Goal: Information Seeking & Learning: Compare options

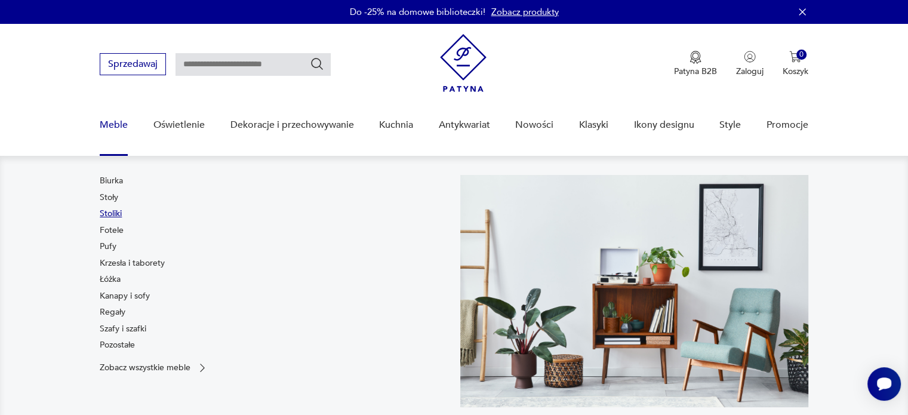
click at [115, 213] on link "Stoliki" at bounding box center [111, 214] width 22 height 12
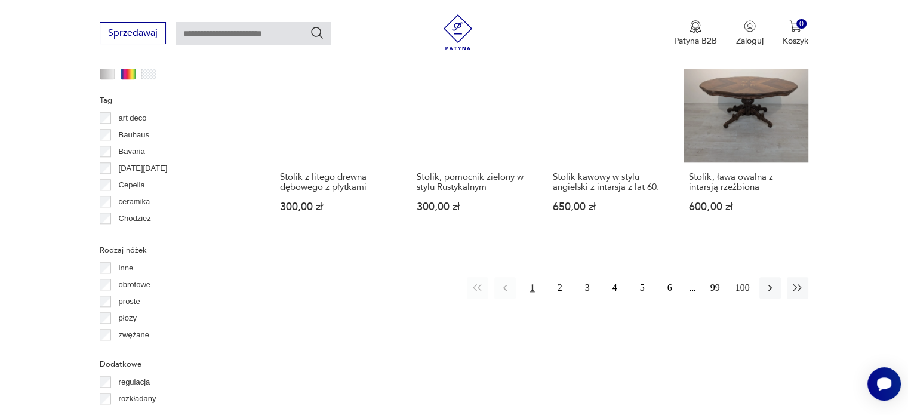
scroll to position [1212, 0]
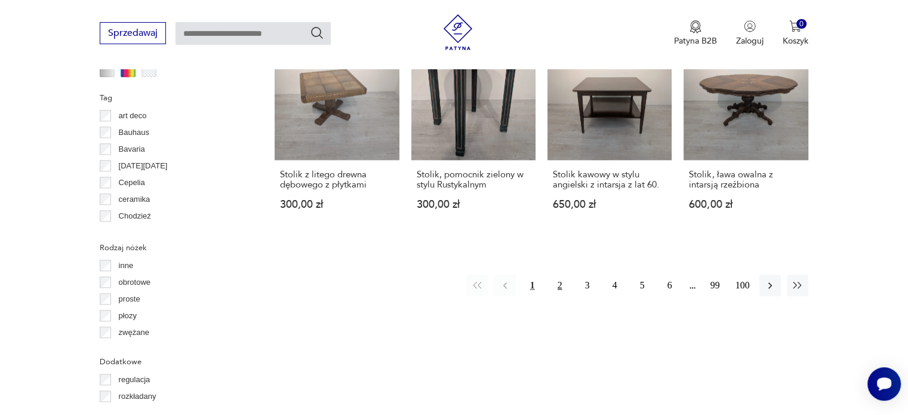
click at [557, 275] on button "2" at bounding box center [560, 286] width 22 height 22
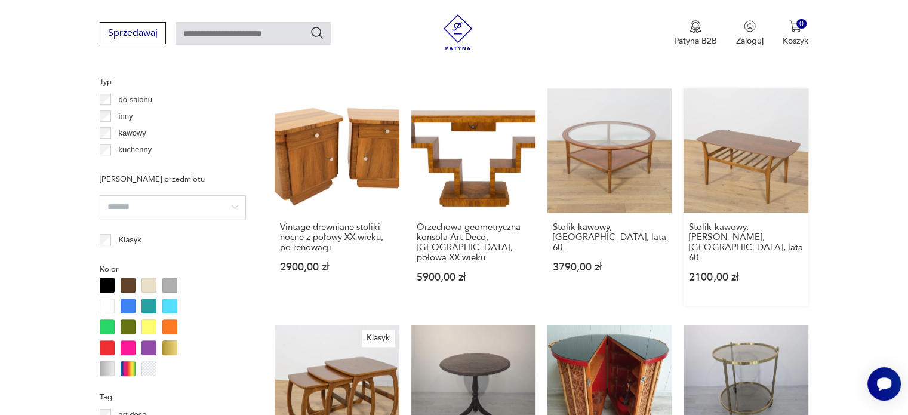
click at [741, 137] on link "Stolik kawowy, Nathan, Wielka Brytania, lata 60. 2100,00 zł" at bounding box center [746, 196] width 124 height 217
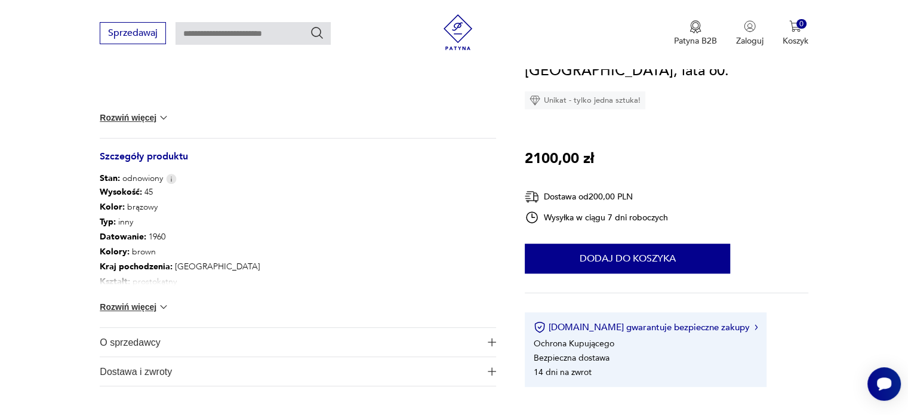
scroll to position [568, 0]
click at [149, 302] on button "Rozwiń więcej" at bounding box center [134, 306] width 69 height 12
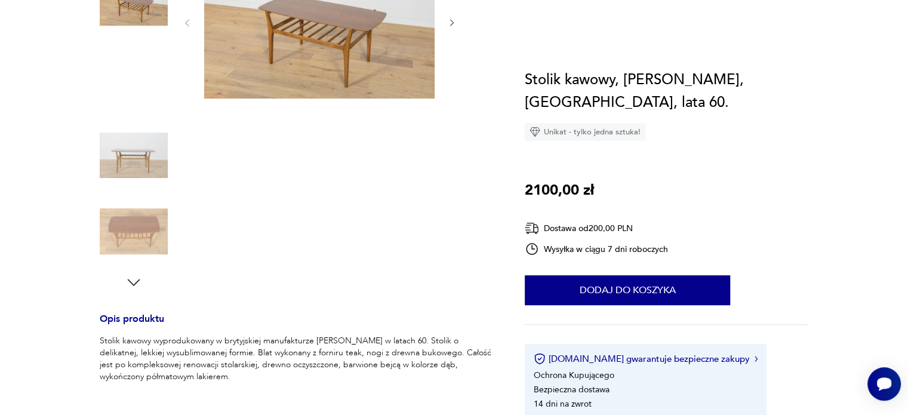
scroll to position [0, 0]
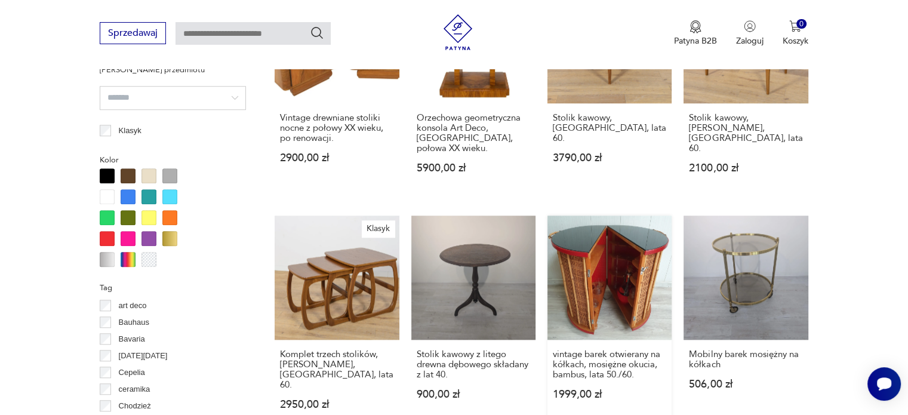
scroll to position [1294, 0]
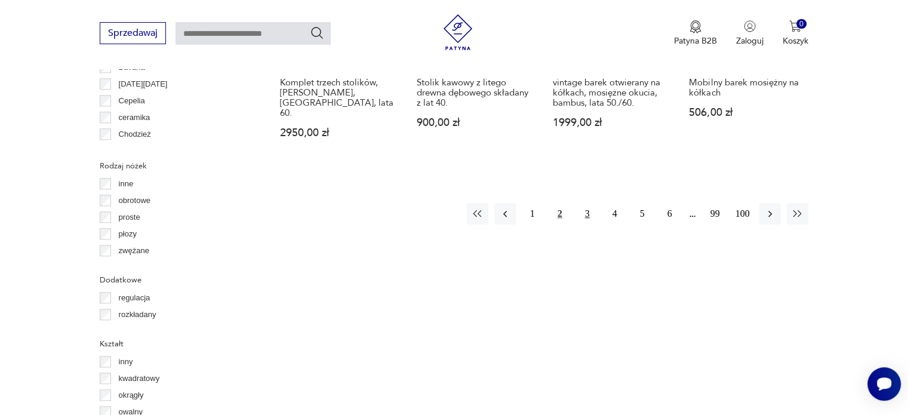
click at [587, 203] on button "3" at bounding box center [588, 214] width 22 height 22
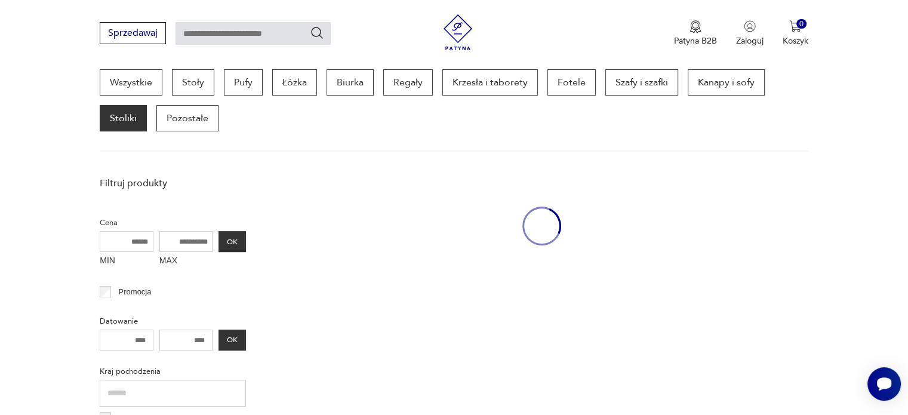
scroll to position [317, 0]
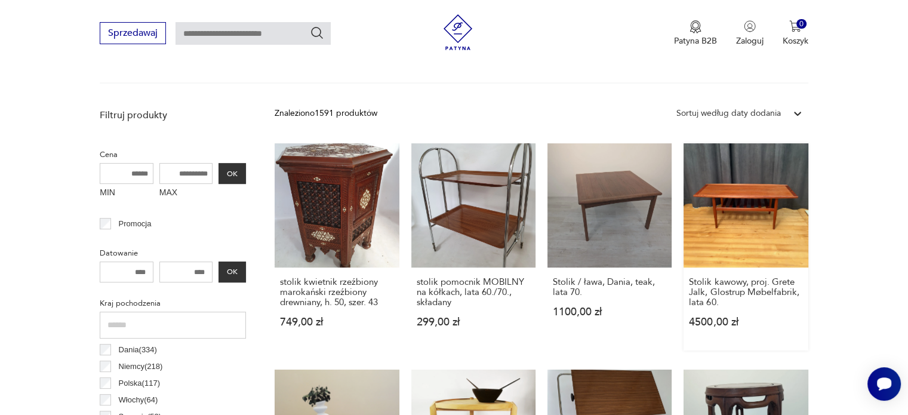
click at [765, 199] on link "Stolik kawowy, proj. Grete Jalk, Glostrup Møbelfabrik, lata 60. 4500,00 zł" at bounding box center [746, 246] width 124 height 207
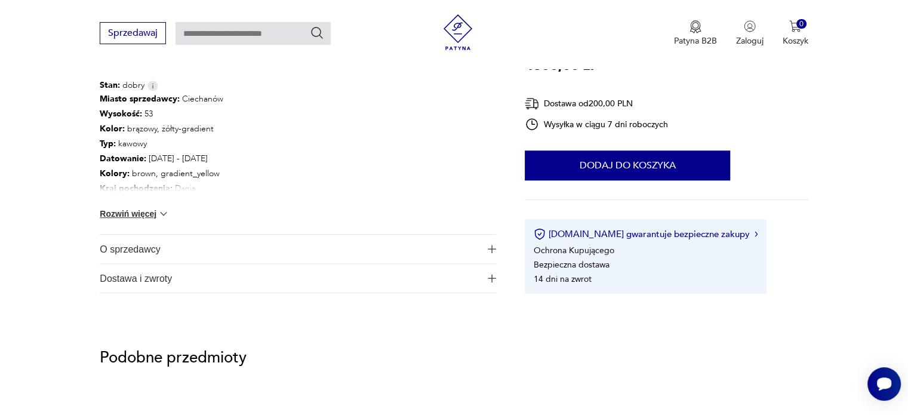
scroll to position [671, 0]
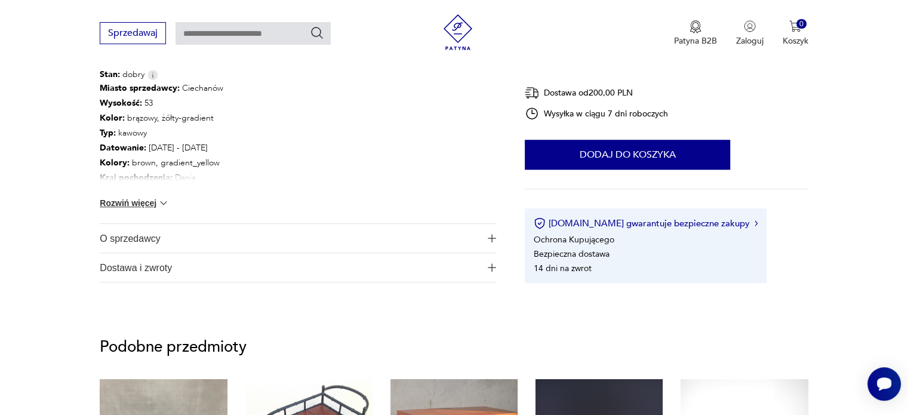
click at [153, 207] on button "Rozwiń więcej" at bounding box center [134, 203] width 69 height 12
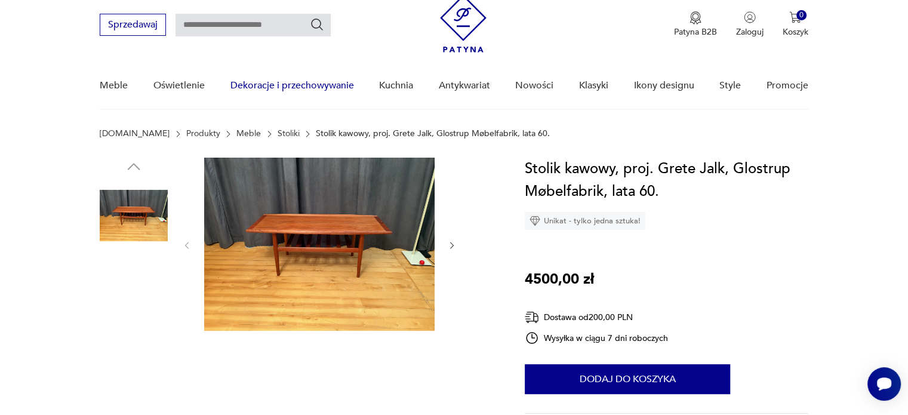
scroll to position [0, 0]
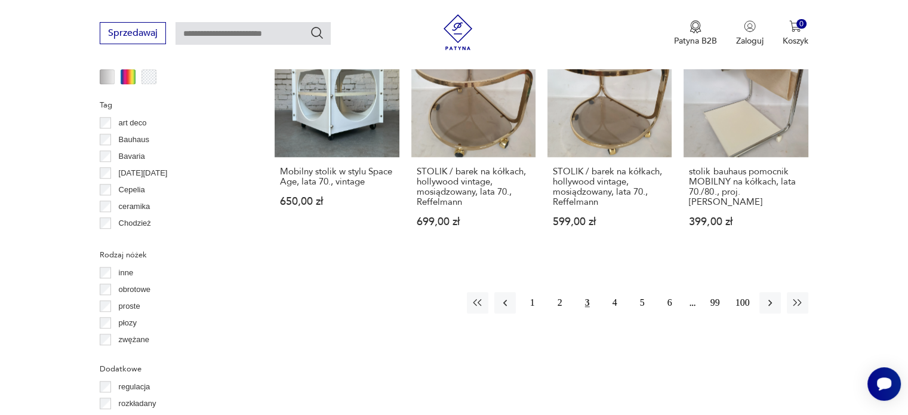
scroll to position [1206, 0]
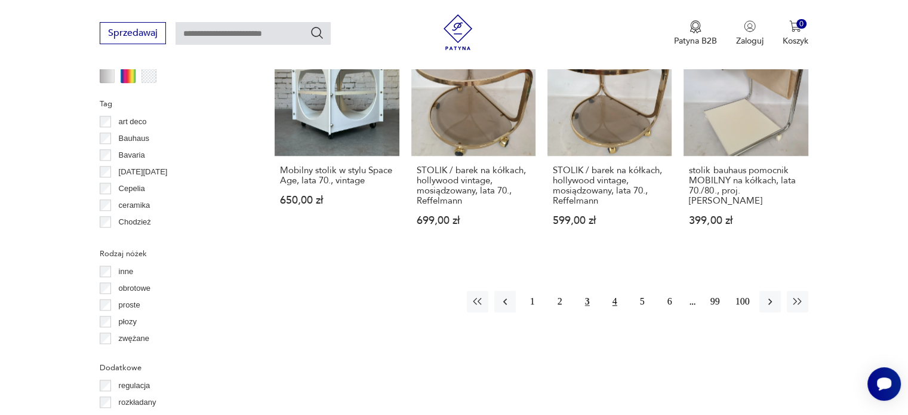
click at [610, 291] on button "4" at bounding box center [615, 302] width 22 height 22
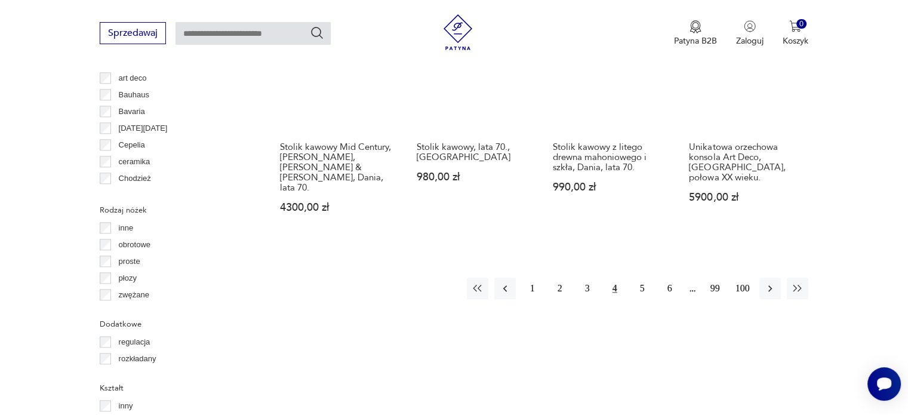
scroll to position [1254, 0]
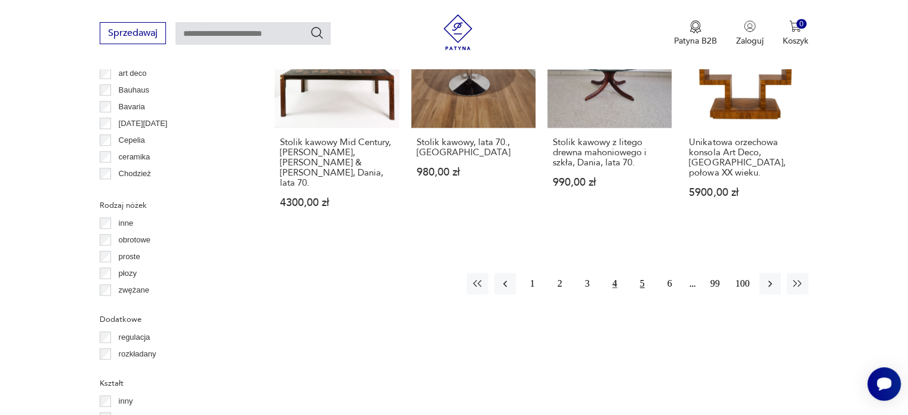
click at [643, 273] on button "5" at bounding box center [643, 284] width 22 height 22
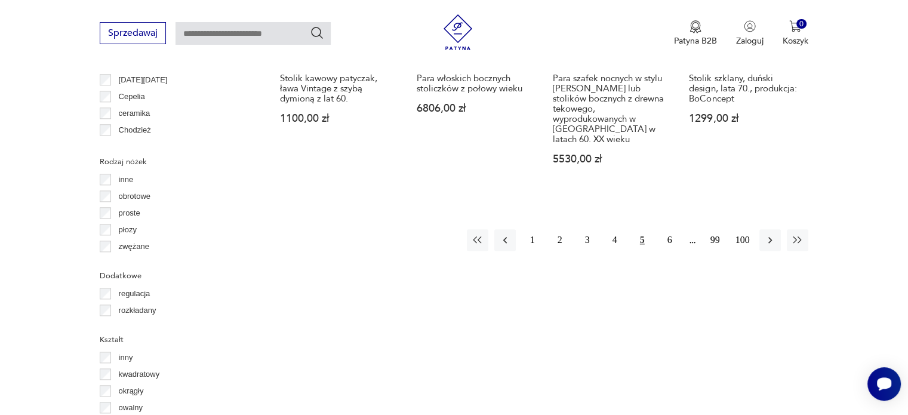
scroll to position [1298, 0]
click at [667, 229] on button "6" at bounding box center [670, 240] width 22 height 22
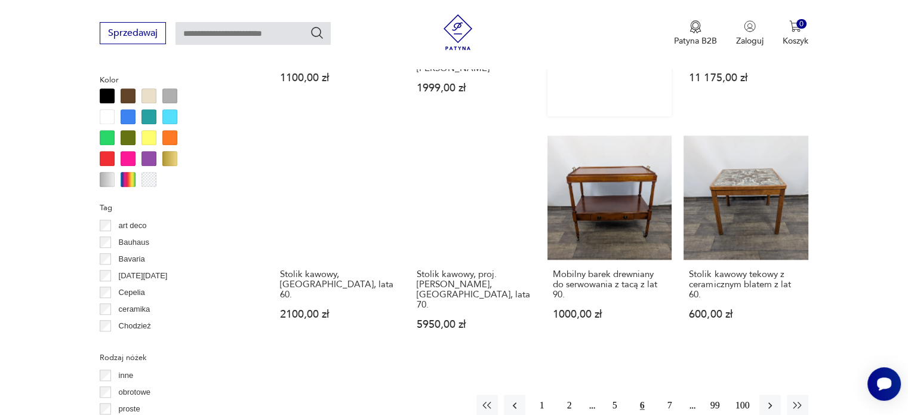
scroll to position [1103, 0]
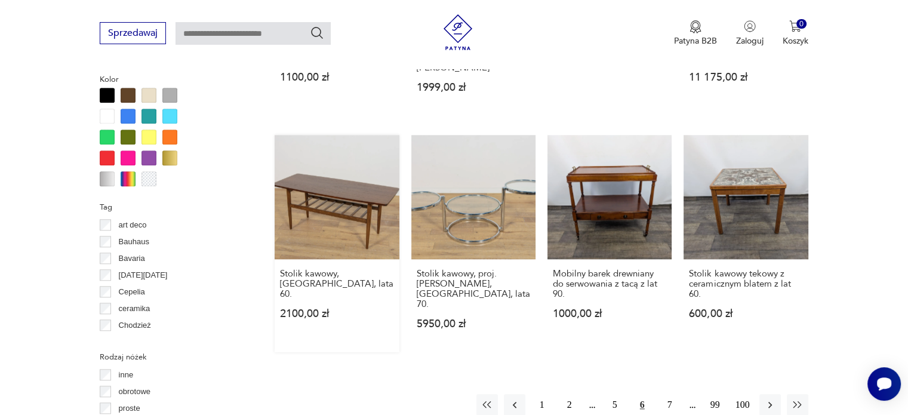
click at [363, 178] on link "Stolik kawowy, Dania, lata 60. 2100,00 zł" at bounding box center [337, 243] width 124 height 217
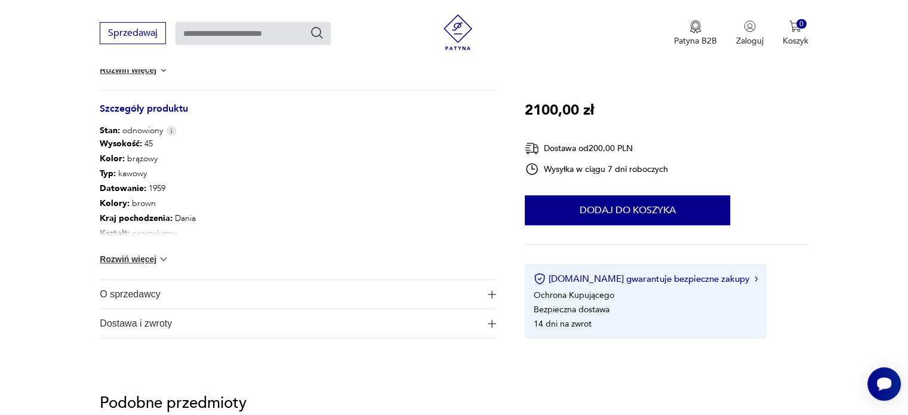
scroll to position [597, 0]
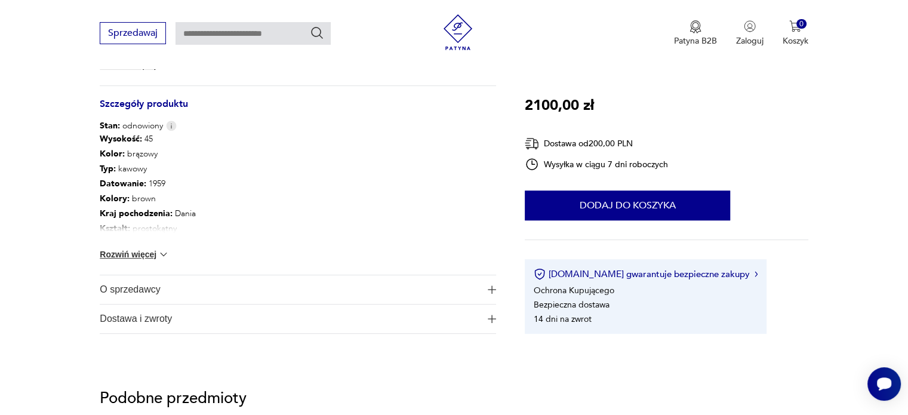
click at [151, 256] on button "Rozwiń więcej" at bounding box center [134, 254] width 69 height 12
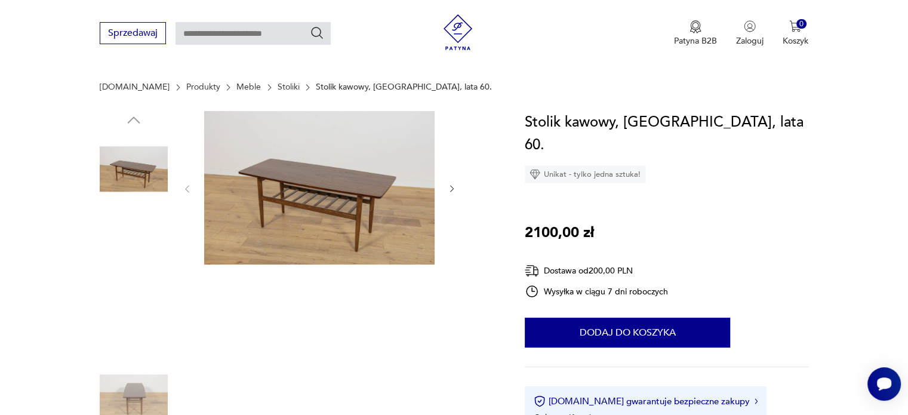
scroll to position [0, 0]
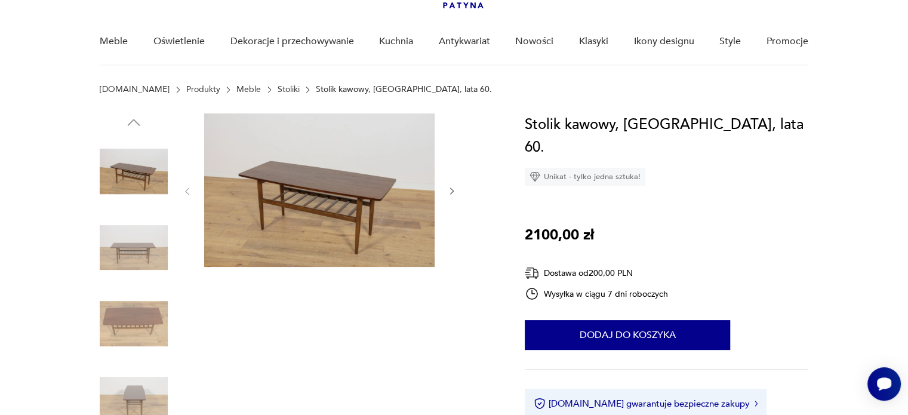
click at [145, 251] on img at bounding box center [134, 248] width 68 height 68
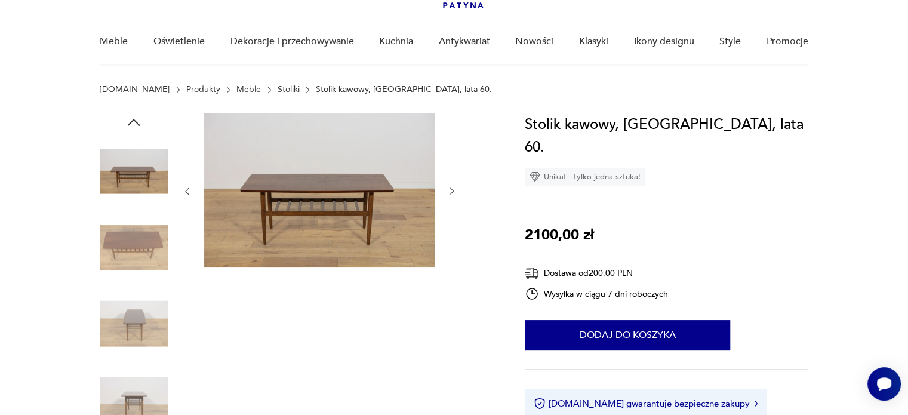
click at [145, 251] on img at bounding box center [134, 248] width 68 height 68
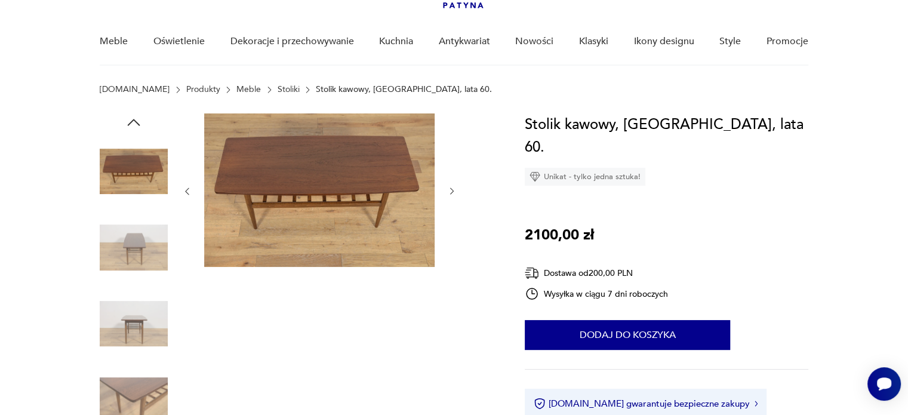
click at [145, 251] on img at bounding box center [134, 248] width 68 height 68
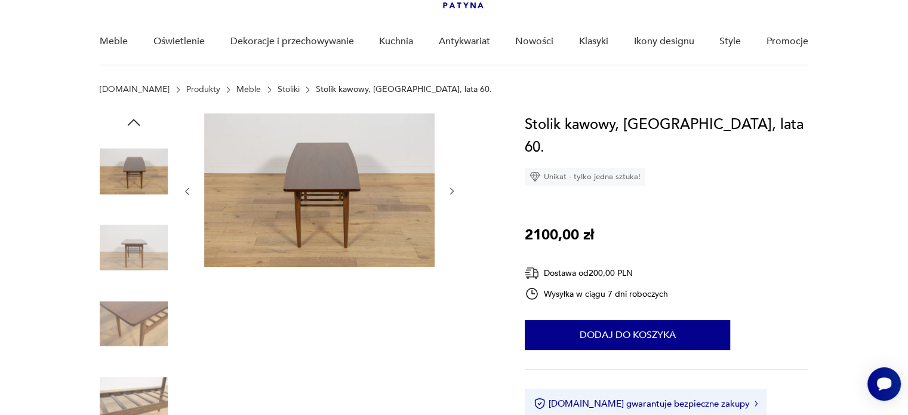
click at [145, 251] on img at bounding box center [134, 248] width 68 height 68
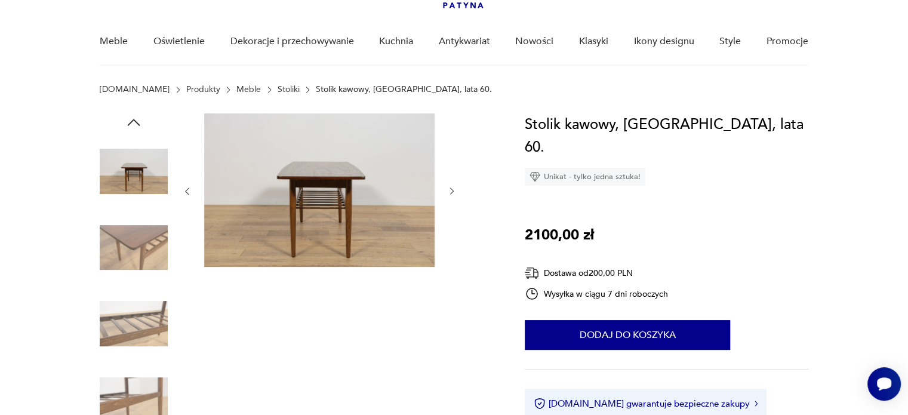
click at [145, 251] on img at bounding box center [134, 248] width 68 height 68
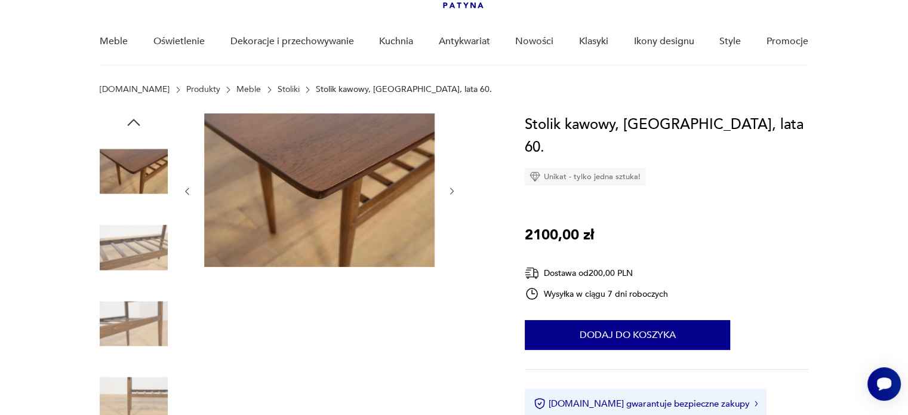
click at [145, 251] on img at bounding box center [134, 248] width 68 height 68
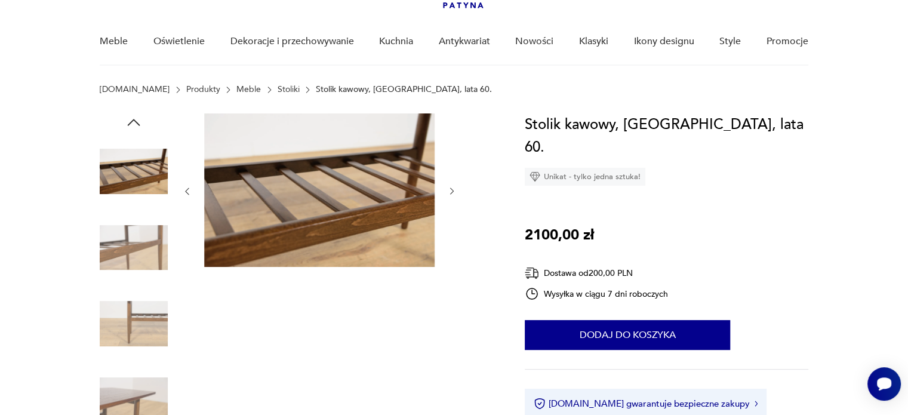
click at [145, 251] on img at bounding box center [134, 248] width 68 height 68
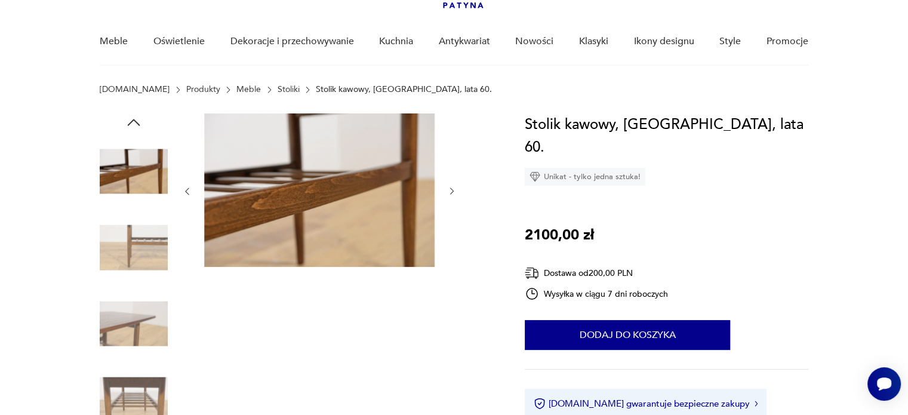
click at [145, 251] on img at bounding box center [134, 248] width 68 height 68
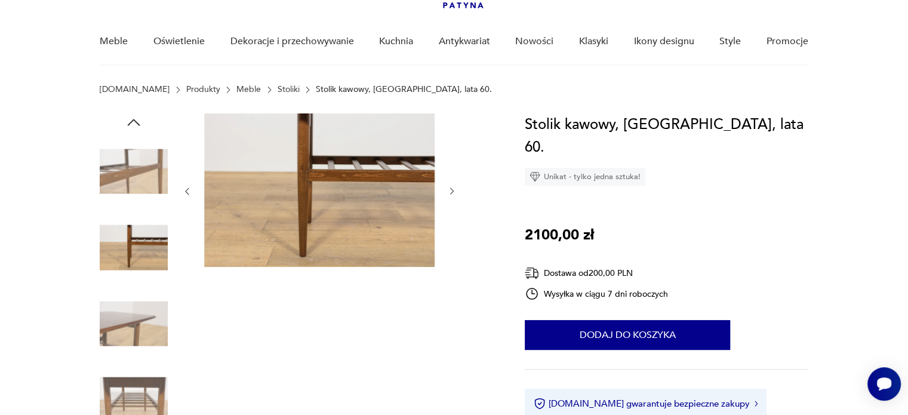
click at [145, 251] on img at bounding box center [134, 248] width 68 height 68
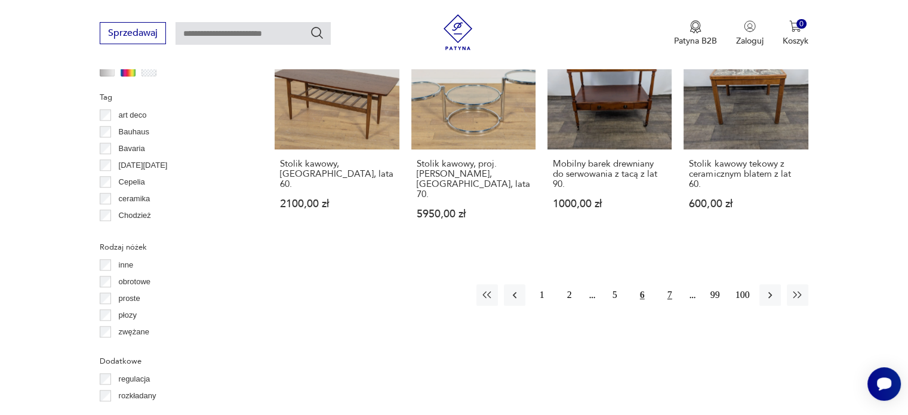
click at [666, 284] on button "7" at bounding box center [670, 295] width 22 height 22
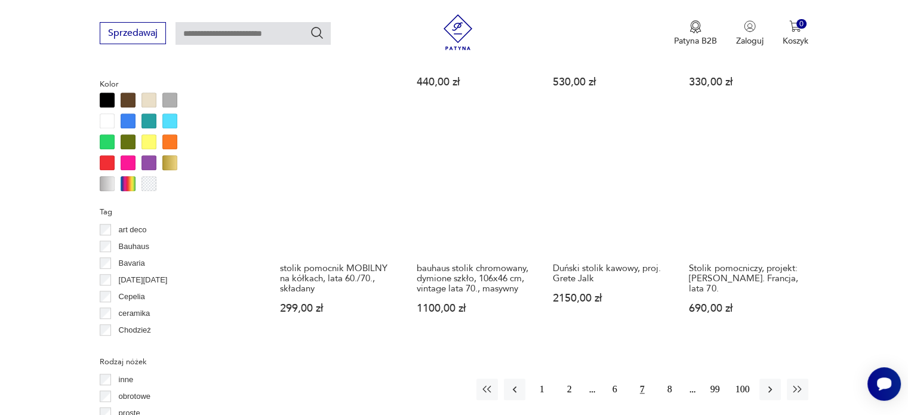
scroll to position [1101, 0]
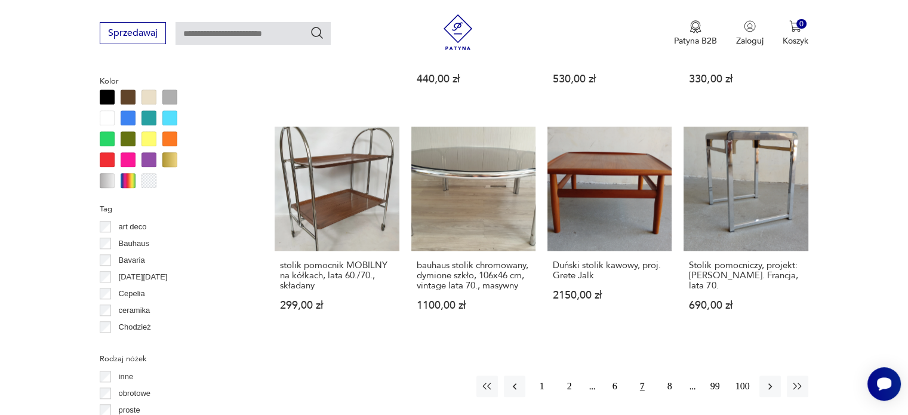
click at [669, 391] on div "Znaleziono 1591 produktów Filtruj Sortuj według daty dodania Sortuj według daty…" at bounding box center [541, 208] width 533 height 1625
click at [669, 377] on button "8" at bounding box center [670, 387] width 22 height 22
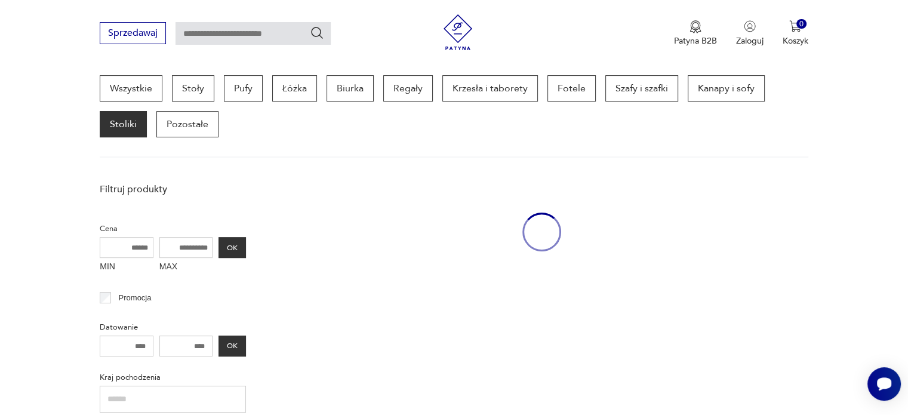
scroll to position [317, 0]
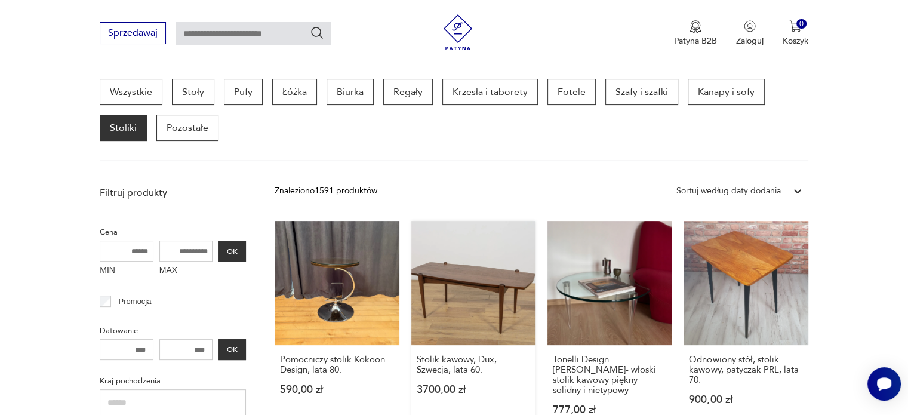
click at [485, 256] on link "Stolik kawowy, Dux, Szwecja, lata 60. 3700,00 zł" at bounding box center [474, 329] width 124 height 217
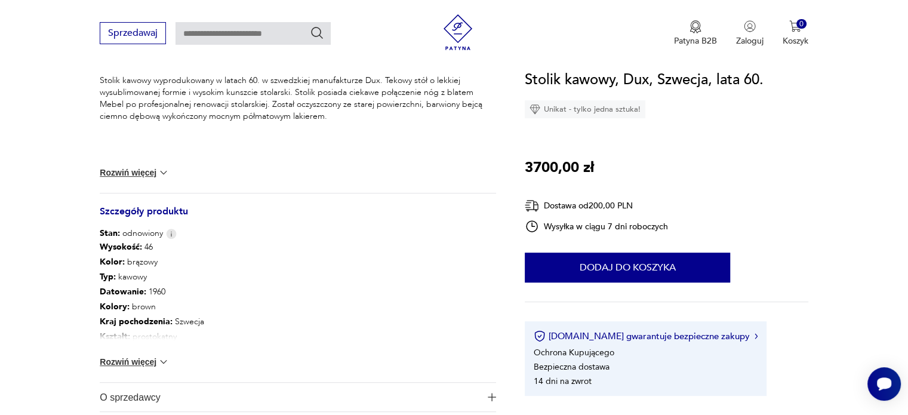
scroll to position [516, 0]
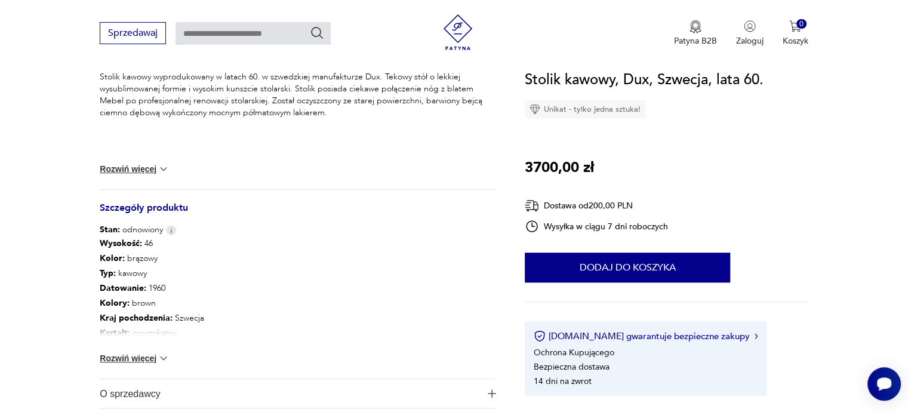
click at [147, 355] on button "Rozwiń więcej" at bounding box center [134, 358] width 69 height 12
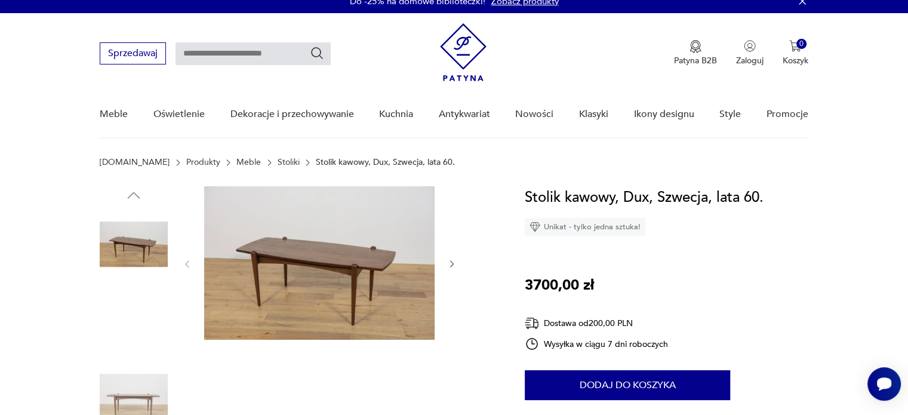
scroll to position [8, 0]
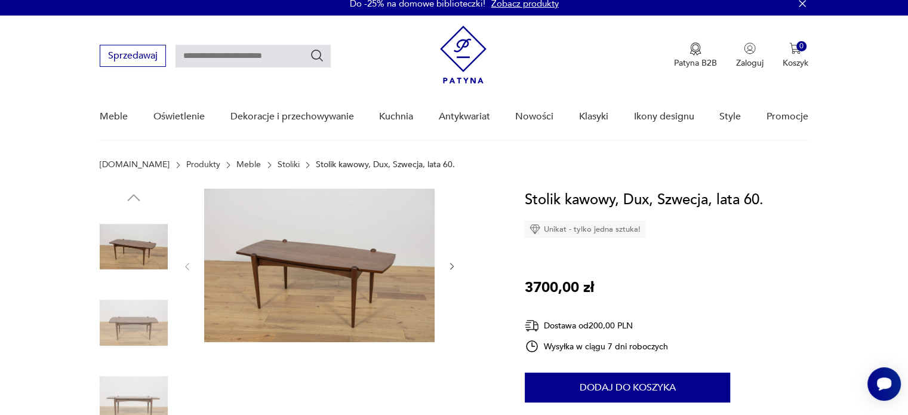
click at [130, 261] on img at bounding box center [134, 247] width 68 height 68
click at [141, 299] on img at bounding box center [134, 323] width 68 height 68
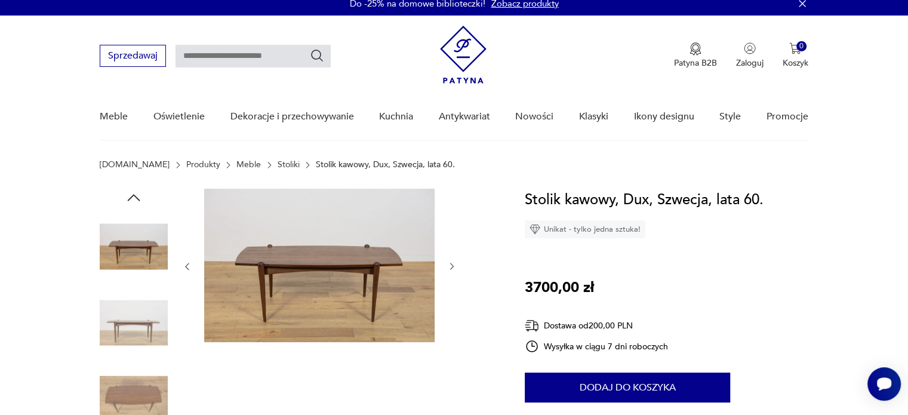
click at [141, 299] on img at bounding box center [134, 323] width 68 height 68
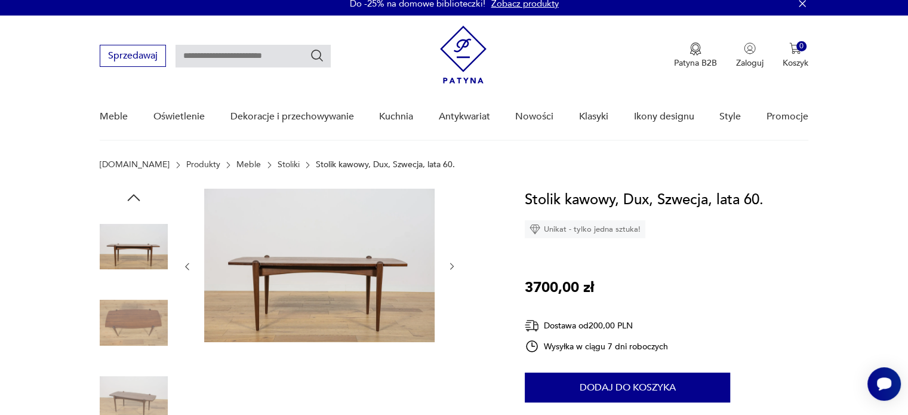
click at [141, 299] on img at bounding box center [134, 323] width 68 height 68
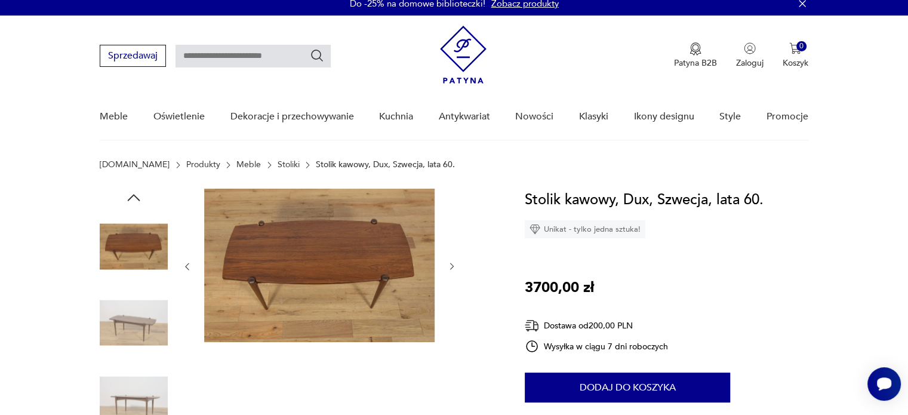
click at [141, 299] on img at bounding box center [134, 323] width 68 height 68
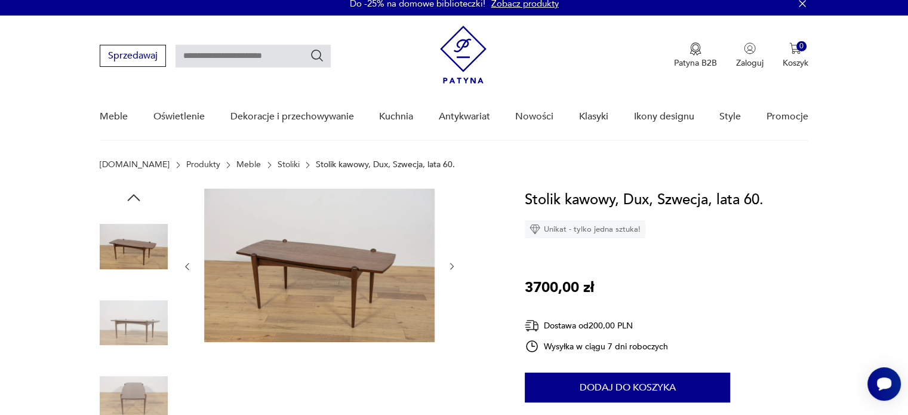
click at [141, 299] on img at bounding box center [134, 323] width 68 height 68
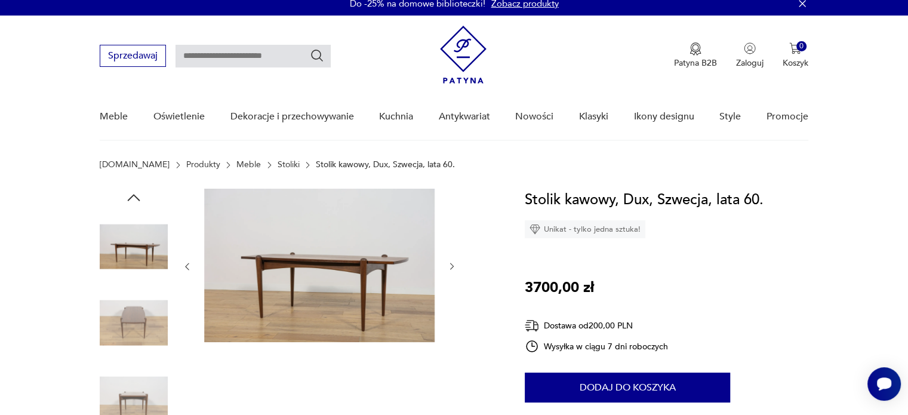
click at [141, 299] on img at bounding box center [134, 323] width 68 height 68
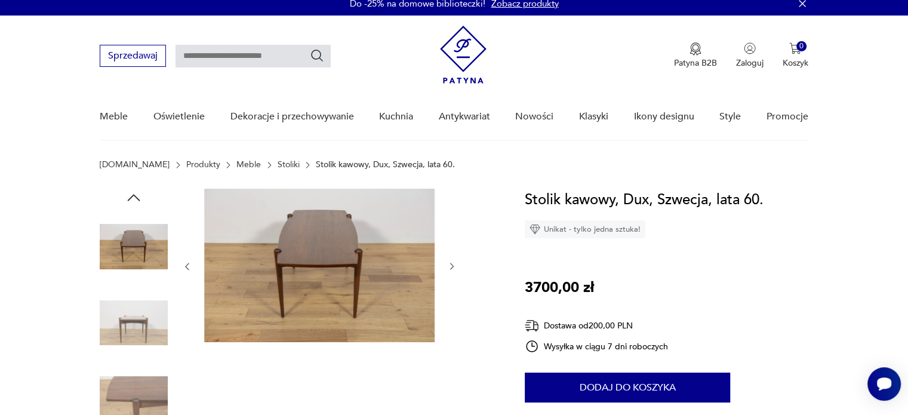
click at [141, 299] on img at bounding box center [134, 323] width 68 height 68
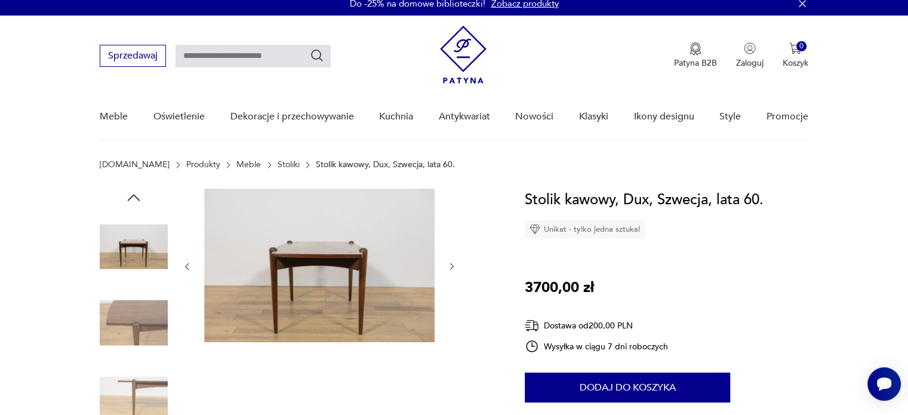
click at [141, 299] on img at bounding box center [134, 323] width 68 height 68
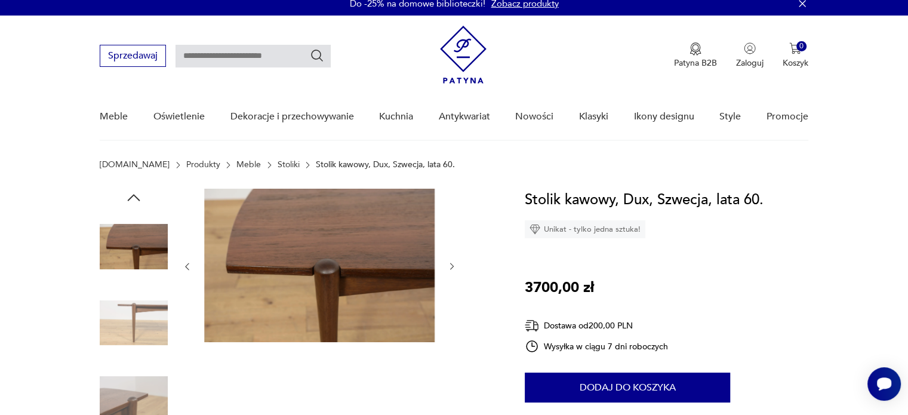
click at [141, 299] on img at bounding box center [134, 323] width 68 height 68
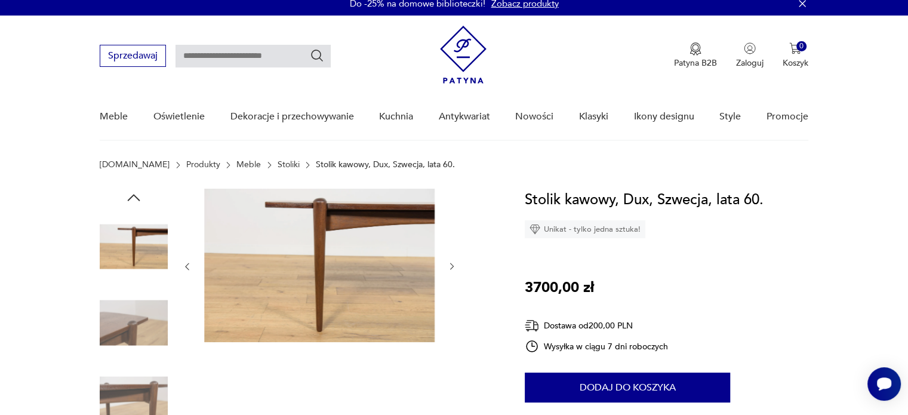
click at [141, 299] on img at bounding box center [134, 323] width 68 height 68
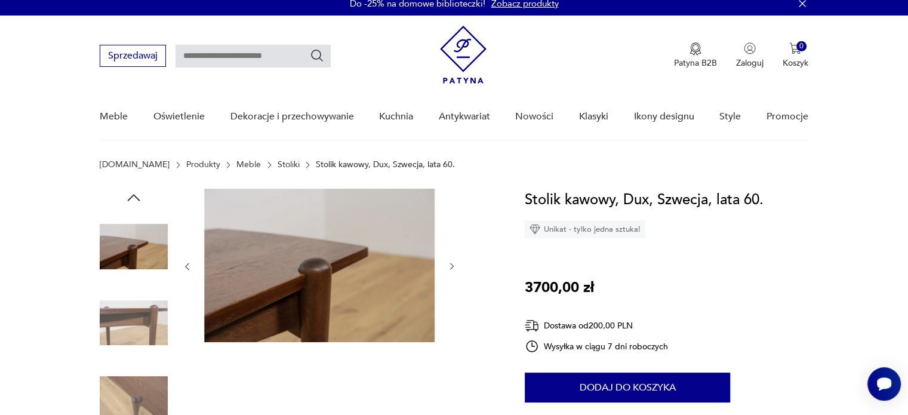
click at [141, 299] on img at bounding box center [134, 323] width 68 height 68
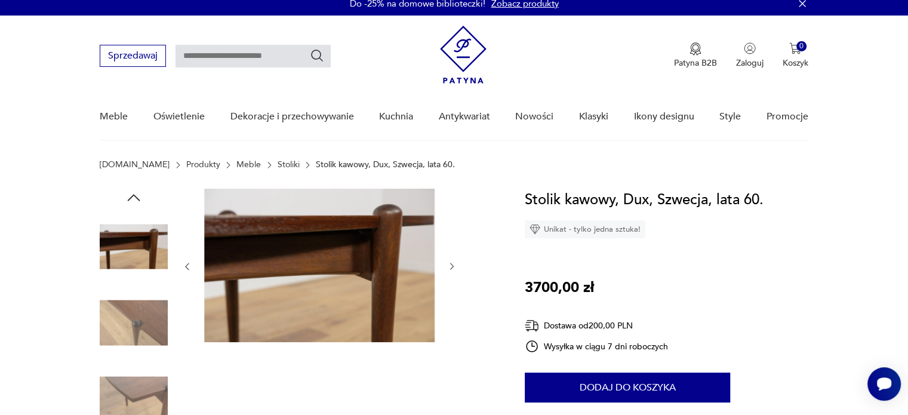
click at [141, 299] on img at bounding box center [134, 323] width 68 height 68
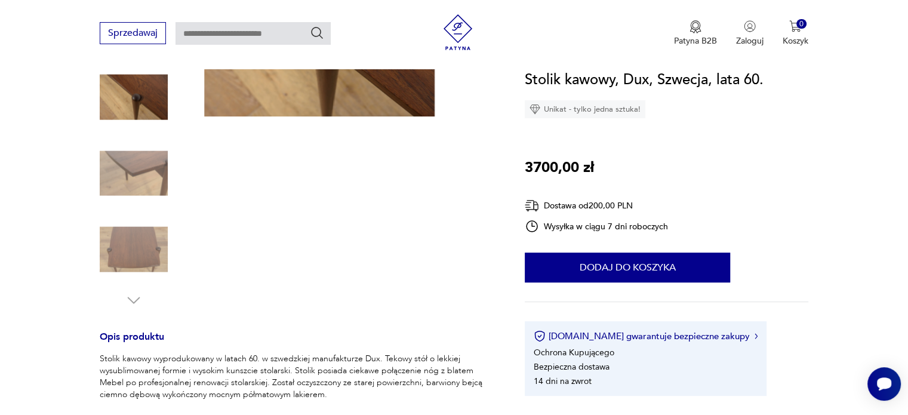
scroll to position [235, 0]
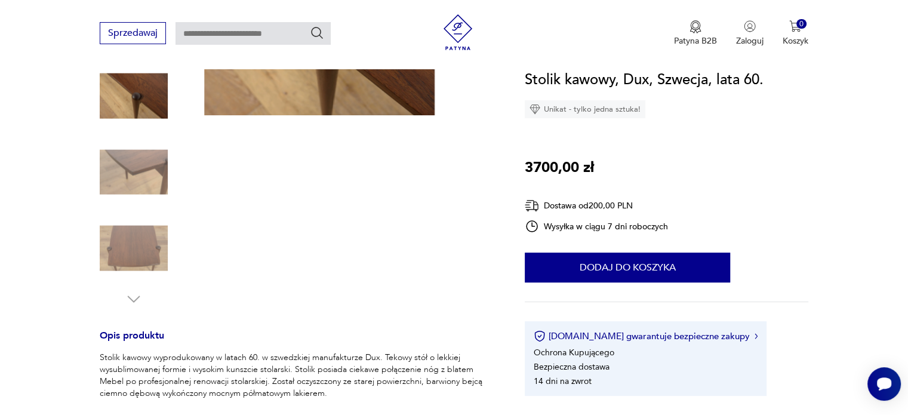
click at [137, 242] on img at bounding box center [134, 248] width 68 height 68
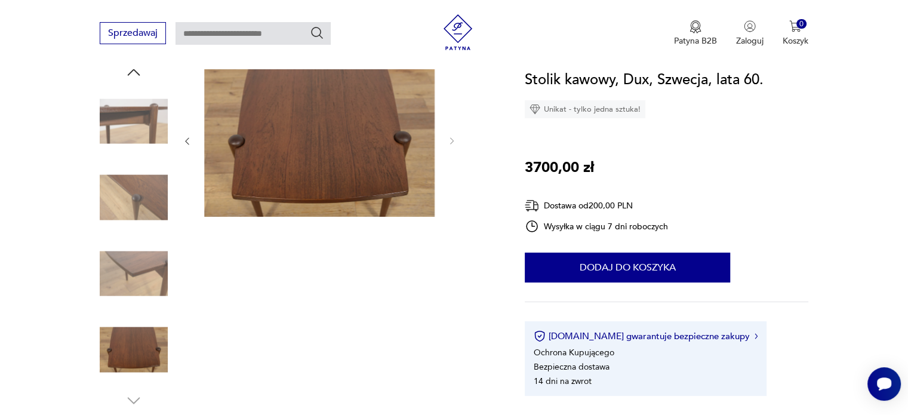
scroll to position [133, 0]
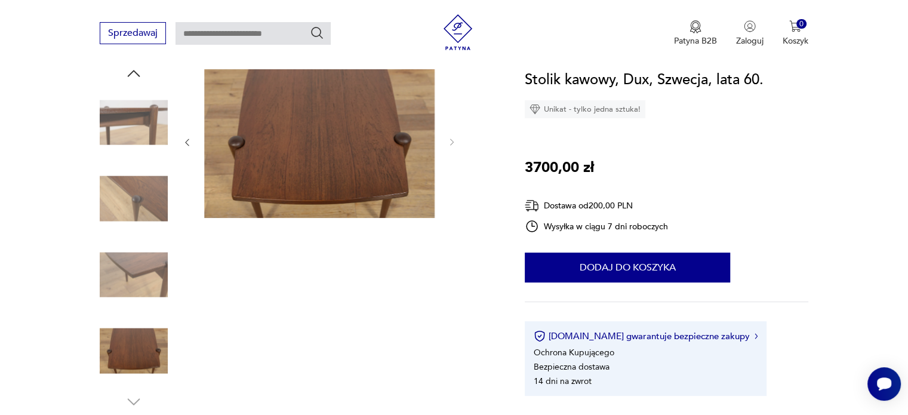
click at [121, 128] on img at bounding box center [134, 122] width 68 height 68
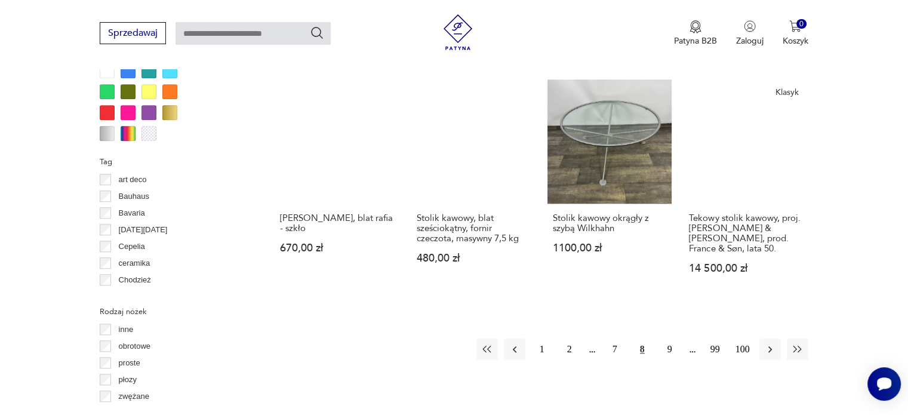
scroll to position [1149, 0]
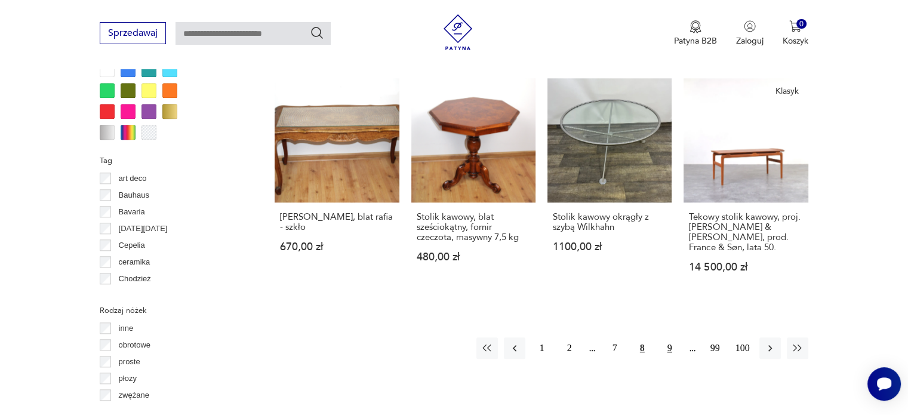
click at [670, 337] on button "9" at bounding box center [670, 348] width 22 height 22
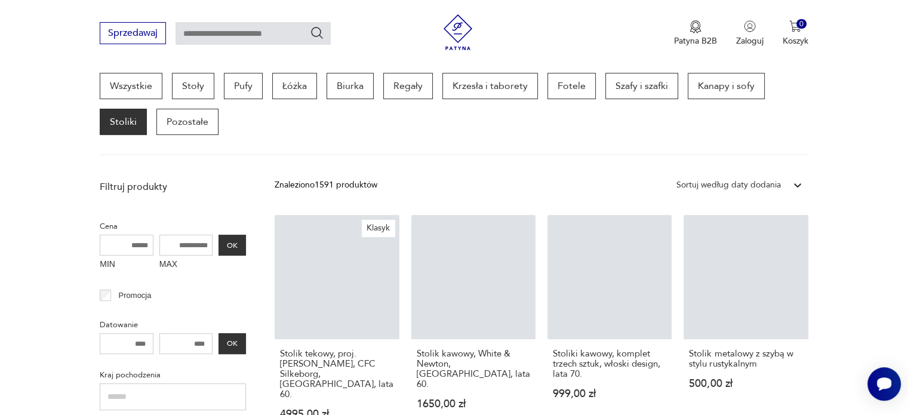
scroll to position [317, 0]
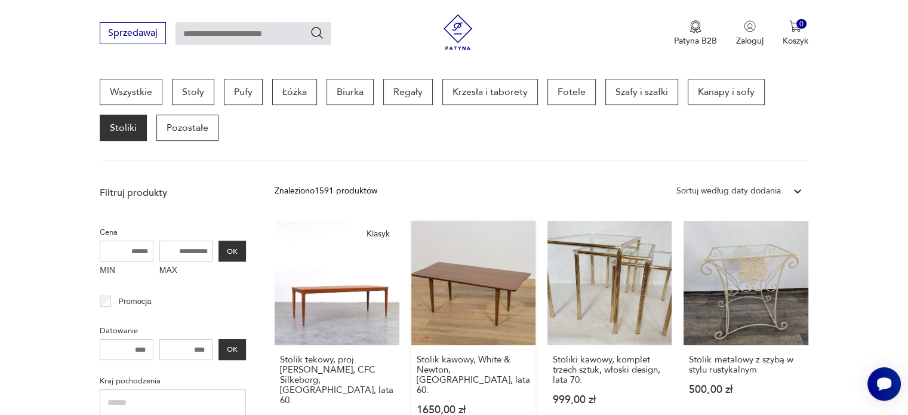
click at [484, 265] on link "Stolik kawowy, White & Newton, Wielka Brytania, lata 60. 1650,00 zł" at bounding box center [474, 335] width 124 height 228
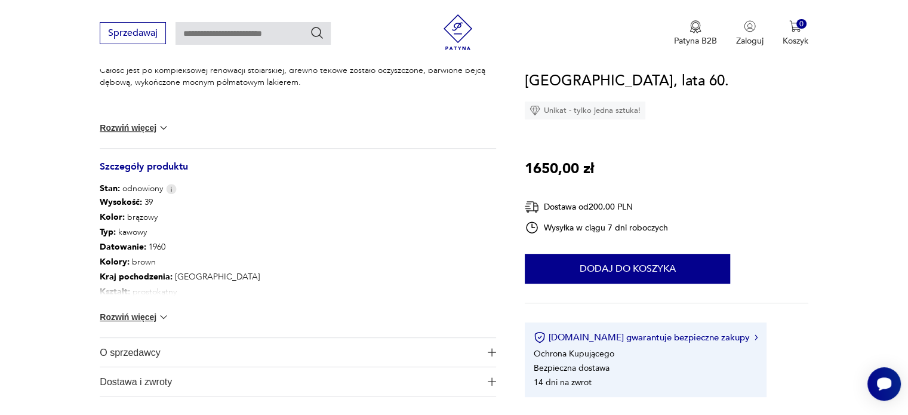
scroll to position [536, 0]
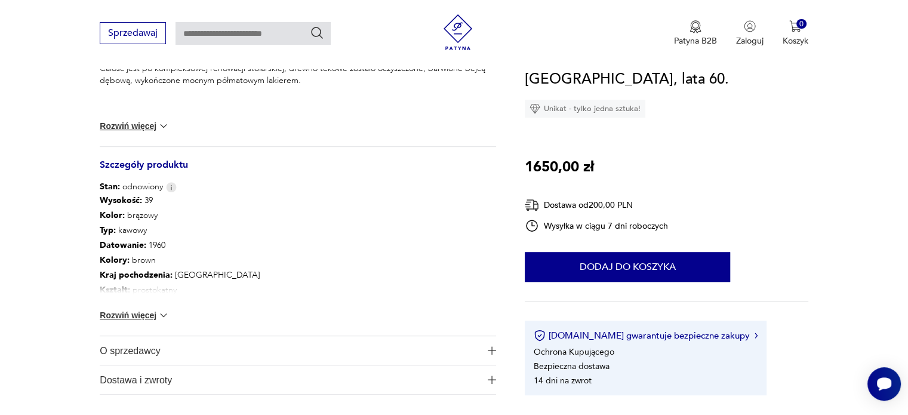
click at [151, 318] on button "Rozwiń więcej" at bounding box center [134, 315] width 69 height 12
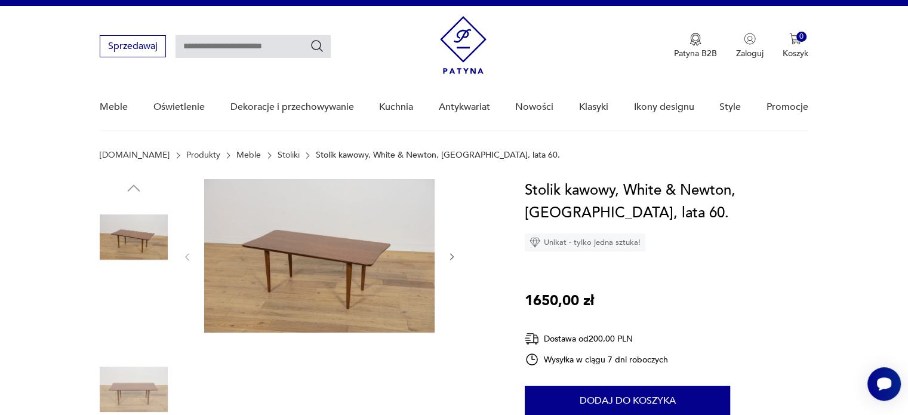
scroll to position [2, 0]
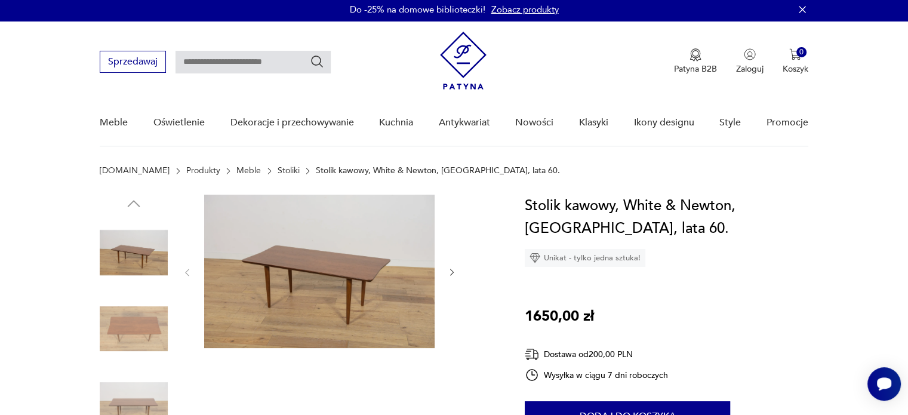
click at [136, 322] on img at bounding box center [134, 329] width 68 height 68
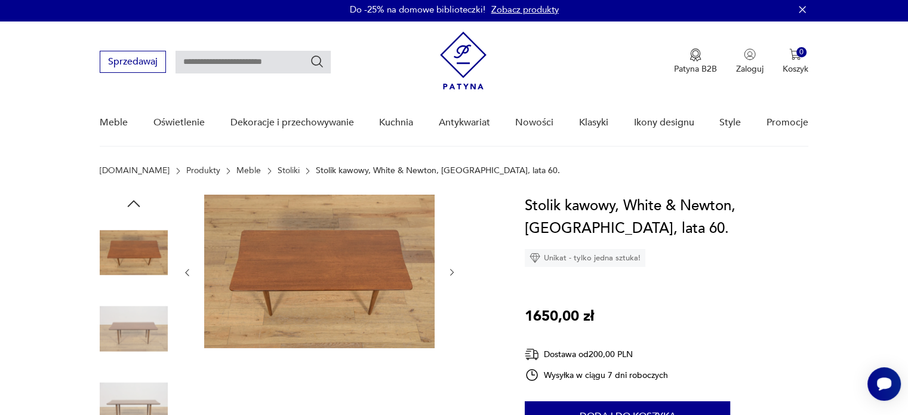
click at [136, 322] on img at bounding box center [134, 329] width 68 height 68
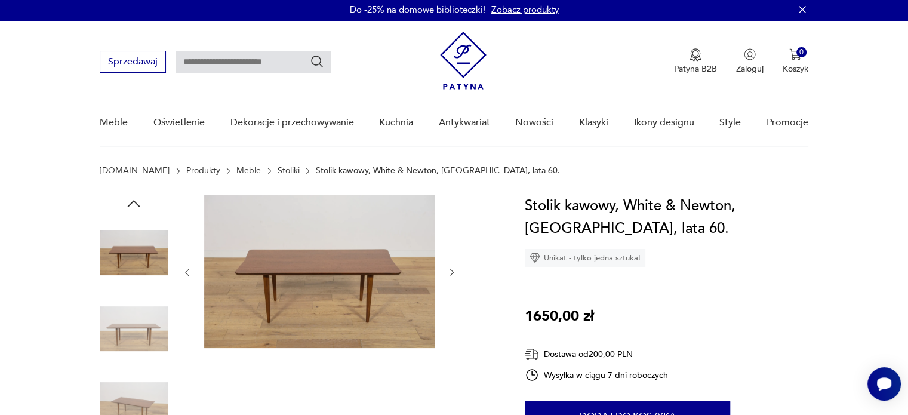
click at [136, 322] on img at bounding box center [134, 329] width 68 height 68
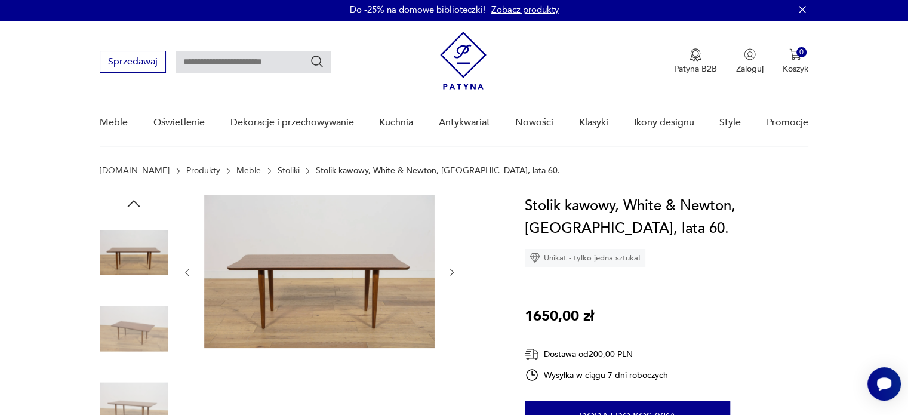
click at [136, 322] on img at bounding box center [134, 329] width 68 height 68
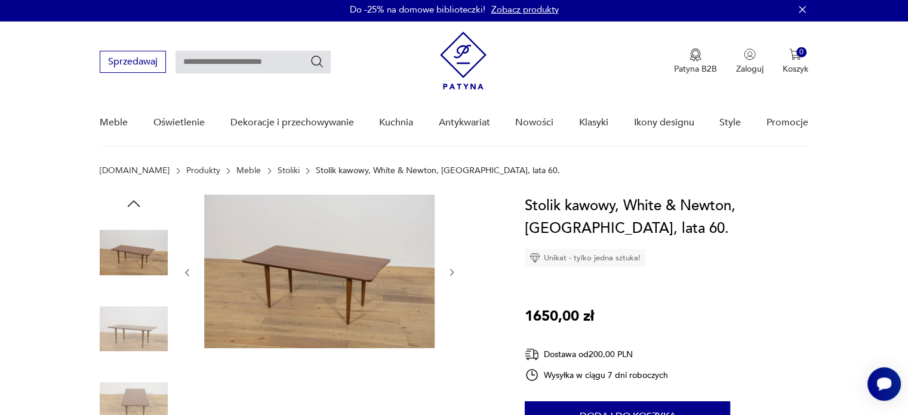
click at [136, 322] on img at bounding box center [134, 329] width 68 height 68
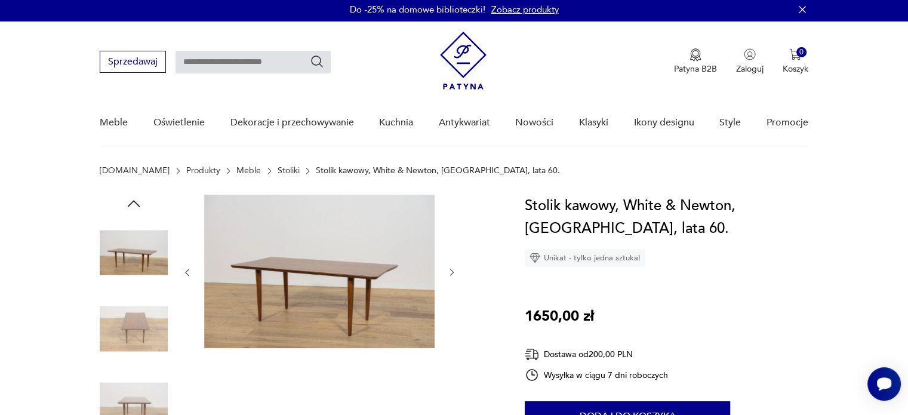
click at [136, 322] on img at bounding box center [134, 329] width 68 height 68
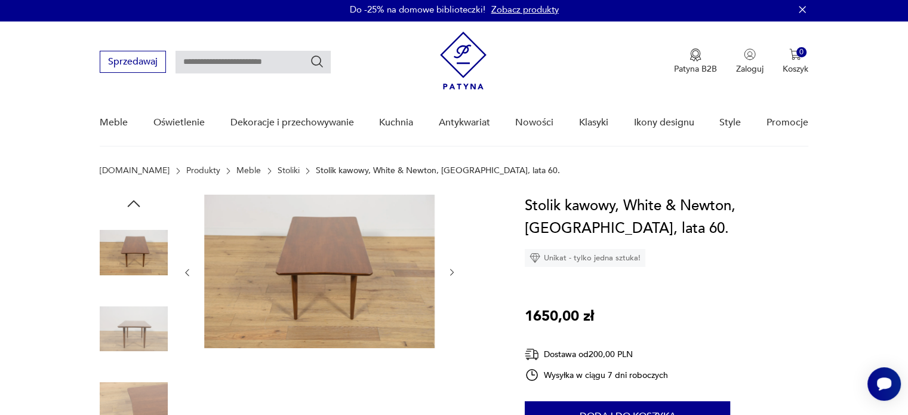
click at [136, 322] on img at bounding box center [134, 329] width 68 height 68
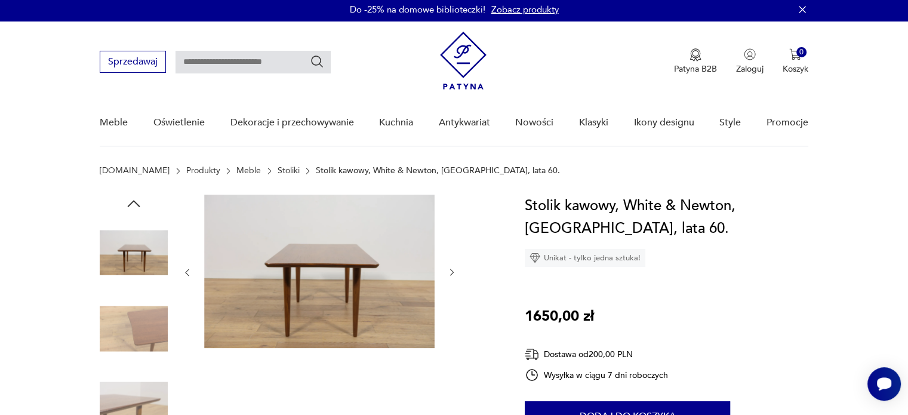
click at [136, 322] on img at bounding box center [134, 329] width 68 height 68
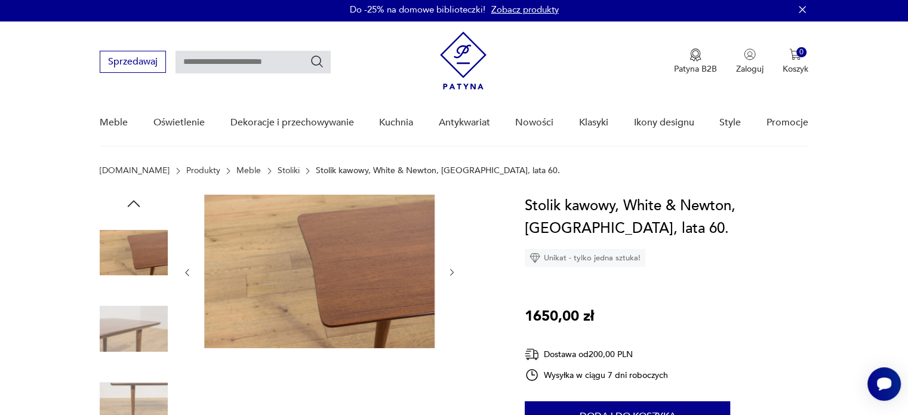
click at [136, 322] on img at bounding box center [134, 329] width 68 height 68
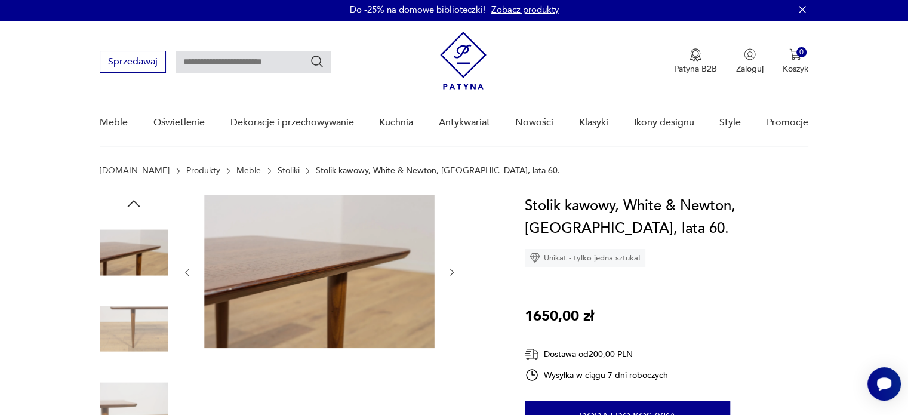
click at [136, 322] on img at bounding box center [134, 329] width 68 height 68
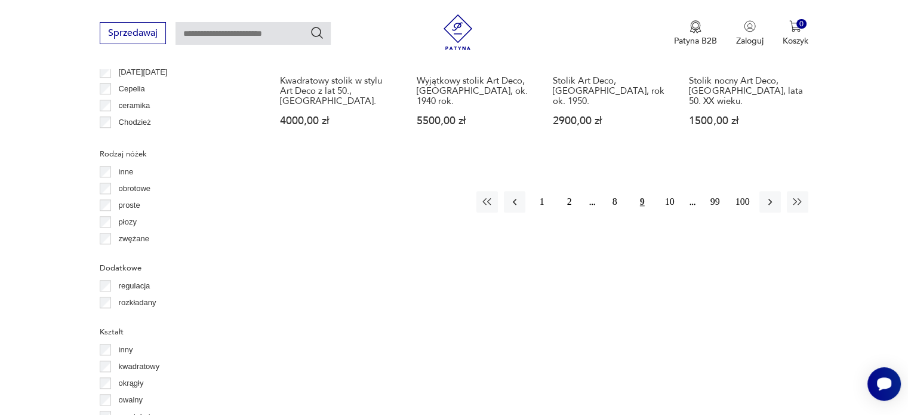
scroll to position [1307, 0]
click at [673, 189] on button "10" at bounding box center [670, 200] width 22 height 22
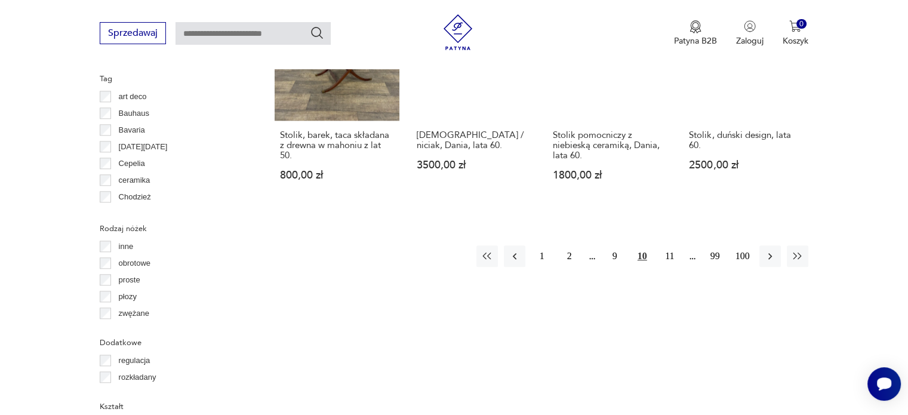
scroll to position [1232, 0]
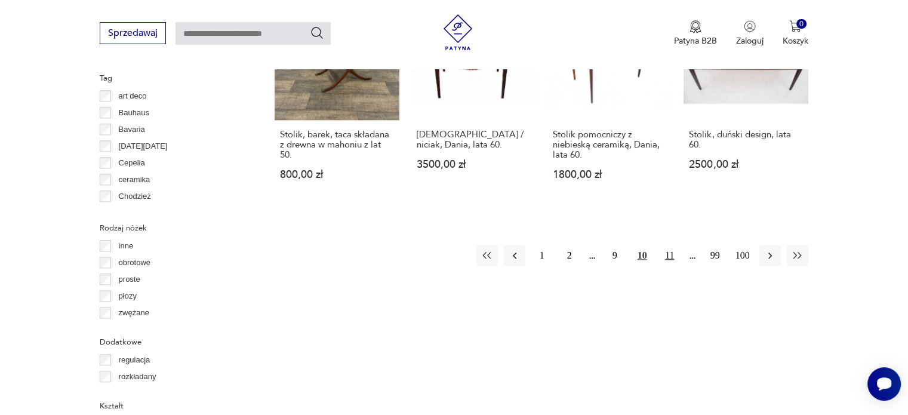
click at [667, 245] on button "11" at bounding box center [670, 256] width 22 height 22
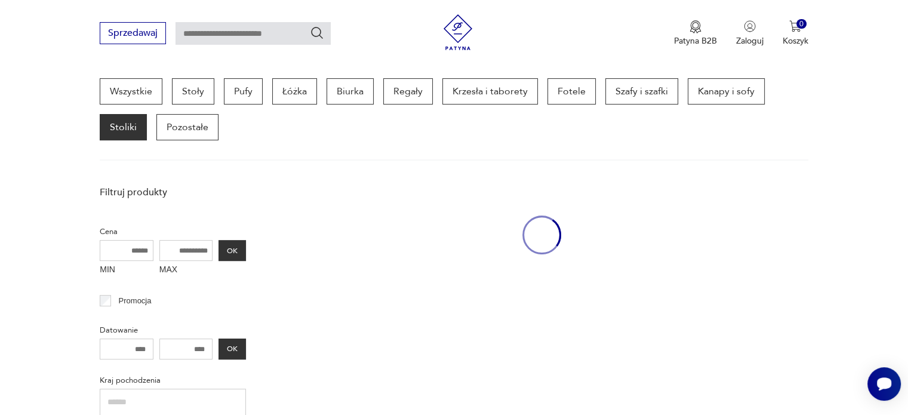
scroll to position [317, 0]
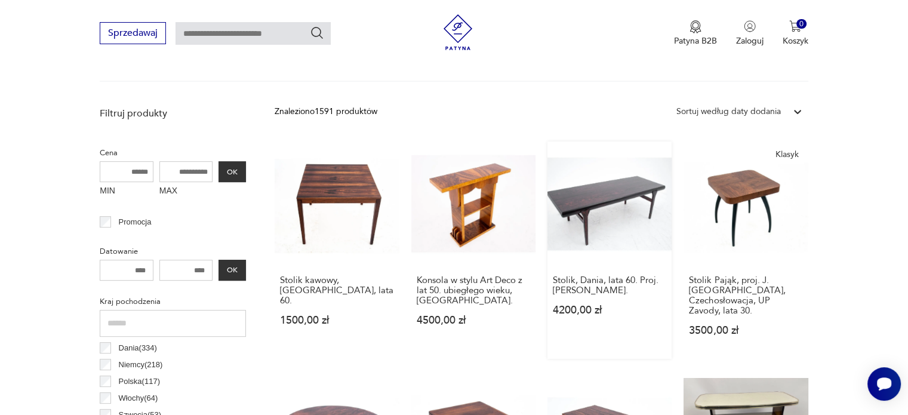
click at [612, 198] on link "Stolik, Dania, lata 60. Proj. Johannes Andersen. 4200,00 zł" at bounding box center [610, 250] width 124 height 217
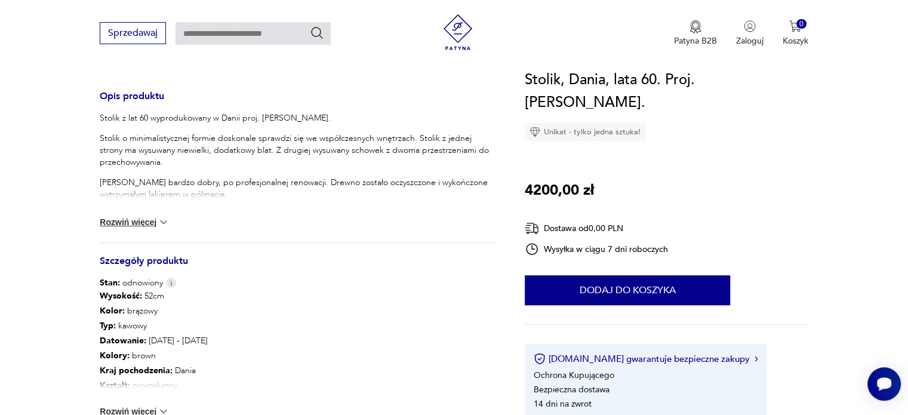
scroll to position [480, 0]
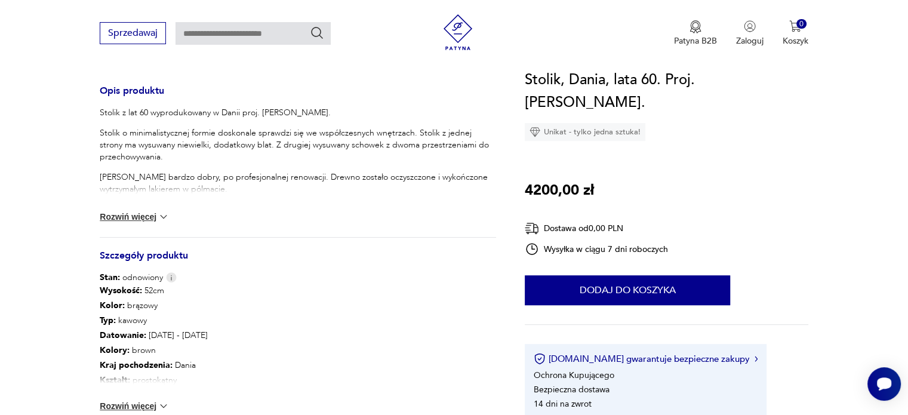
click at [159, 396] on div "Wysokość : 52cm Kolor: brązowy Typ : kawowy Datowanie : 1960 - 1970 Kolory : br…" at bounding box center [298, 355] width 397 height 143
click at [152, 407] on button "Rozwiń więcej" at bounding box center [134, 406] width 69 height 12
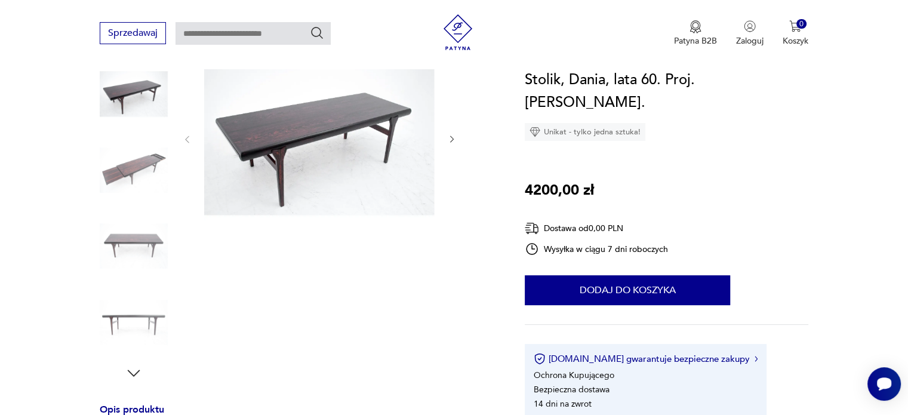
scroll to position [160, 0]
click at [144, 176] on img at bounding box center [134, 171] width 68 height 68
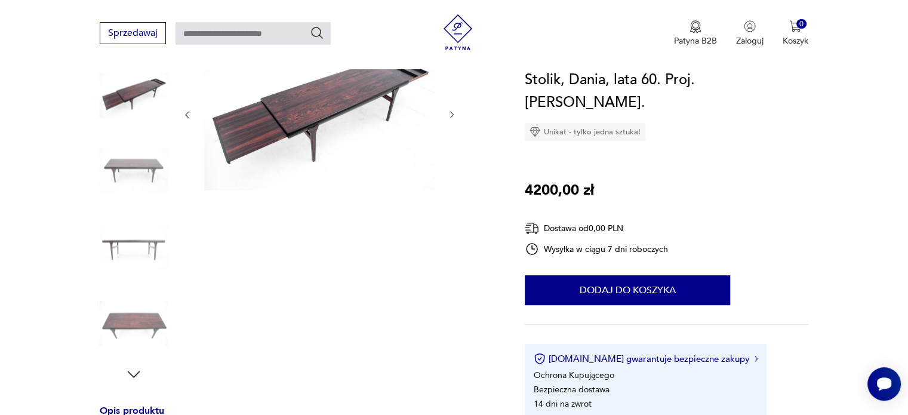
click at [144, 176] on img at bounding box center [134, 171] width 68 height 68
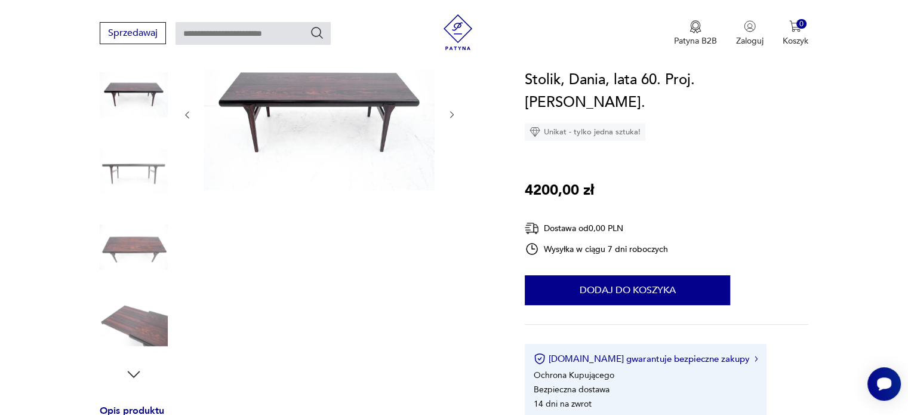
click at [144, 176] on img at bounding box center [134, 171] width 68 height 68
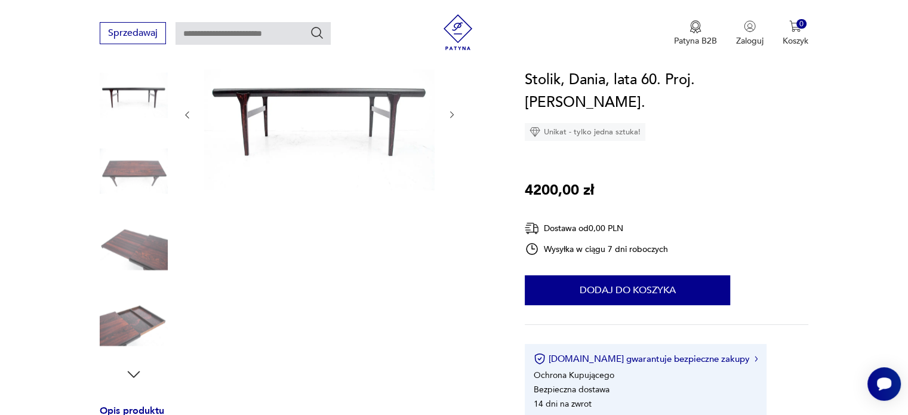
click at [144, 176] on img at bounding box center [134, 171] width 68 height 68
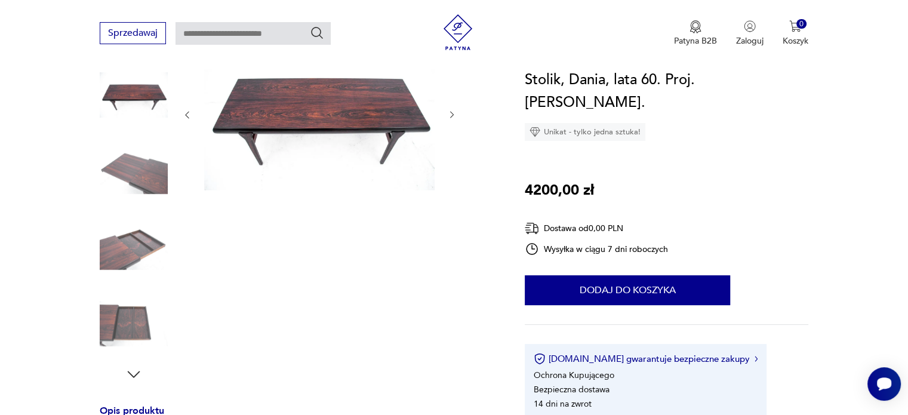
click at [144, 176] on img at bounding box center [134, 171] width 68 height 68
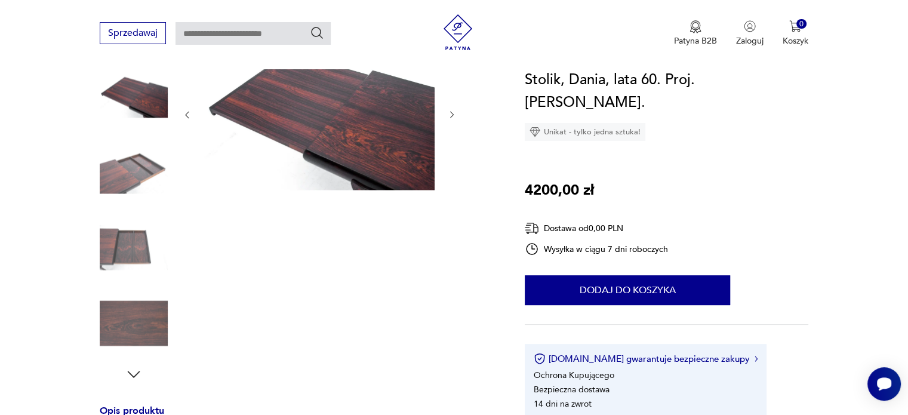
click at [144, 176] on img at bounding box center [134, 171] width 68 height 68
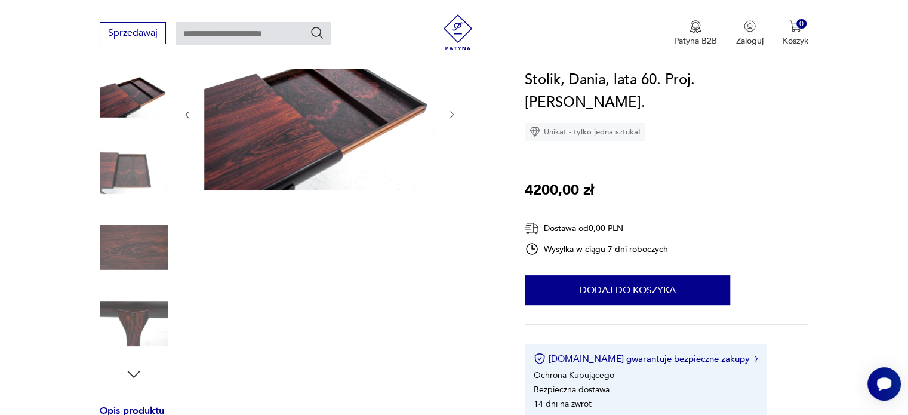
click at [144, 176] on img at bounding box center [134, 171] width 68 height 68
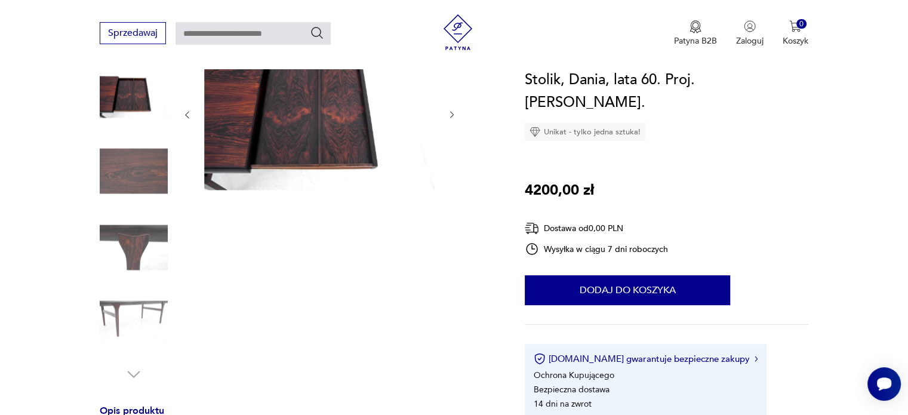
click at [144, 176] on img at bounding box center [134, 171] width 68 height 68
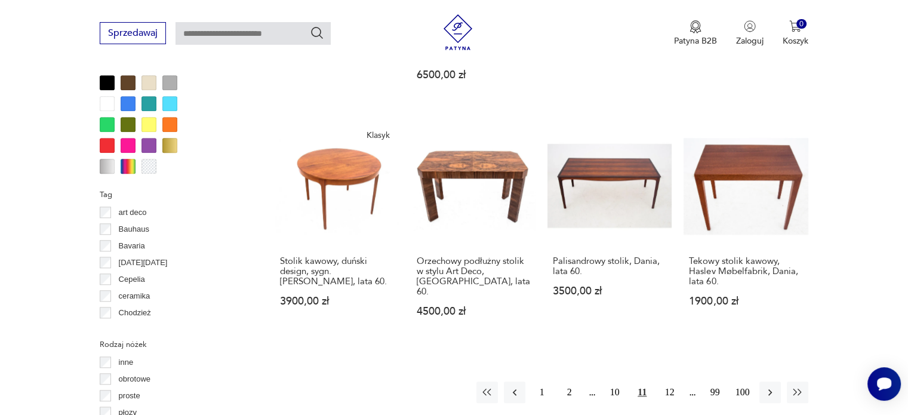
scroll to position [1160, 0]
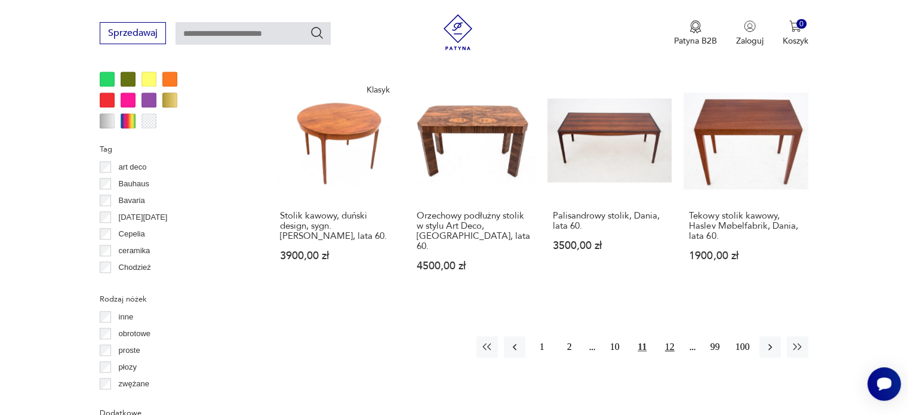
click at [663, 336] on button "12" at bounding box center [670, 347] width 22 height 22
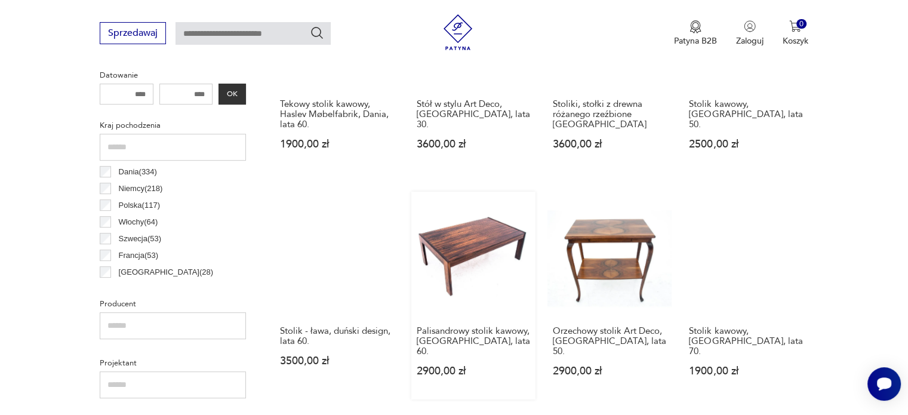
scroll to position [591, 0]
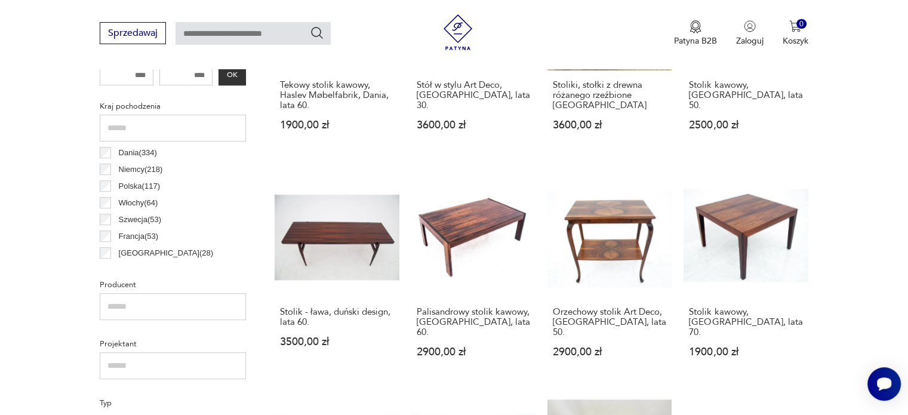
drag, startPoint x: 347, startPoint y: 247, endPoint x: 836, endPoint y: 168, distance: 495.0
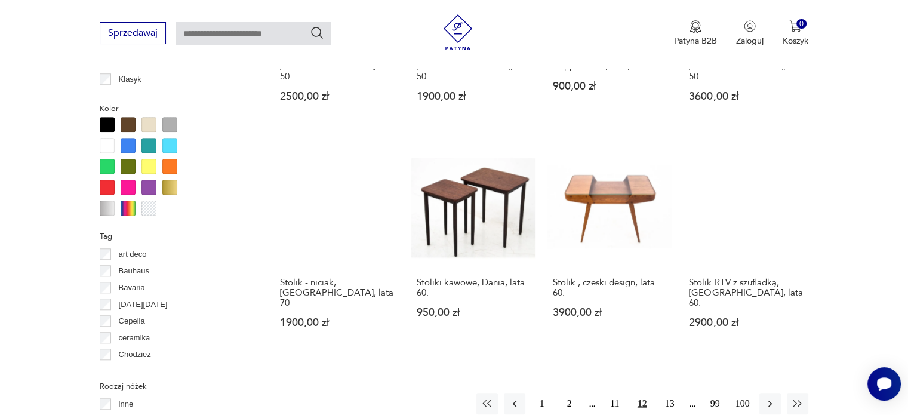
scroll to position [1107, 0]
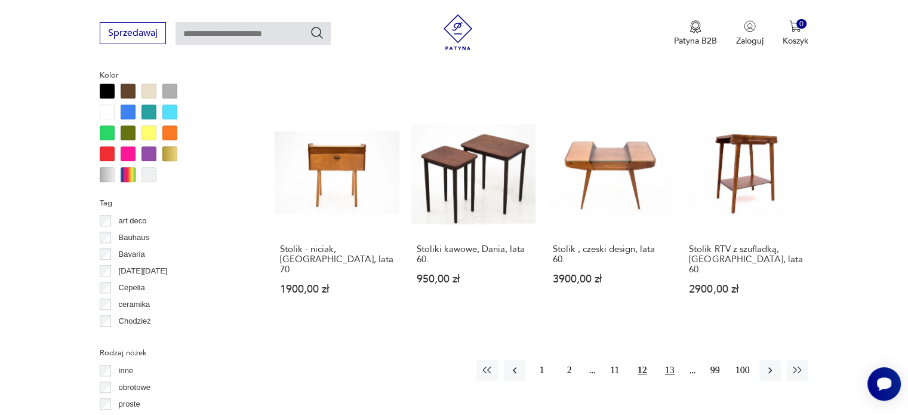
click at [669, 360] on button "13" at bounding box center [670, 371] width 22 height 22
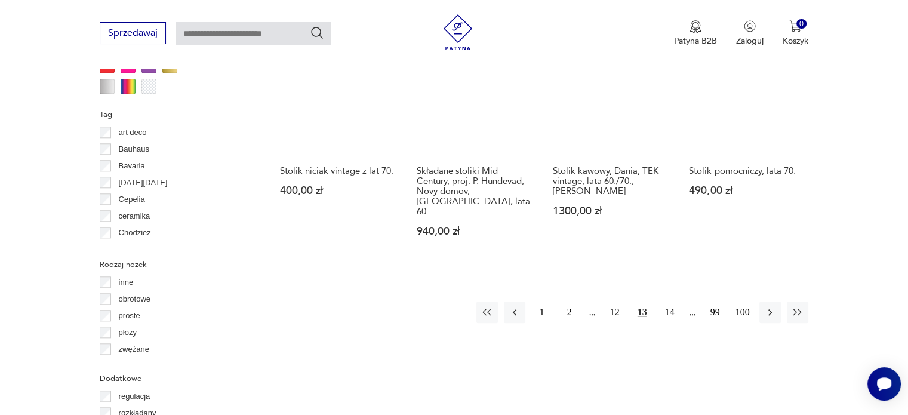
scroll to position [1196, 0]
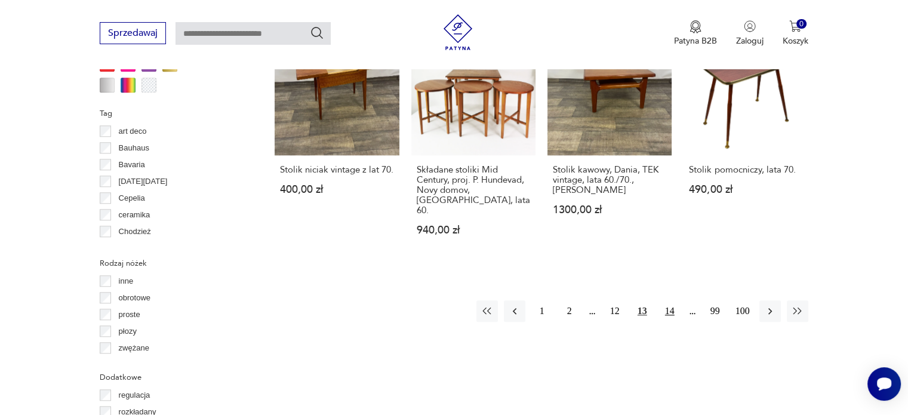
click at [673, 300] on button "14" at bounding box center [670, 311] width 22 height 22
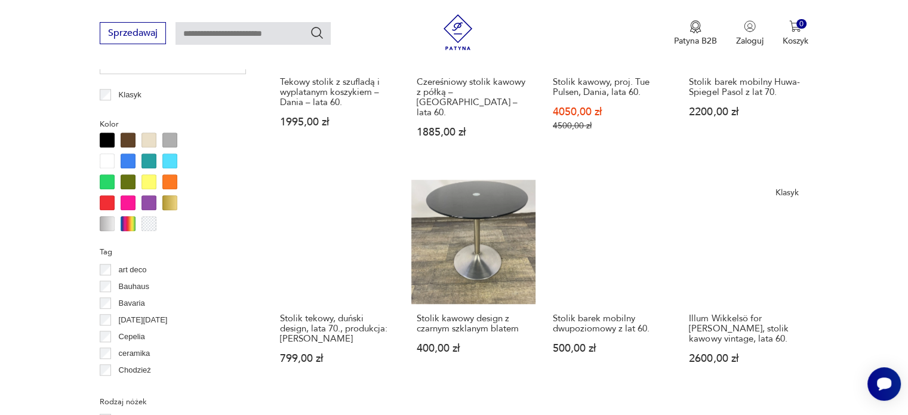
scroll to position [1230, 0]
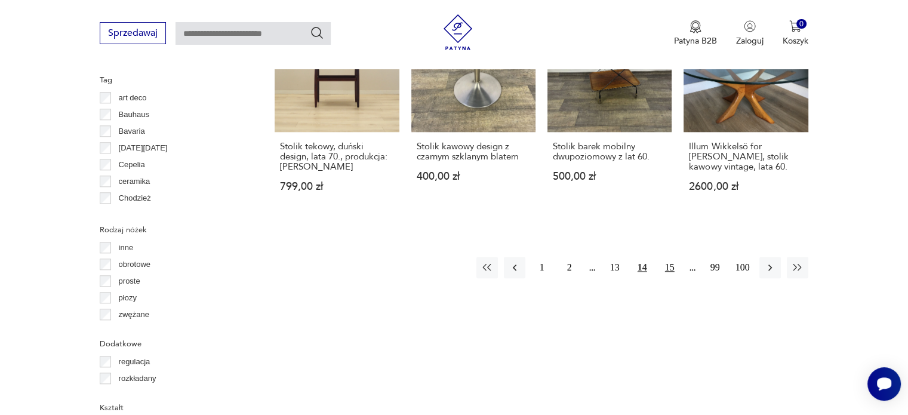
click at [664, 257] on button "15" at bounding box center [670, 268] width 22 height 22
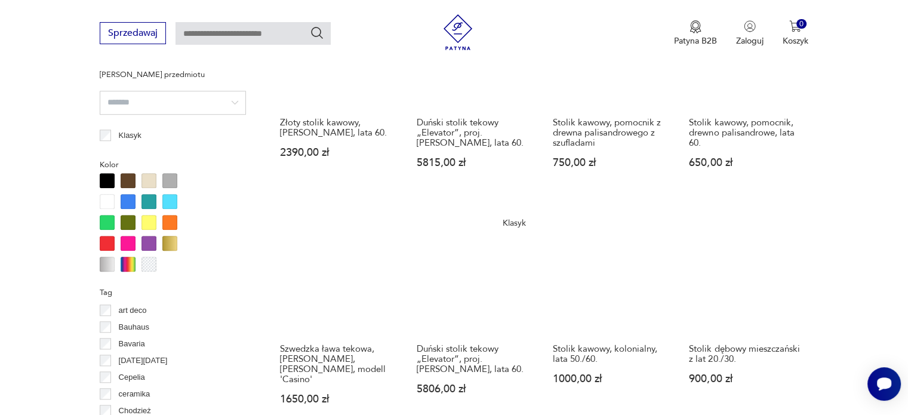
scroll to position [1180, 0]
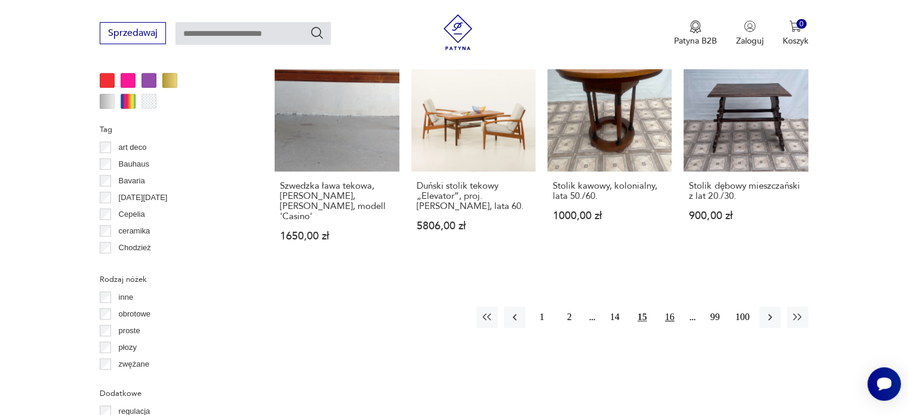
click at [671, 306] on button "16" at bounding box center [670, 317] width 22 height 22
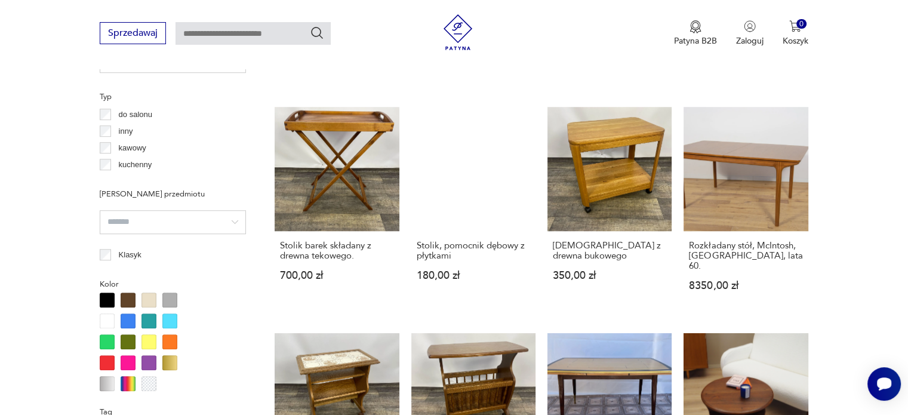
scroll to position [897, 0]
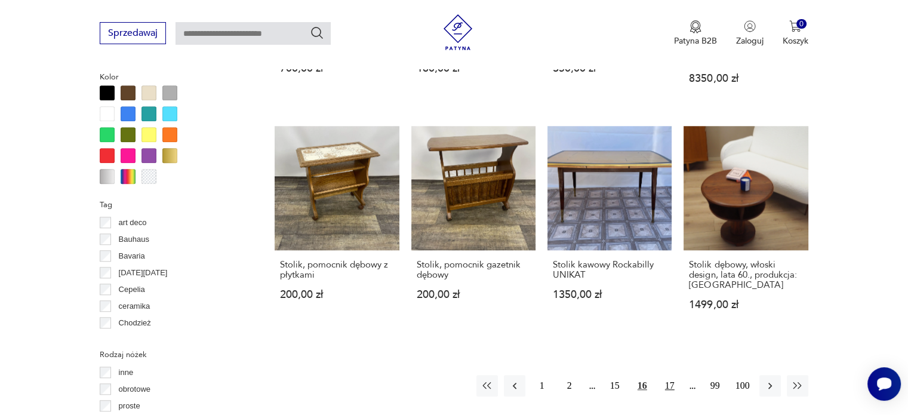
click at [671, 375] on button "17" at bounding box center [670, 386] width 22 height 22
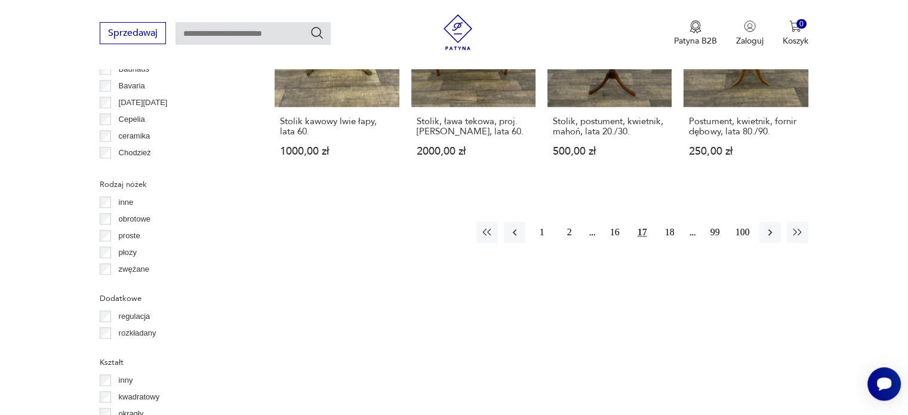
scroll to position [1290, 0]
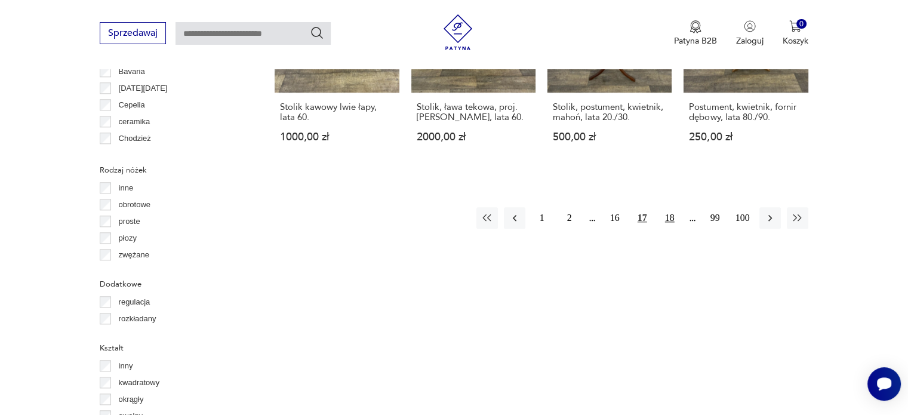
click at [668, 207] on button "18" at bounding box center [670, 218] width 22 height 22
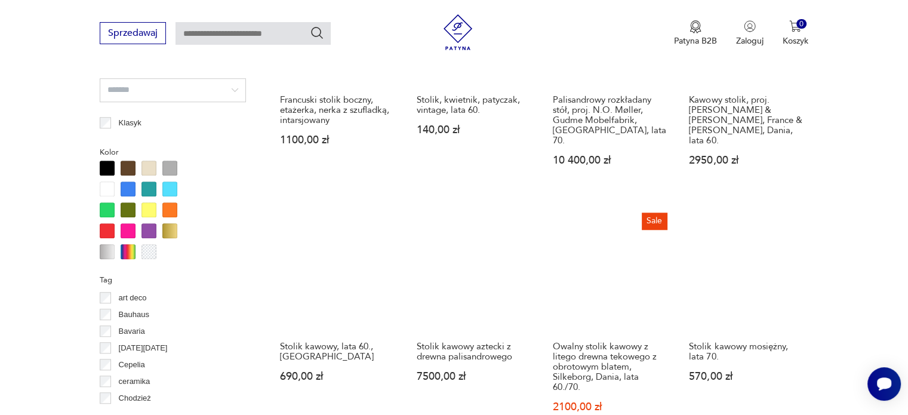
scroll to position [1175, 0]
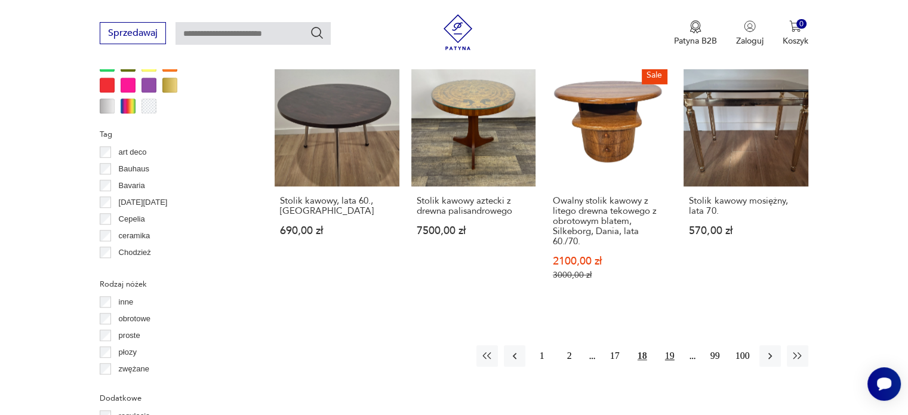
click at [673, 345] on button "19" at bounding box center [670, 356] width 22 height 22
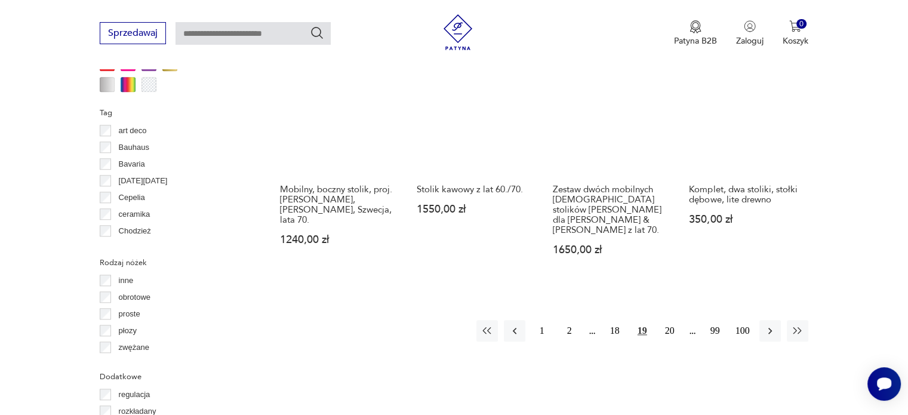
scroll to position [1198, 0]
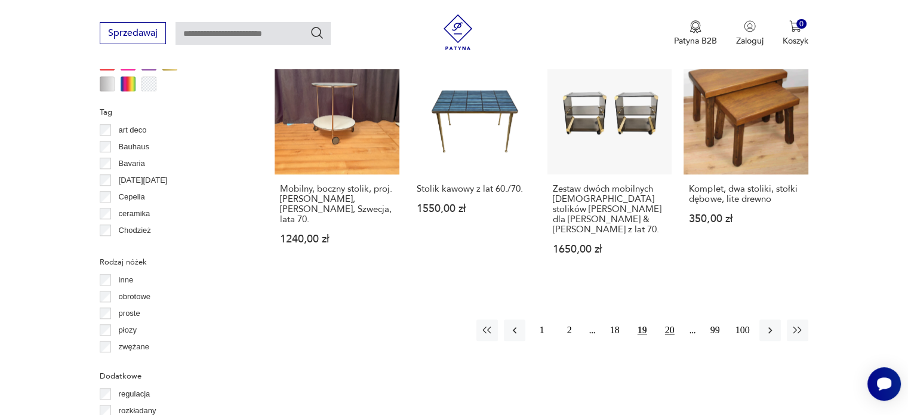
click at [672, 320] on button "20" at bounding box center [670, 331] width 22 height 22
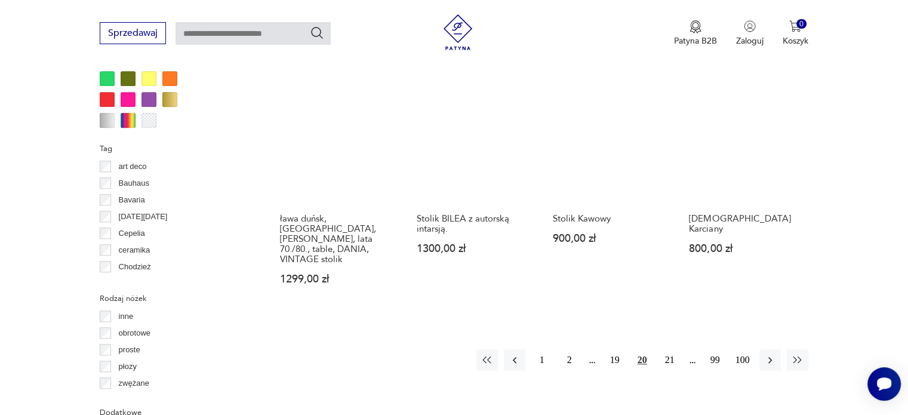
scroll to position [1162, 0]
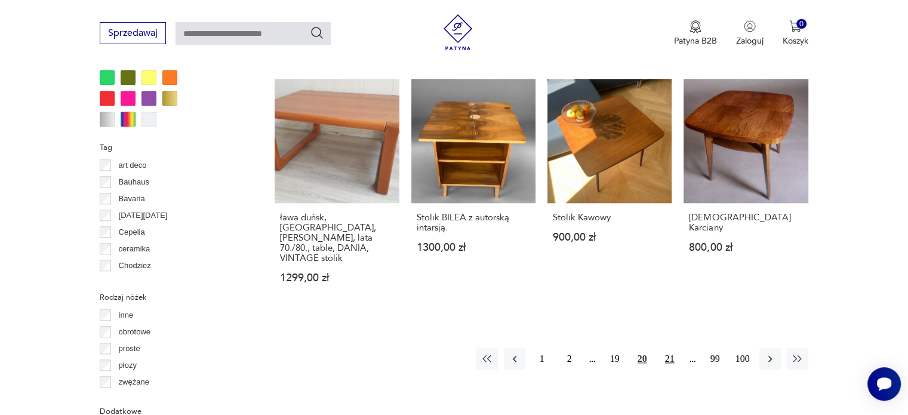
click at [667, 348] on button "21" at bounding box center [670, 359] width 22 height 22
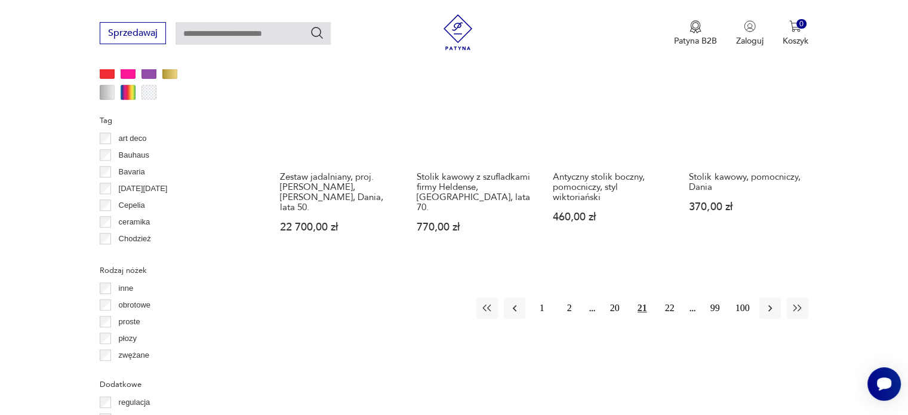
scroll to position [1195, 0]
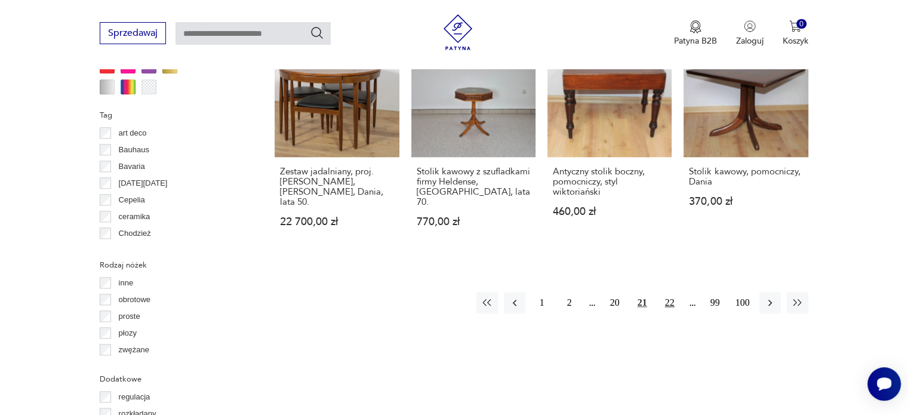
click at [669, 292] on button "22" at bounding box center [670, 303] width 22 height 22
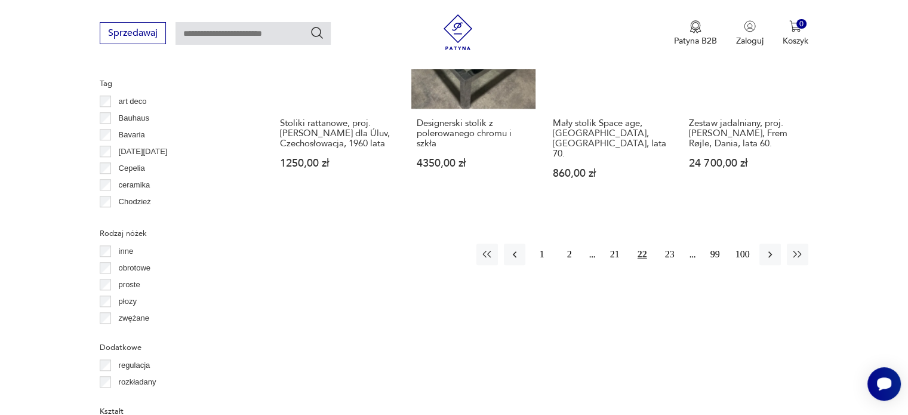
scroll to position [1236, 0]
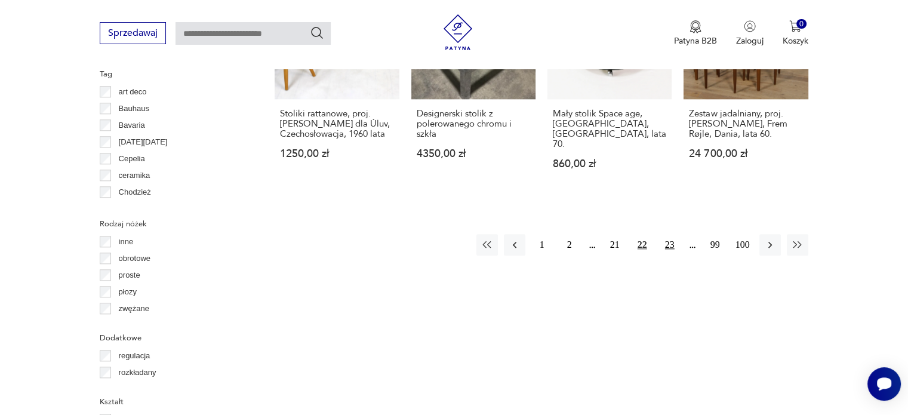
click at [662, 236] on button "23" at bounding box center [670, 245] width 22 height 22
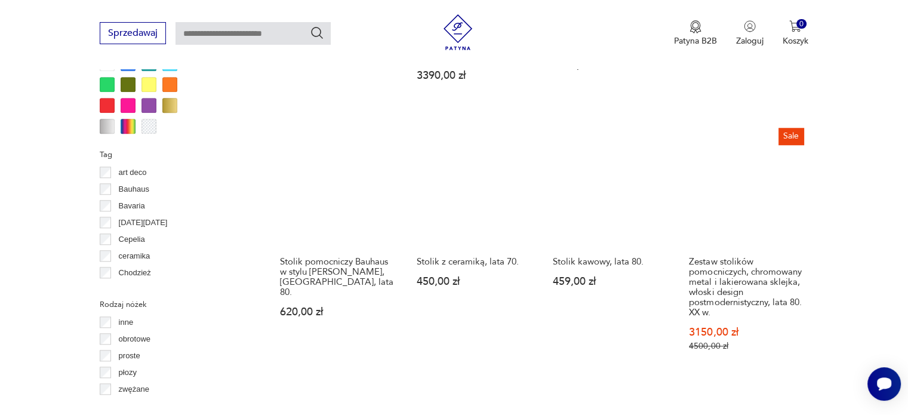
scroll to position [1196, 0]
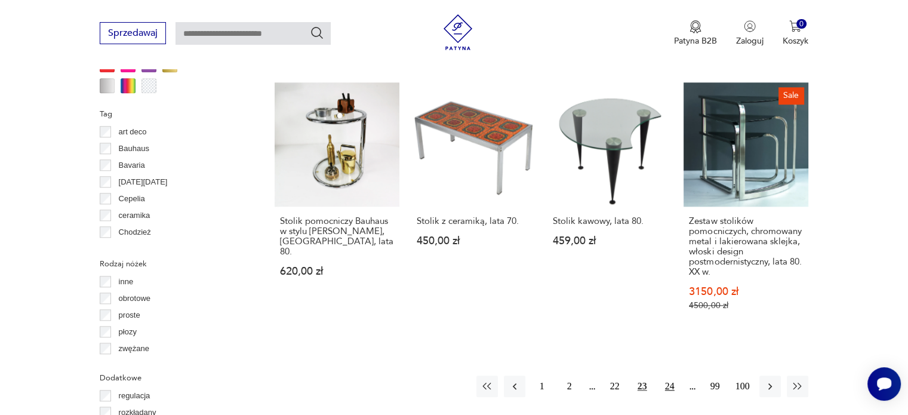
click at [669, 376] on button "24" at bounding box center [670, 387] width 22 height 22
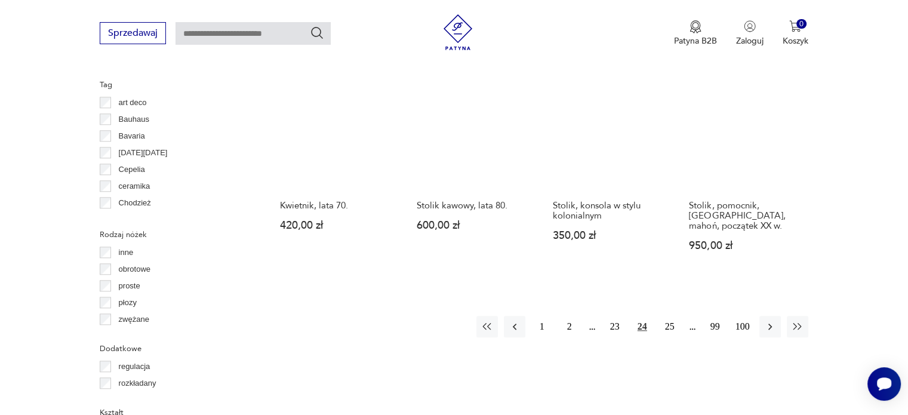
scroll to position [1262, 0]
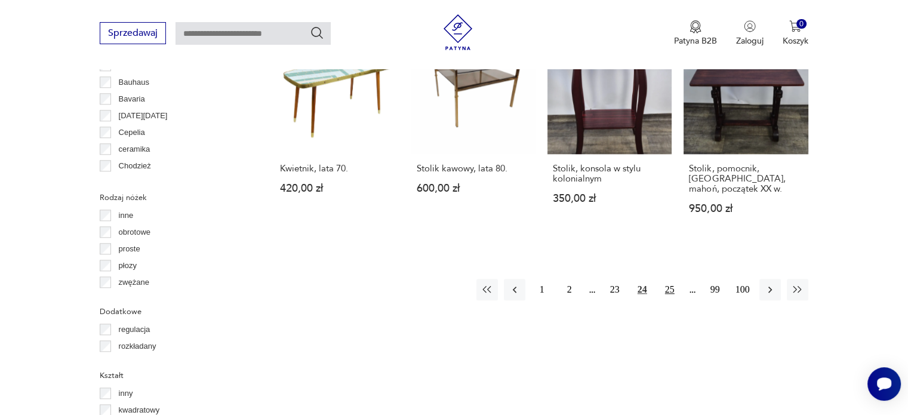
click at [671, 279] on button "25" at bounding box center [670, 290] width 22 height 22
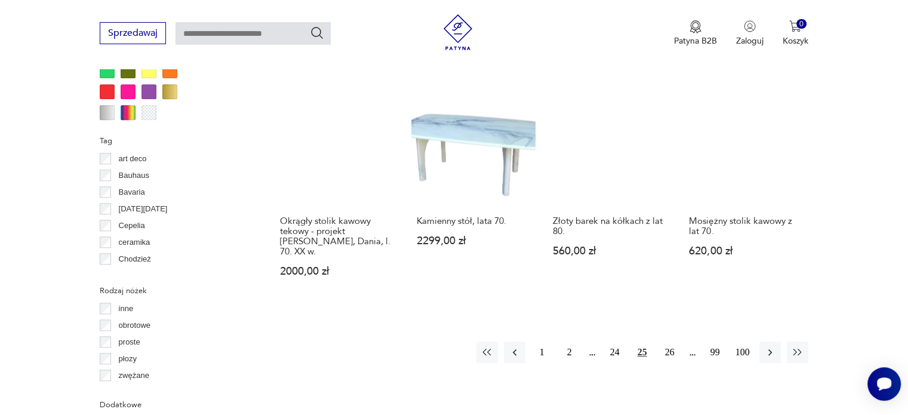
scroll to position [1176, 0]
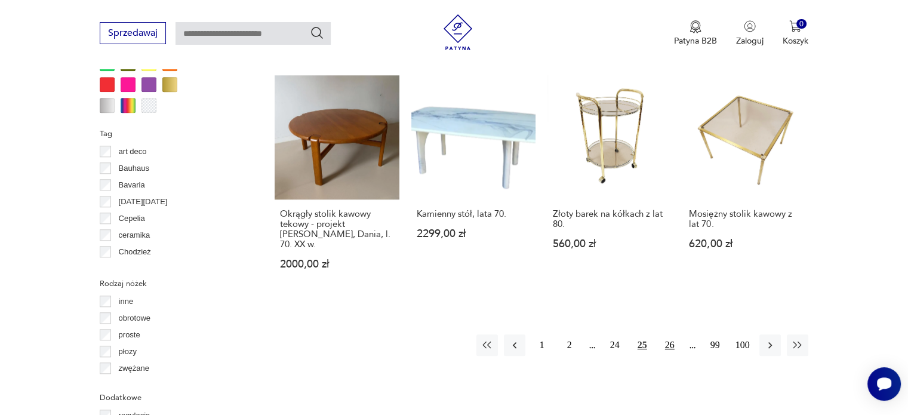
click at [668, 334] on button "26" at bounding box center [670, 345] width 22 height 22
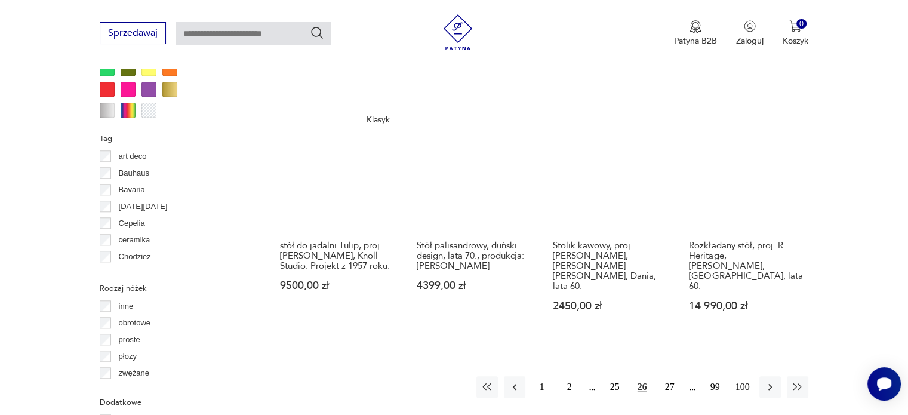
scroll to position [1319, 0]
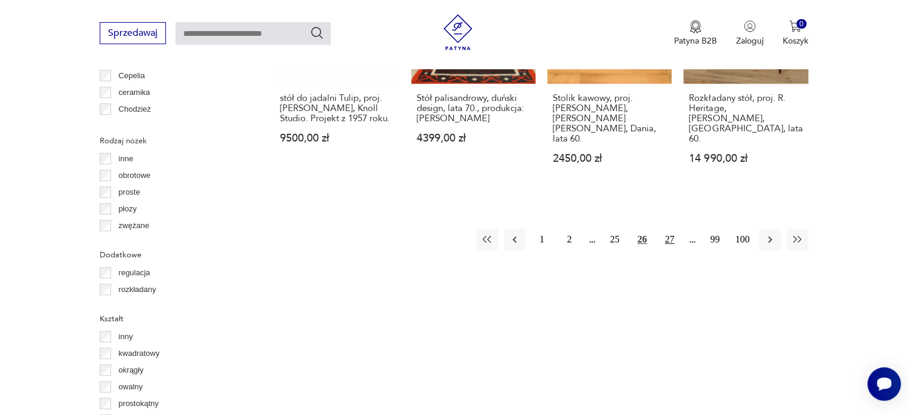
click at [664, 229] on button "27" at bounding box center [670, 240] width 22 height 22
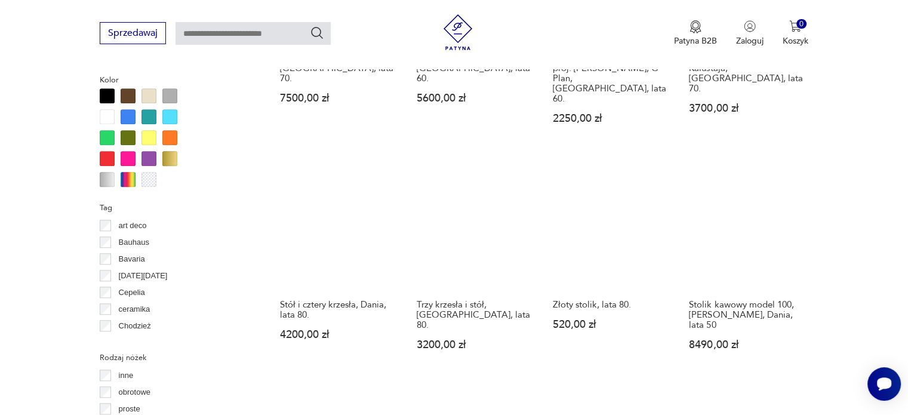
scroll to position [1103, 0]
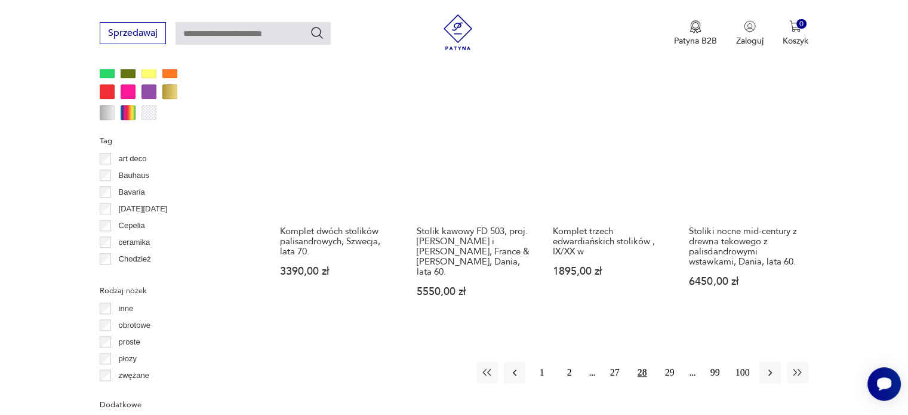
scroll to position [1170, 0]
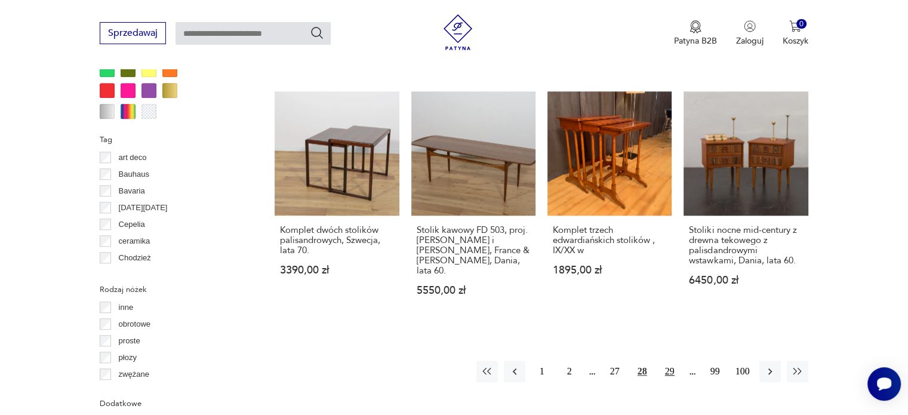
click at [679, 361] on button "29" at bounding box center [670, 372] width 22 height 22
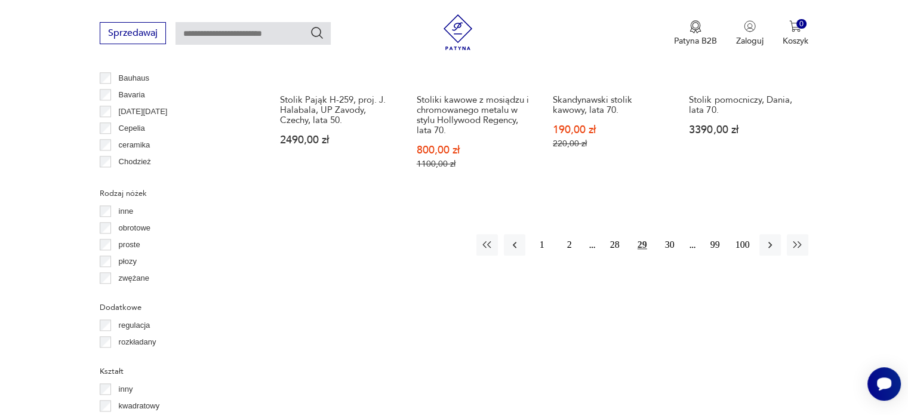
scroll to position [1273, 0]
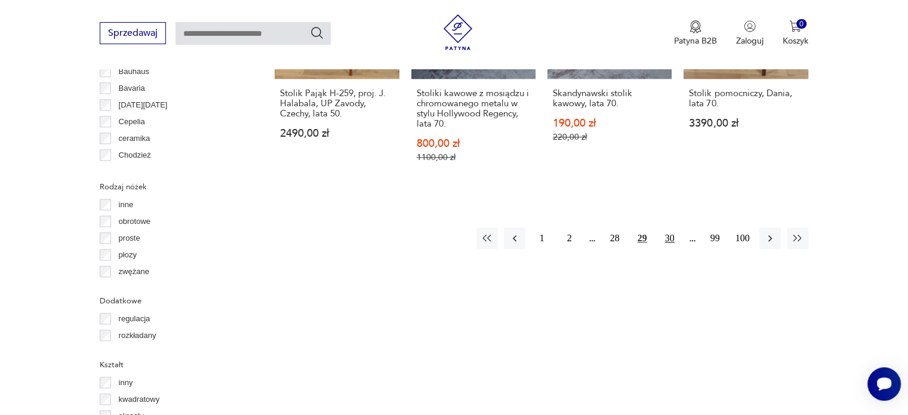
click at [668, 238] on button "30" at bounding box center [670, 239] width 22 height 22
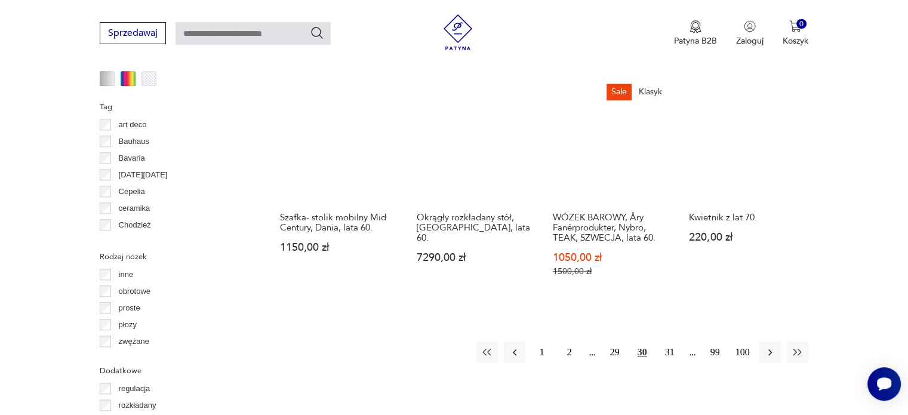
scroll to position [1203, 0]
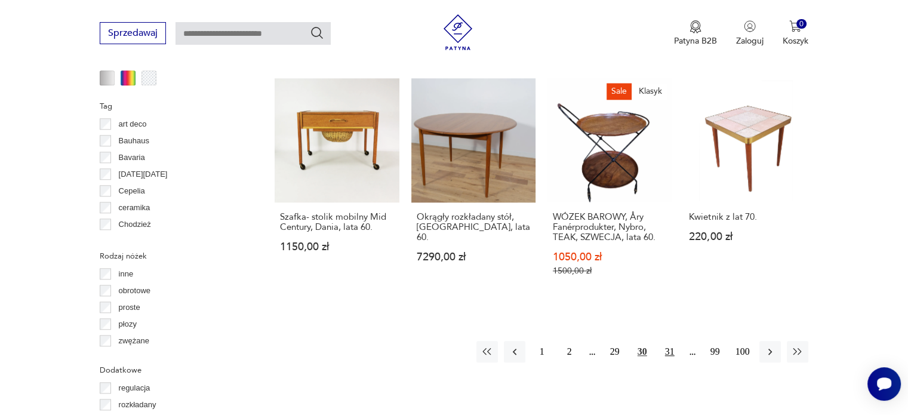
click at [667, 341] on button "31" at bounding box center [670, 352] width 22 height 22
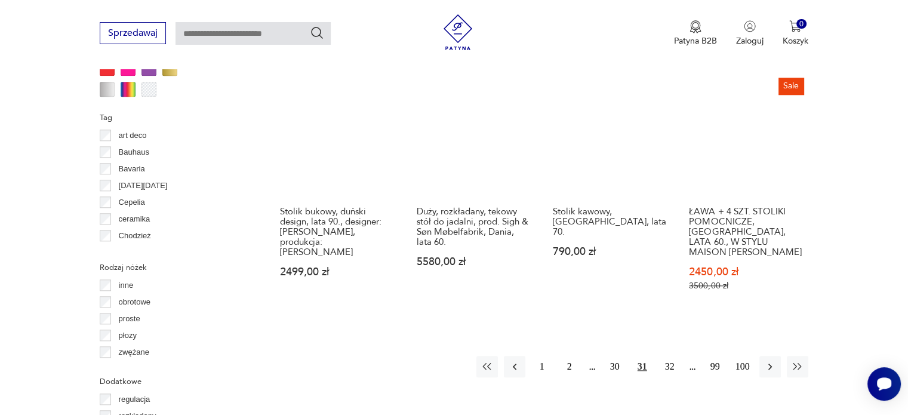
scroll to position [1193, 0]
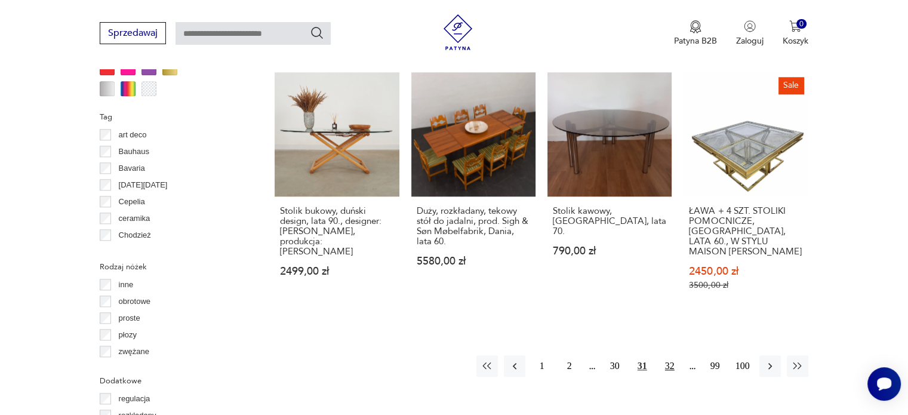
click at [674, 355] on button "32" at bounding box center [670, 366] width 22 height 22
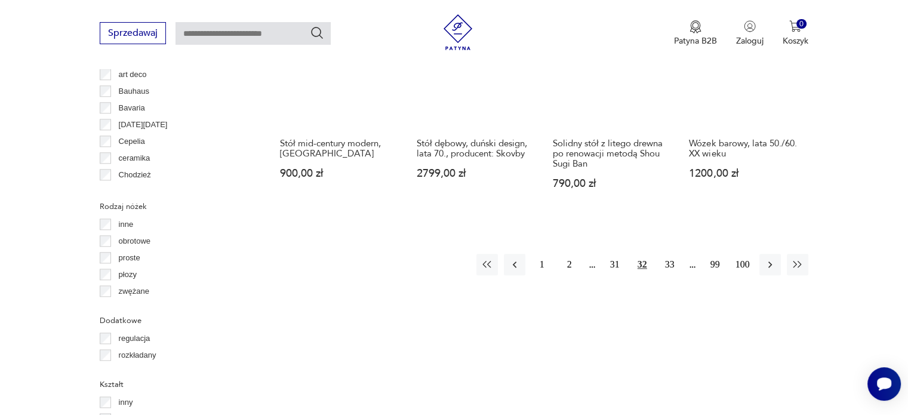
scroll to position [1272, 0]
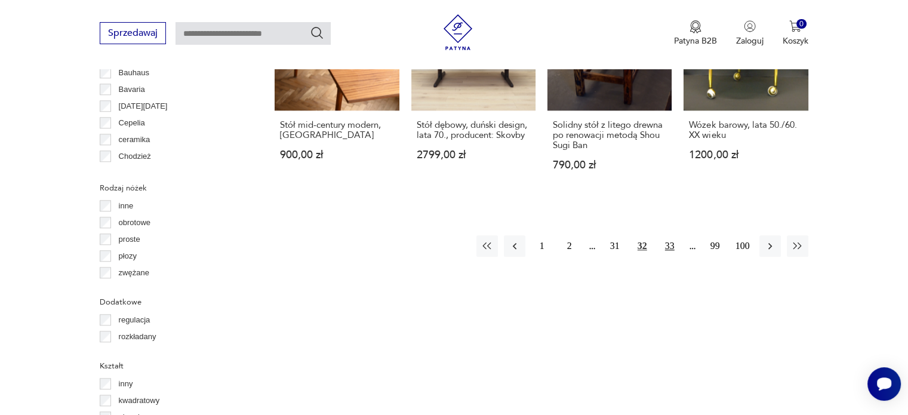
click at [670, 235] on button "33" at bounding box center [670, 246] width 22 height 22
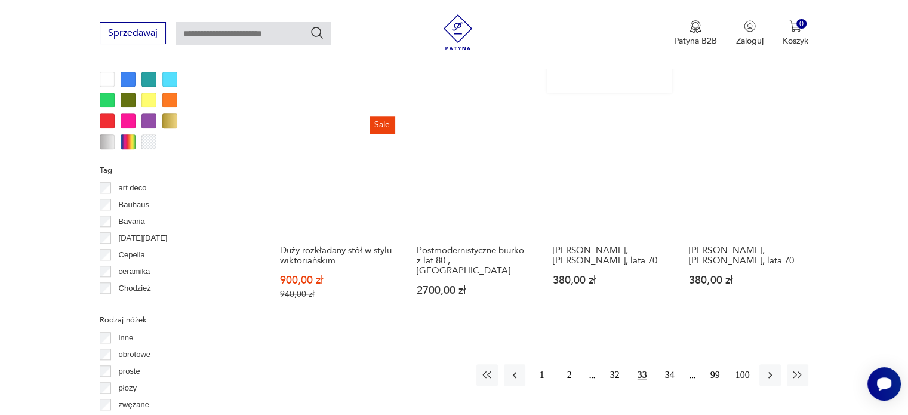
scroll to position [1325, 0]
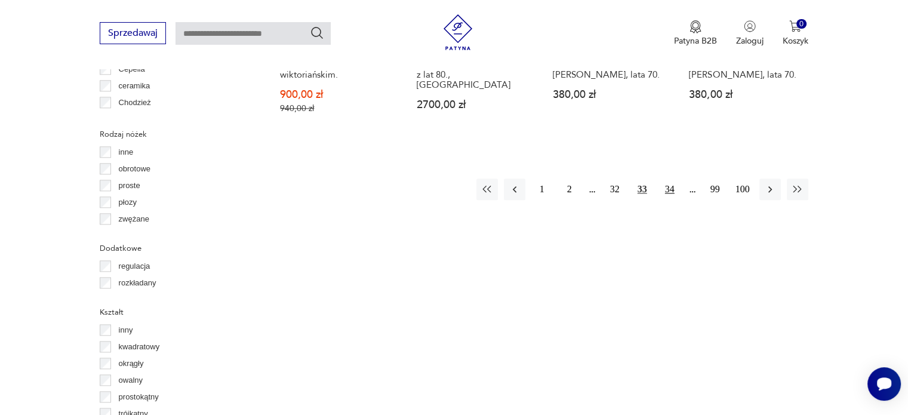
click at [670, 189] on button "34" at bounding box center [670, 190] width 22 height 22
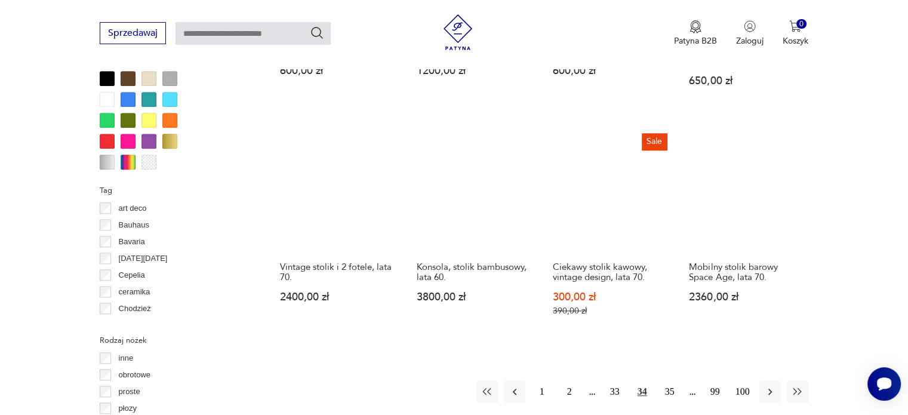
scroll to position [1120, 0]
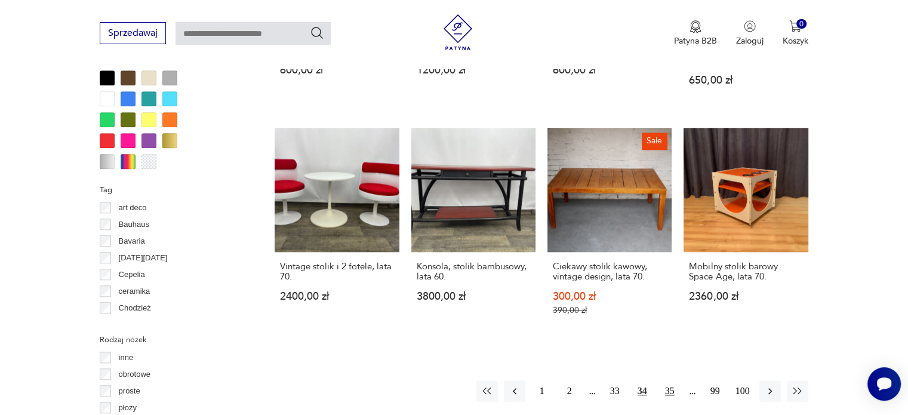
click at [671, 380] on button "35" at bounding box center [670, 391] width 22 height 22
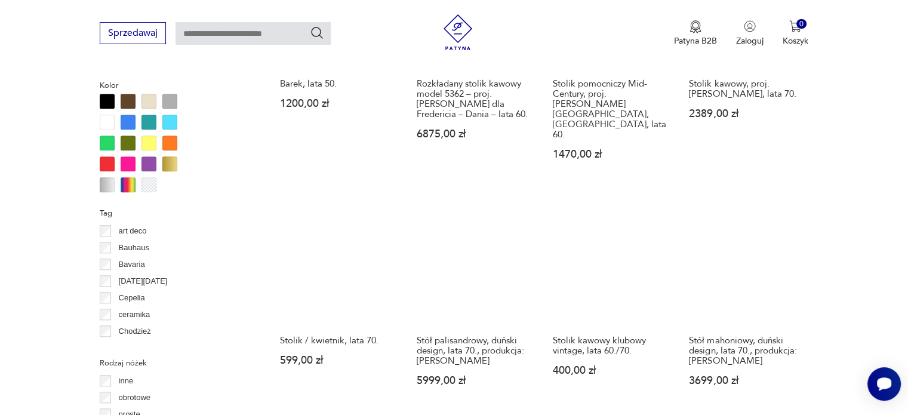
scroll to position [1104, 0]
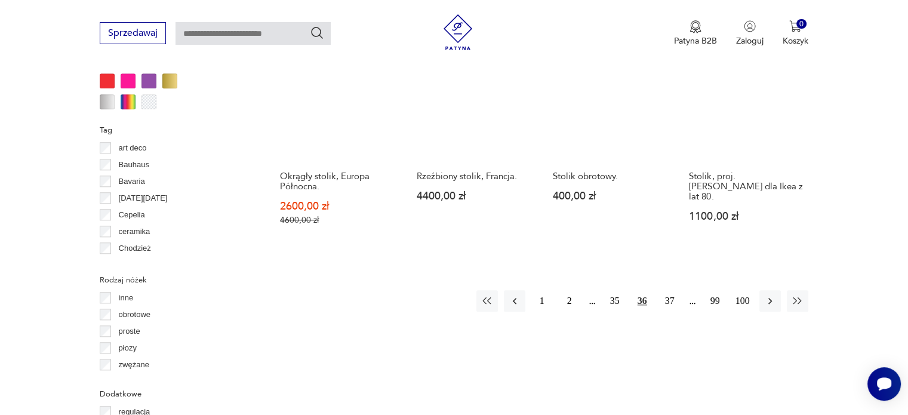
scroll to position [1186, 0]
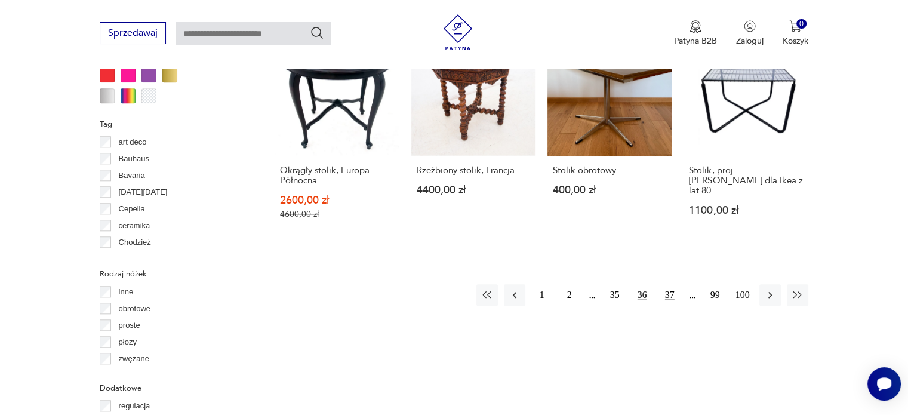
click at [669, 286] on button "37" at bounding box center [670, 295] width 22 height 22
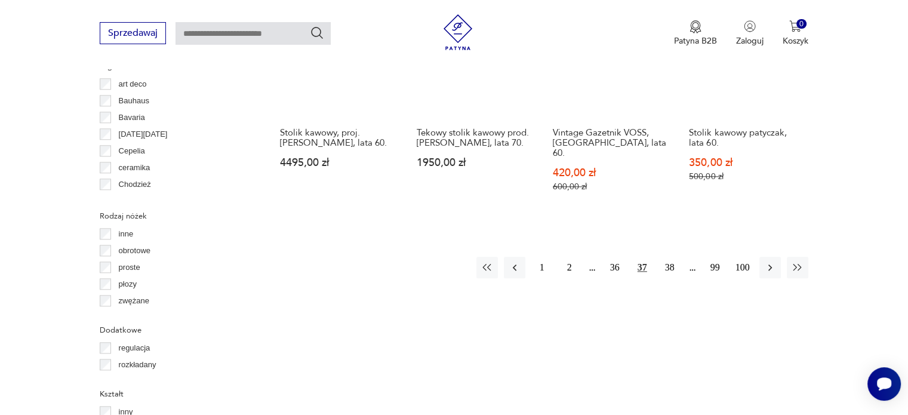
scroll to position [1244, 0]
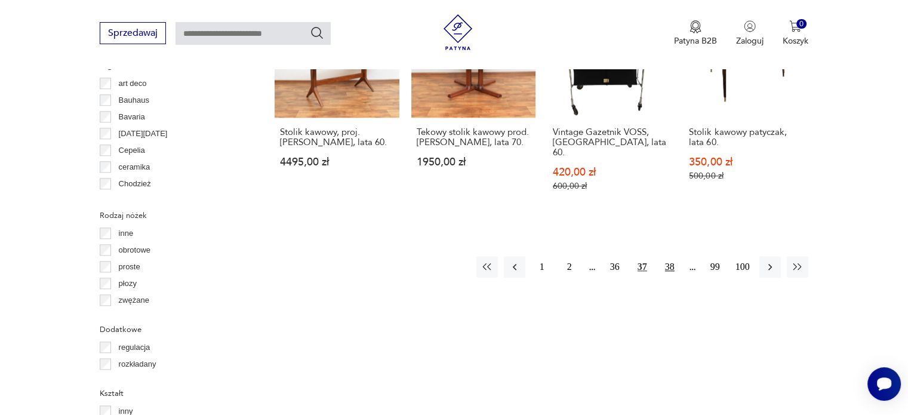
click at [667, 256] on button "38" at bounding box center [670, 267] width 22 height 22
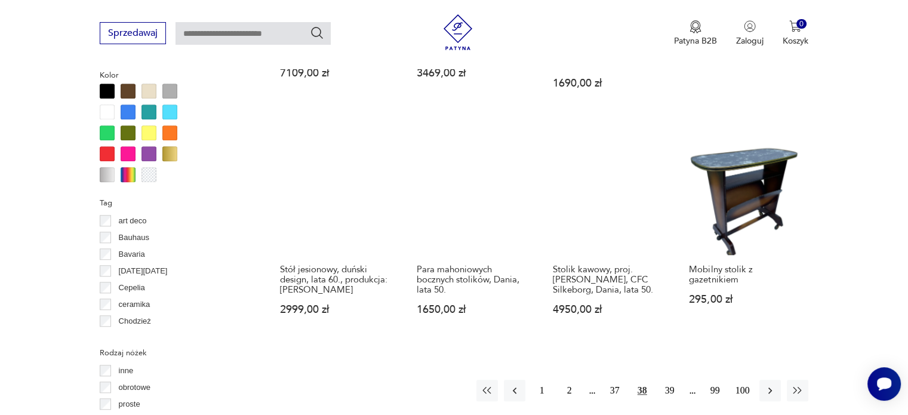
scroll to position [1159, 0]
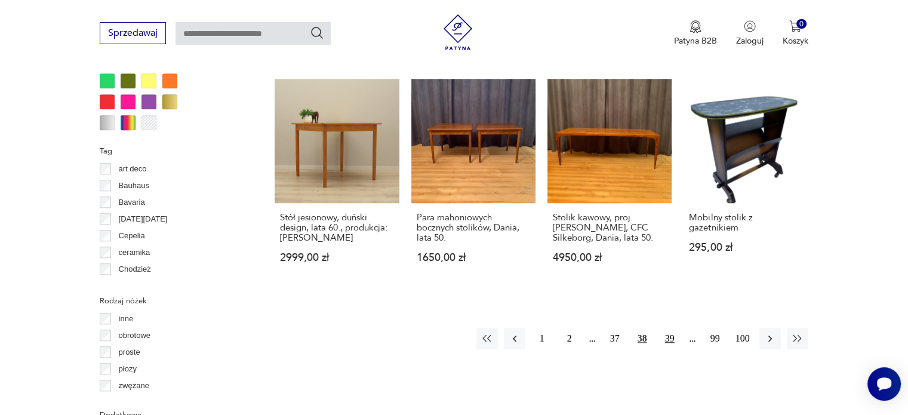
click at [669, 328] on button "39" at bounding box center [670, 339] width 22 height 22
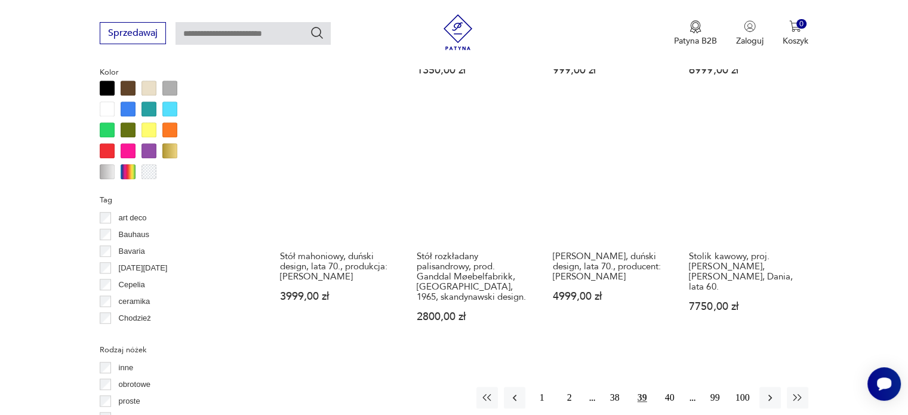
scroll to position [1112, 0]
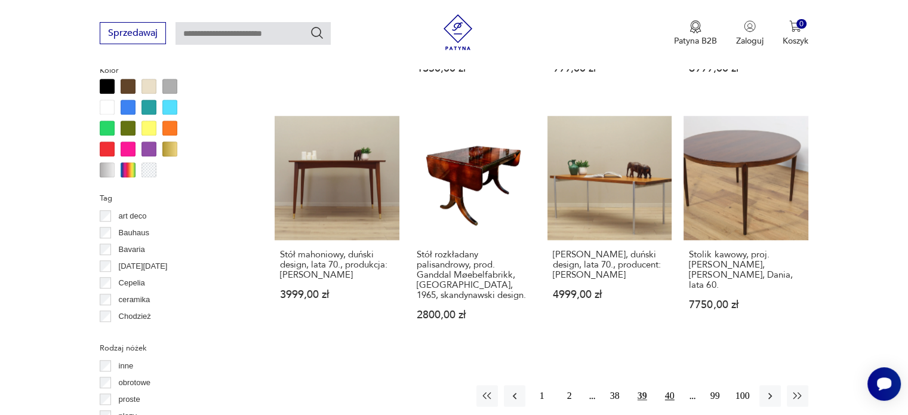
click at [669, 385] on button "40" at bounding box center [670, 396] width 22 height 22
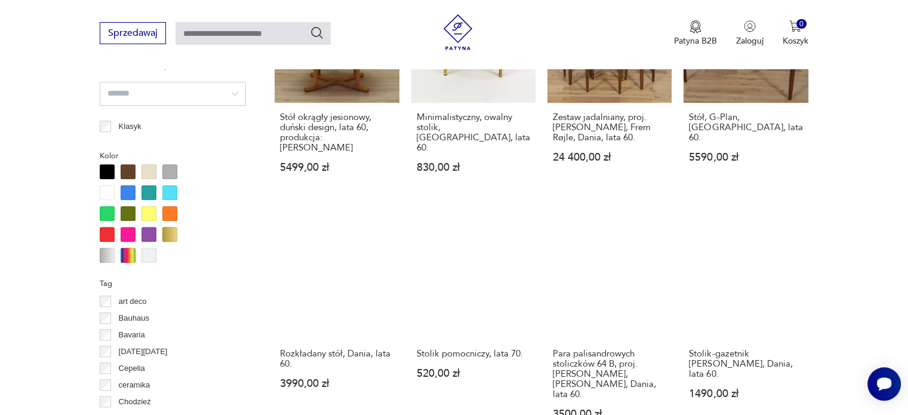
scroll to position [1249, 0]
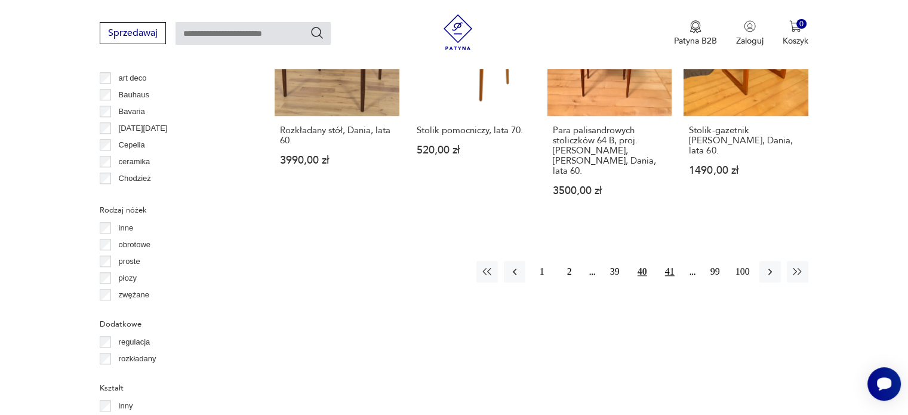
click at [664, 273] on button "41" at bounding box center [670, 272] width 22 height 22
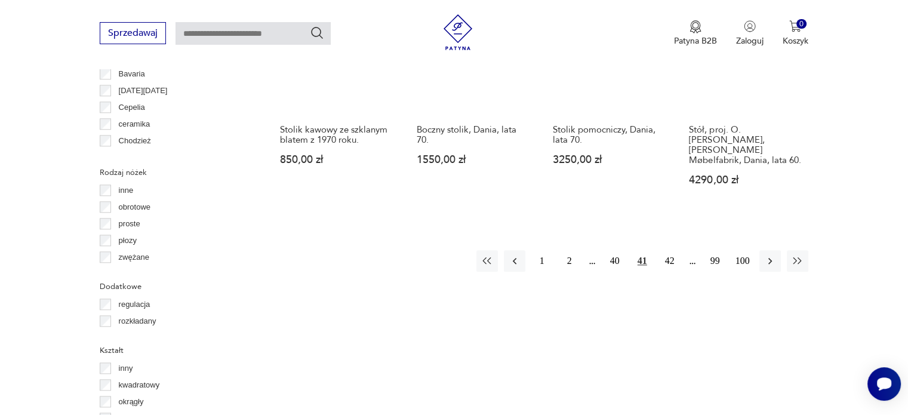
scroll to position [1245, 0]
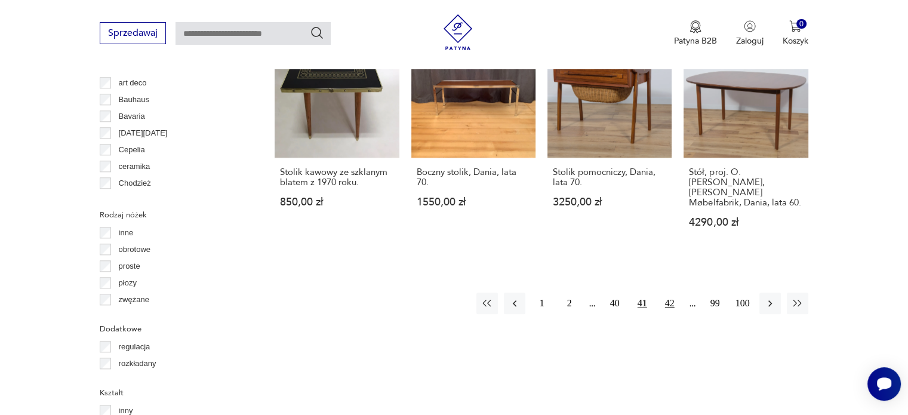
click at [671, 293] on button "42" at bounding box center [670, 304] width 22 height 22
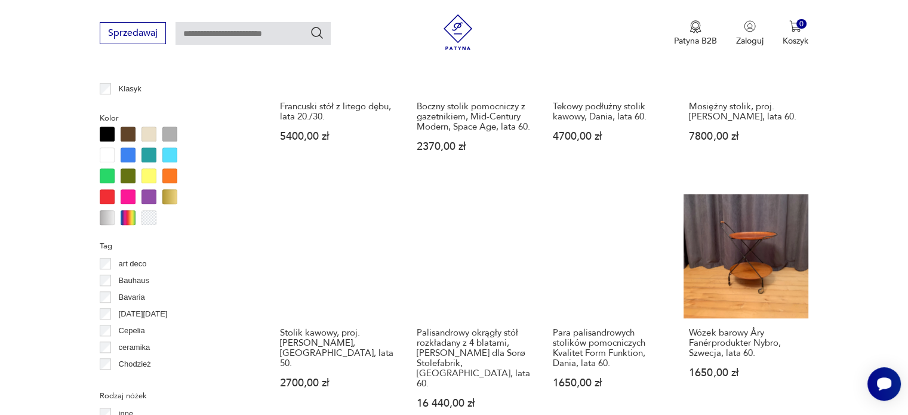
scroll to position [1063, 0]
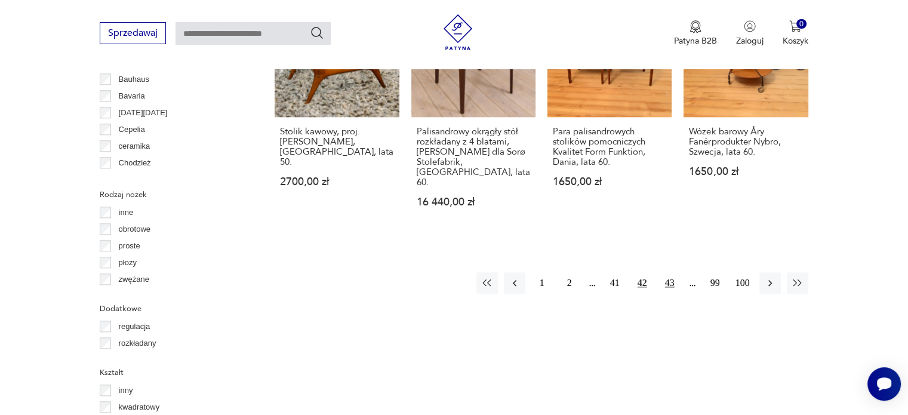
click at [671, 272] on button "43" at bounding box center [670, 283] width 22 height 22
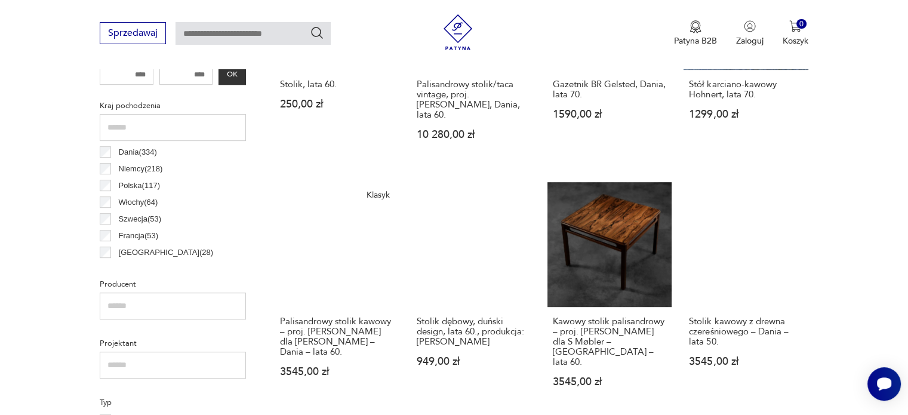
scroll to position [594, 0]
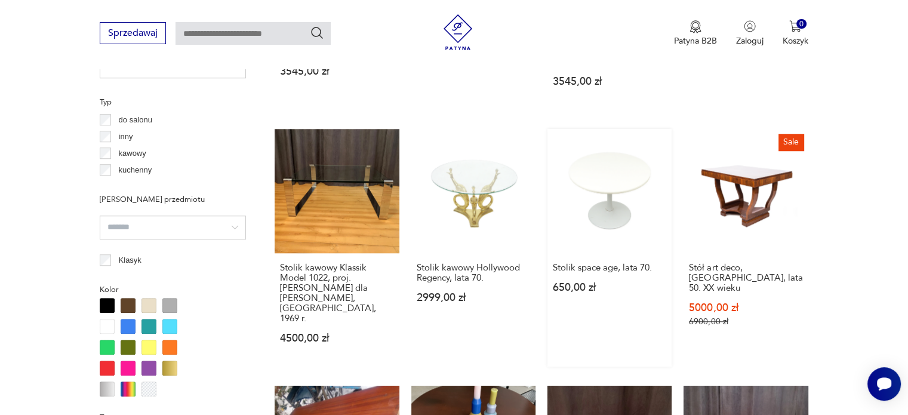
click at [669, 256] on div "Stolik space age, lata 70. 650,00 zł" at bounding box center [610, 284] width 124 height 63
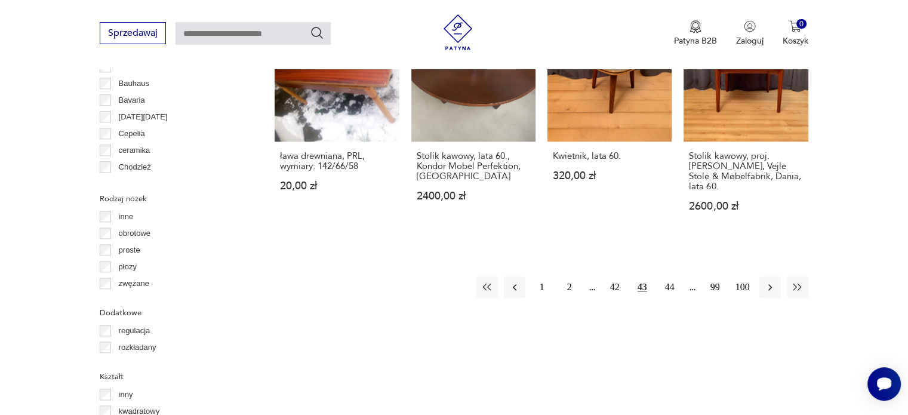
scroll to position [1261, 0]
click at [672, 276] on button "44" at bounding box center [670, 287] width 22 height 22
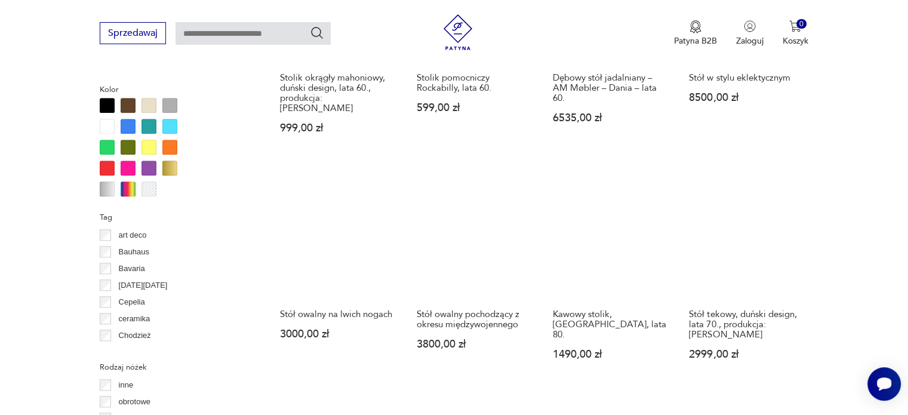
scroll to position [1093, 0]
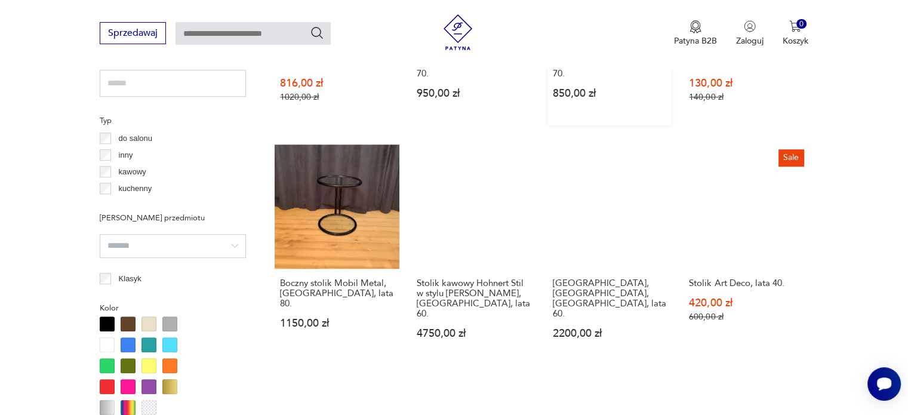
scroll to position [1187, 0]
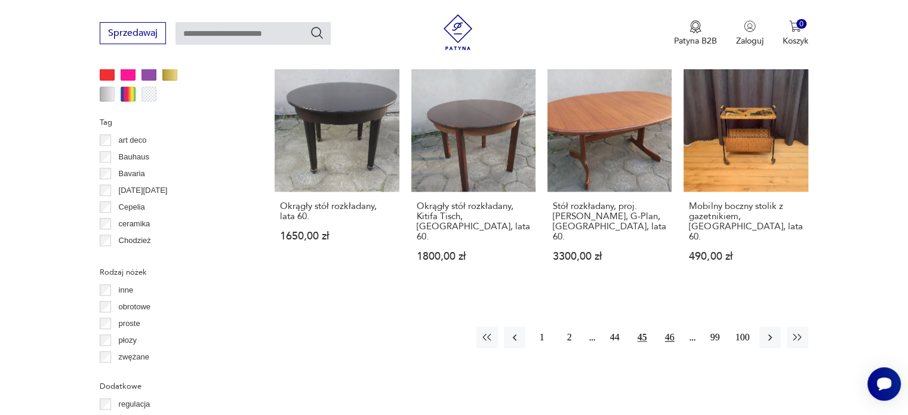
click at [669, 328] on button "46" at bounding box center [670, 338] width 22 height 22
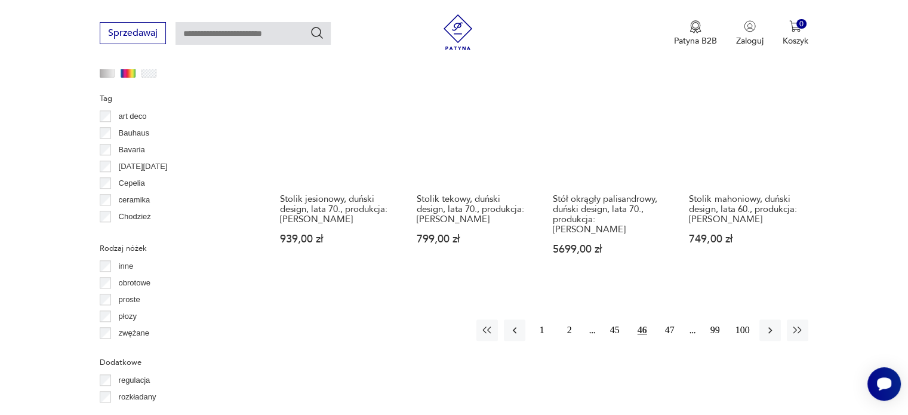
scroll to position [1215, 0]
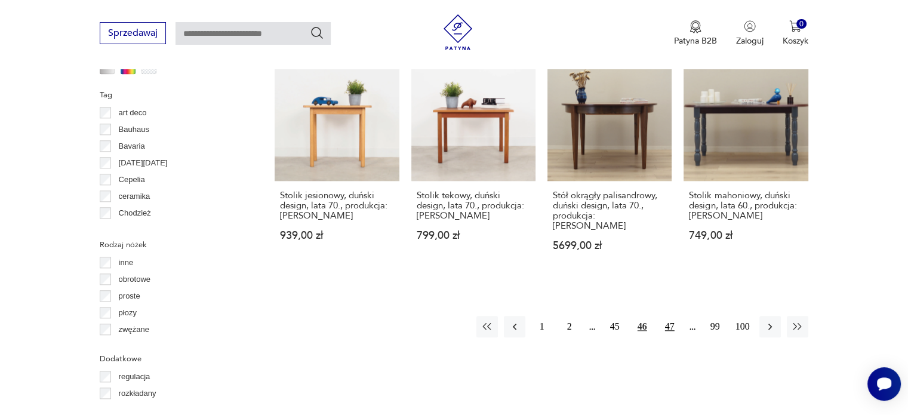
click at [671, 316] on button "47" at bounding box center [670, 327] width 22 height 22
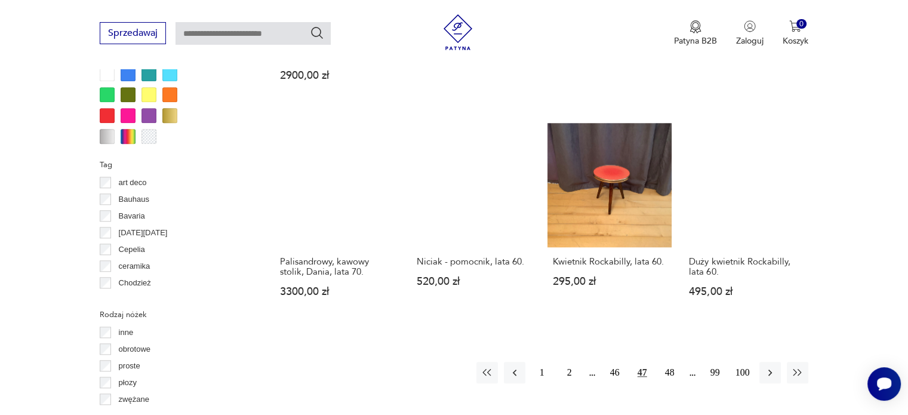
scroll to position [1146, 0]
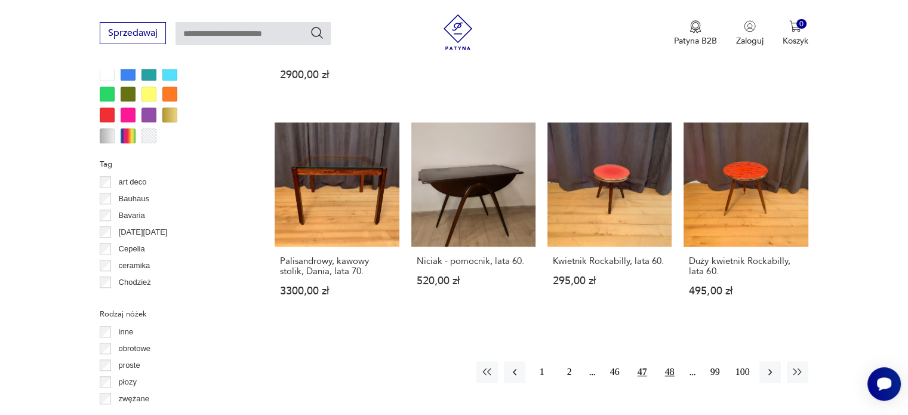
click at [670, 361] on button "48" at bounding box center [670, 372] width 22 height 22
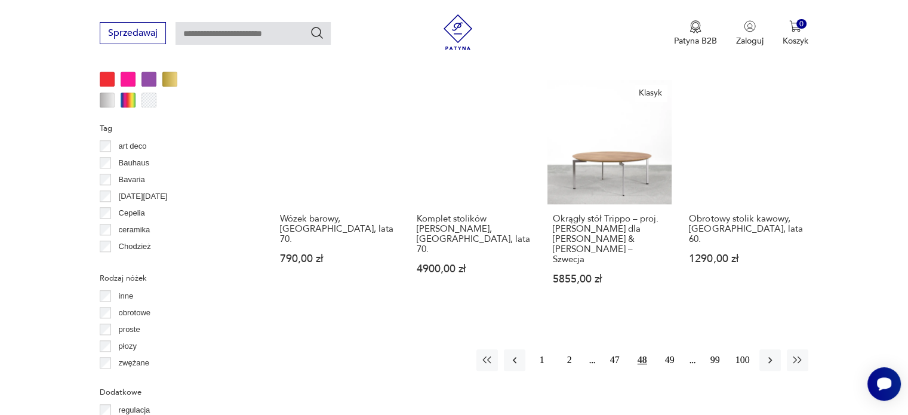
scroll to position [1200, 0]
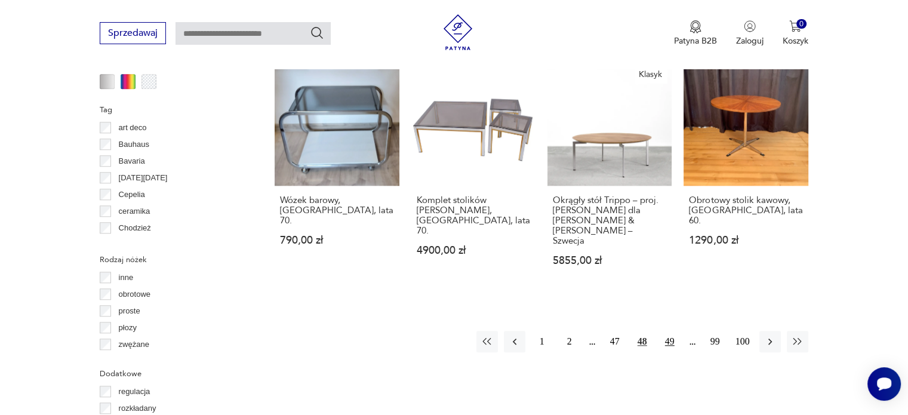
click at [676, 331] on button "49" at bounding box center [670, 342] width 22 height 22
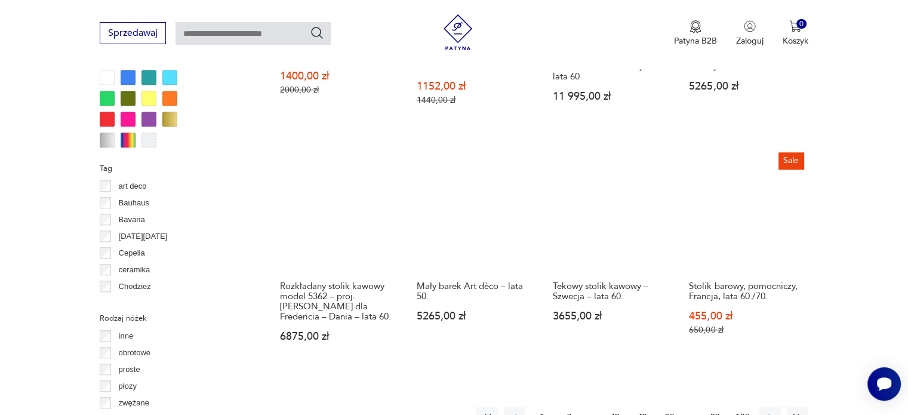
scroll to position [1142, 0]
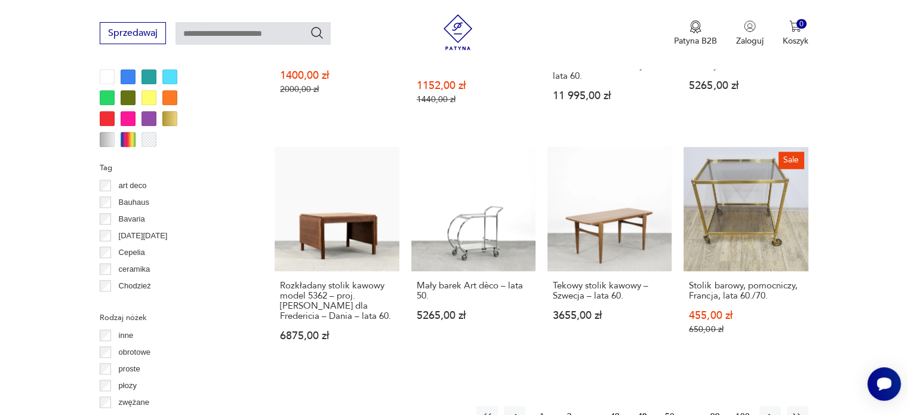
click at [674, 406] on button "50" at bounding box center [670, 417] width 22 height 22
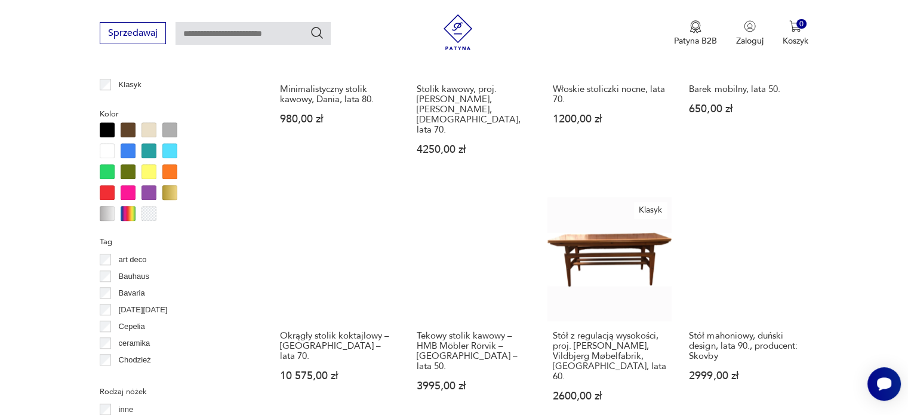
scroll to position [1109, 0]
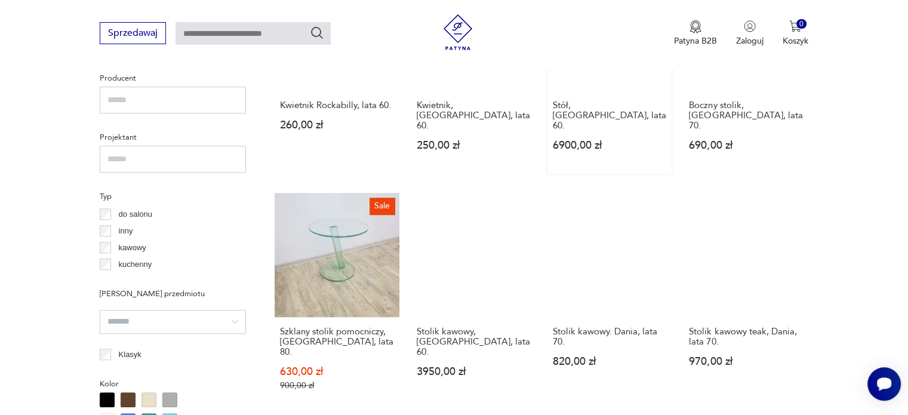
scroll to position [1121, 0]
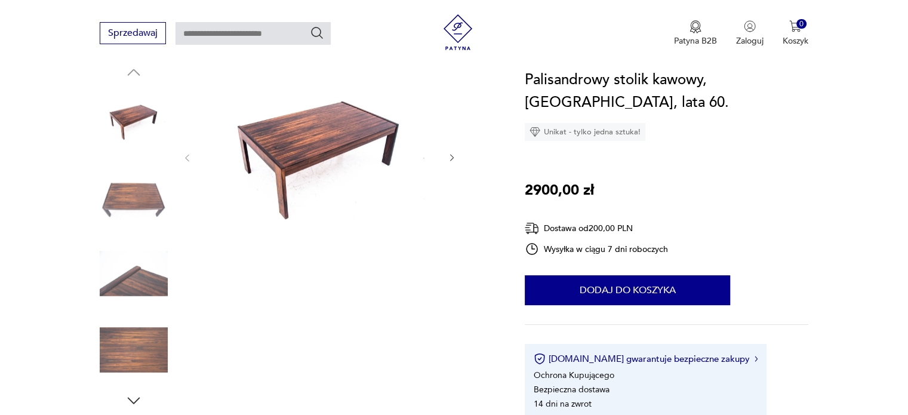
click at [144, 197] on img at bounding box center [134, 198] width 68 height 68
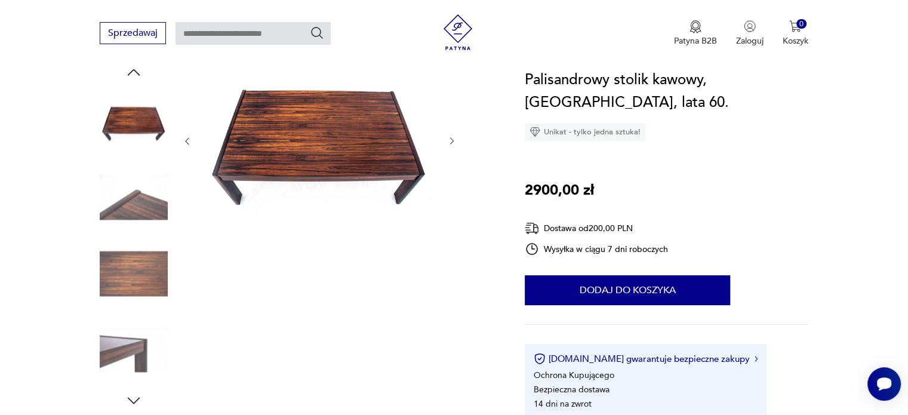
click at [144, 197] on img at bounding box center [134, 198] width 68 height 68
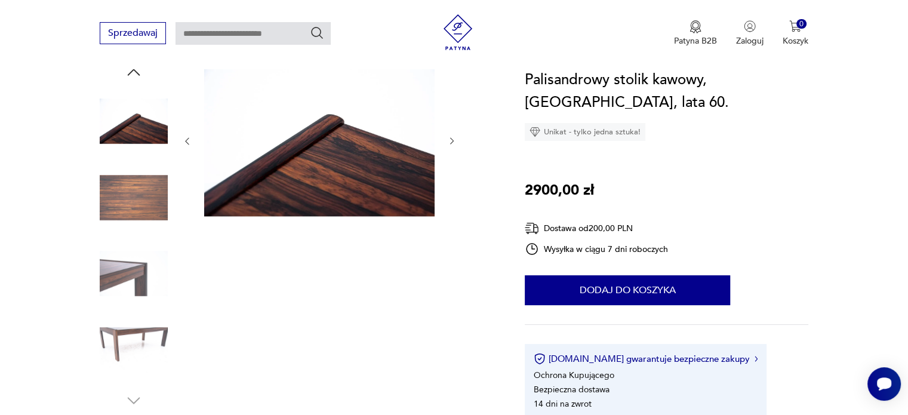
click at [144, 197] on img at bounding box center [134, 198] width 68 height 68
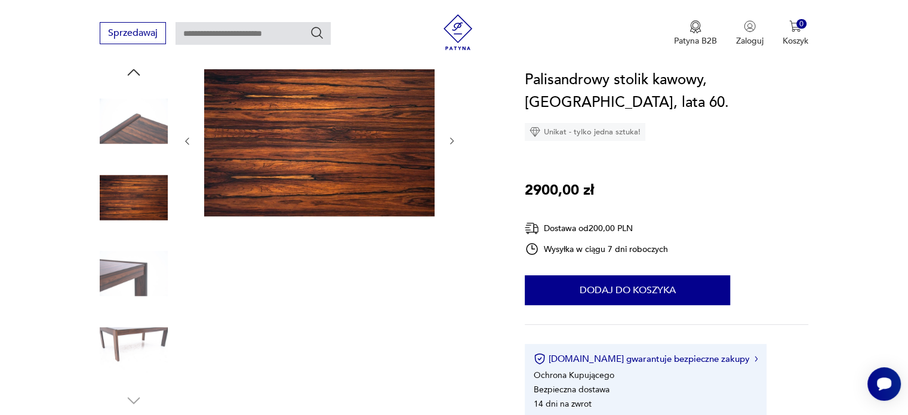
click at [129, 286] on img at bounding box center [134, 274] width 68 height 68
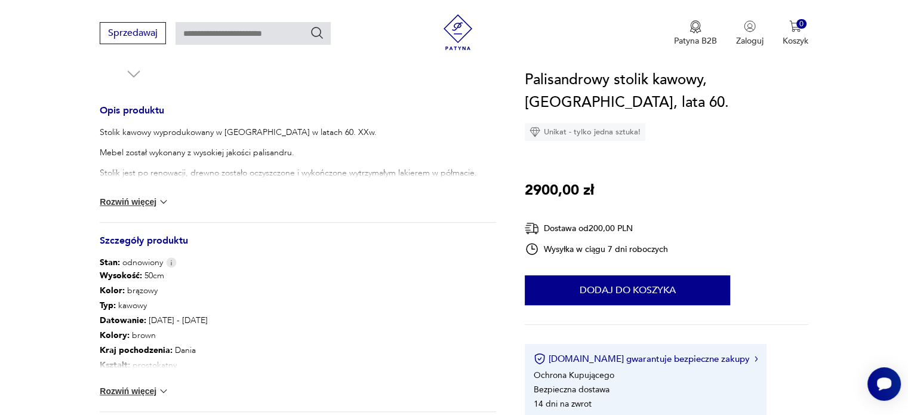
scroll to position [514, 0]
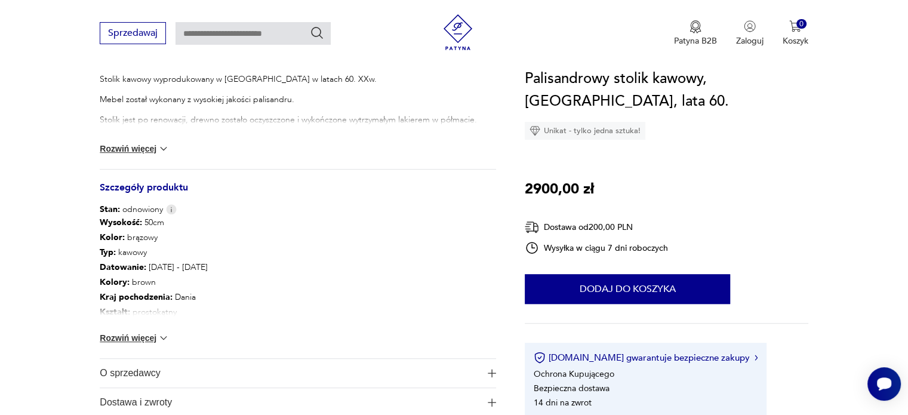
click at [146, 340] on button "Rozwiń więcej" at bounding box center [134, 338] width 69 height 12
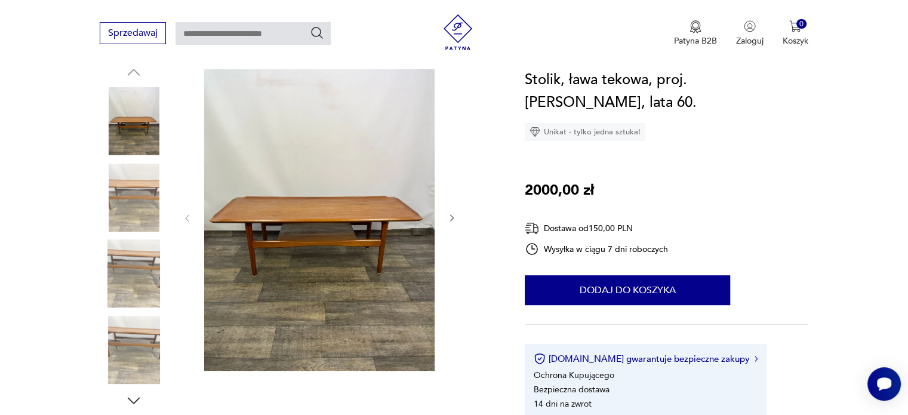
click at [136, 211] on img at bounding box center [134, 198] width 68 height 68
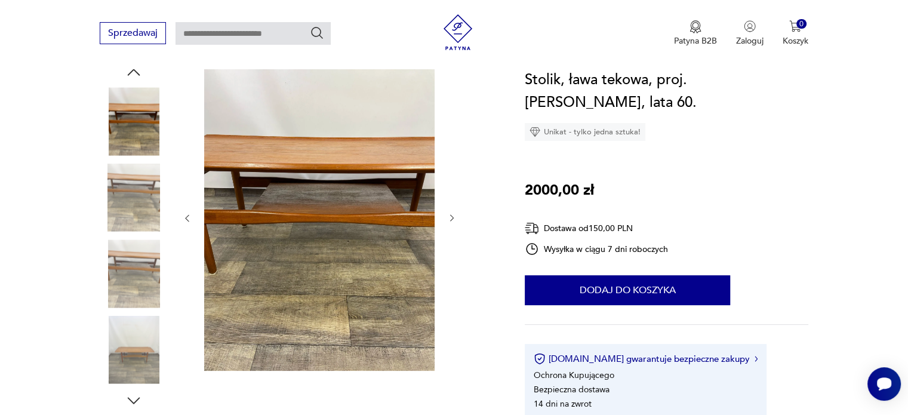
click at [136, 211] on img at bounding box center [134, 198] width 68 height 68
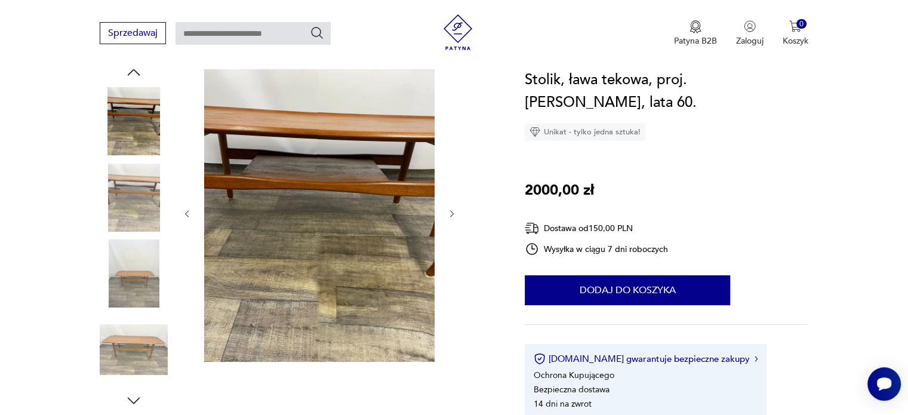
click at [136, 211] on img at bounding box center [134, 198] width 68 height 68
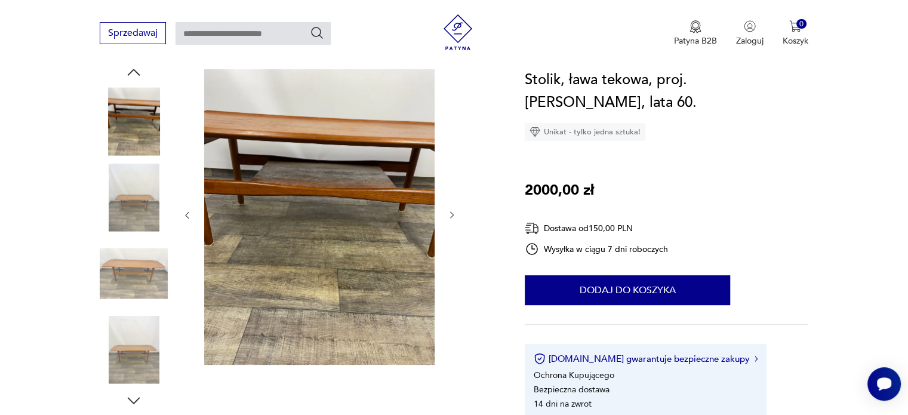
click at [136, 211] on img at bounding box center [134, 198] width 68 height 68
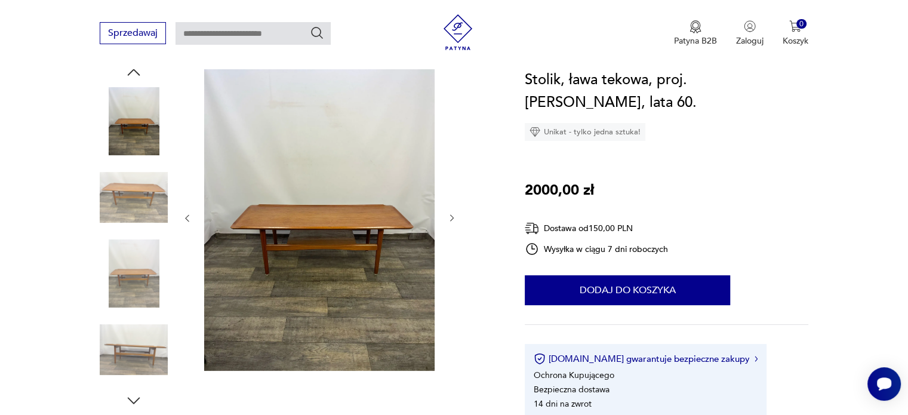
click at [136, 211] on img at bounding box center [134, 198] width 68 height 68
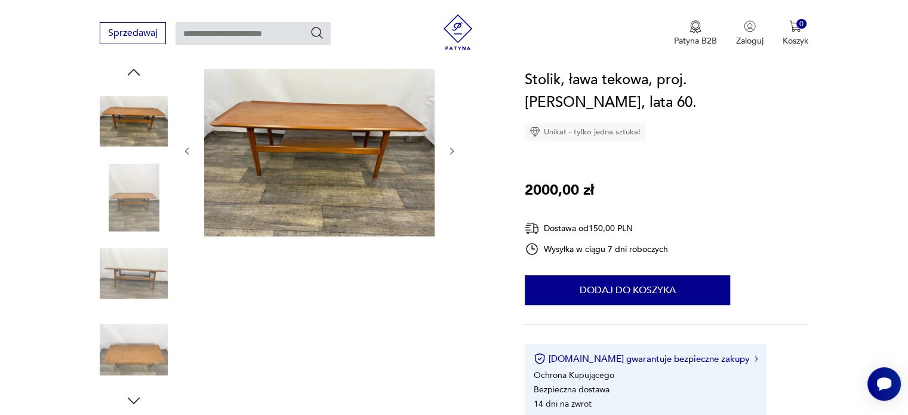
click at [136, 211] on img at bounding box center [134, 198] width 68 height 68
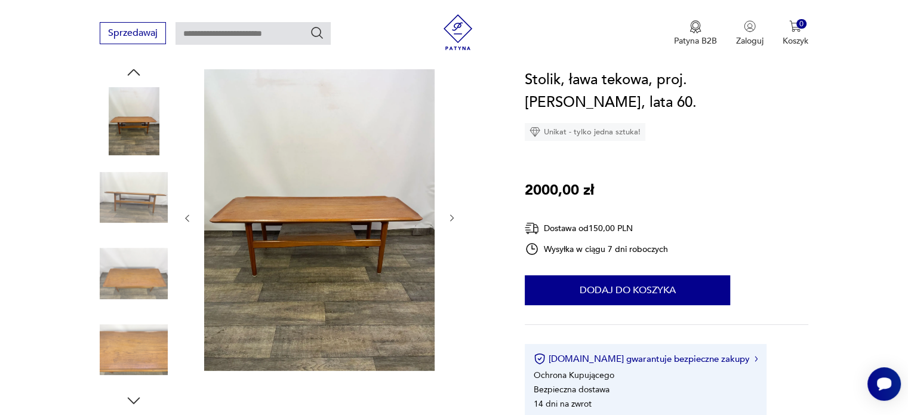
click at [136, 211] on img at bounding box center [134, 198] width 68 height 68
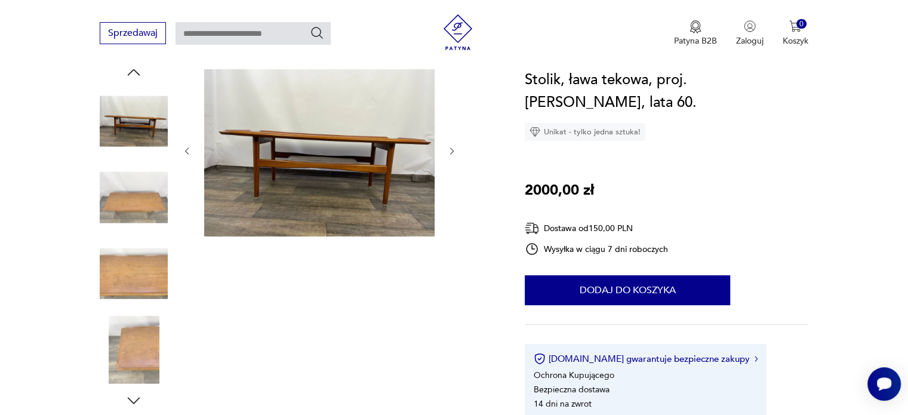
click at [136, 211] on img at bounding box center [134, 198] width 68 height 68
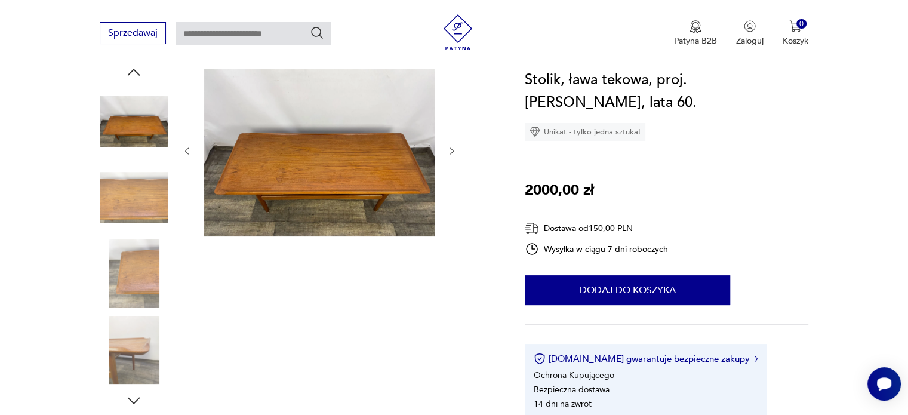
click at [136, 211] on img at bounding box center [134, 198] width 68 height 68
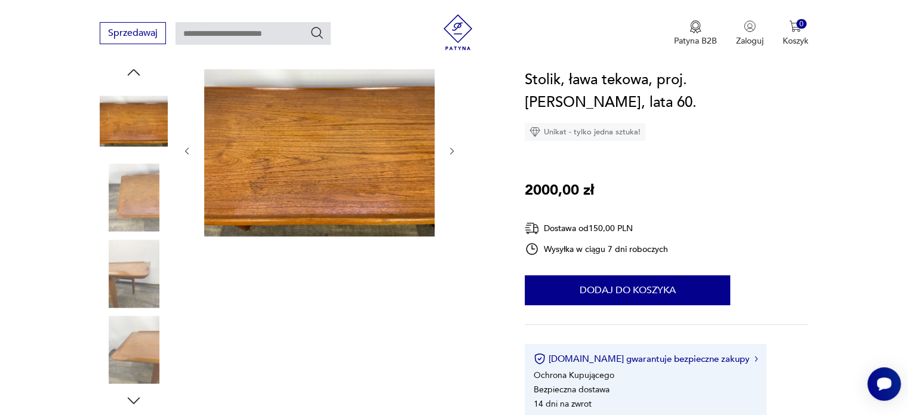
click at [136, 211] on img at bounding box center [134, 198] width 68 height 68
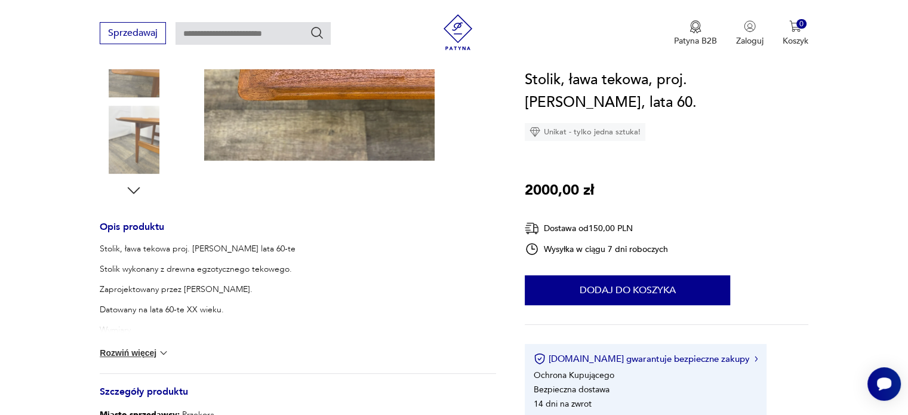
scroll to position [350, 0]
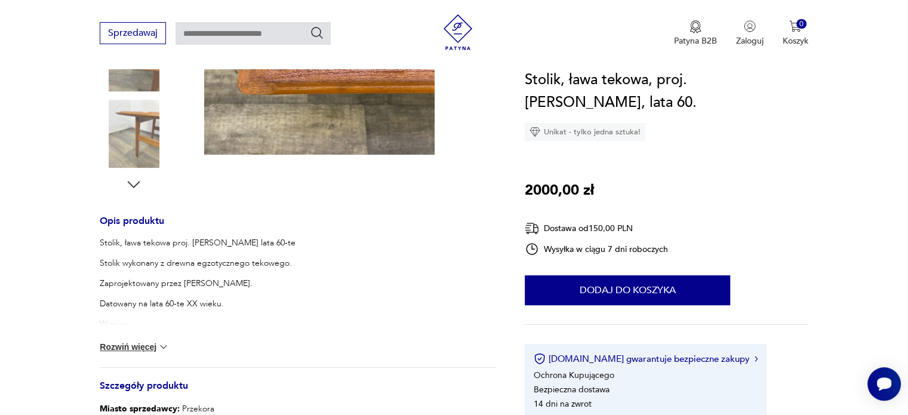
click at [140, 351] on button "Rozwiń więcej" at bounding box center [134, 347] width 69 height 12
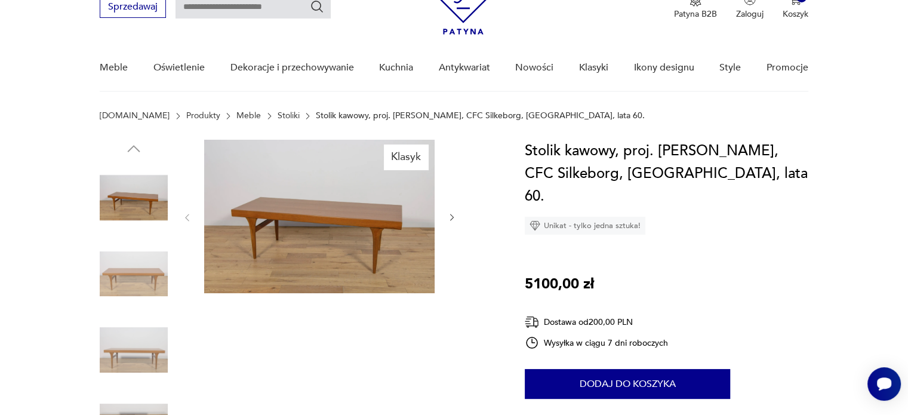
click at [121, 280] on img at bounding box center [134, 274] width 68 height 68
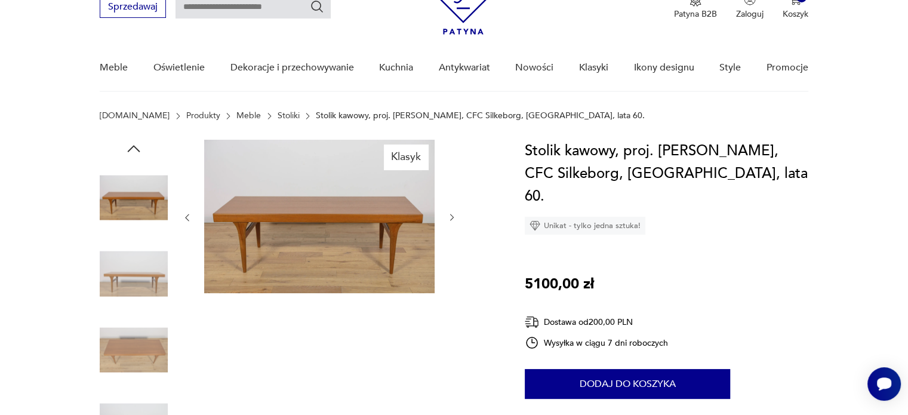
click at [121, 280] on img at bounding box center [134, 274] width 68 height 68
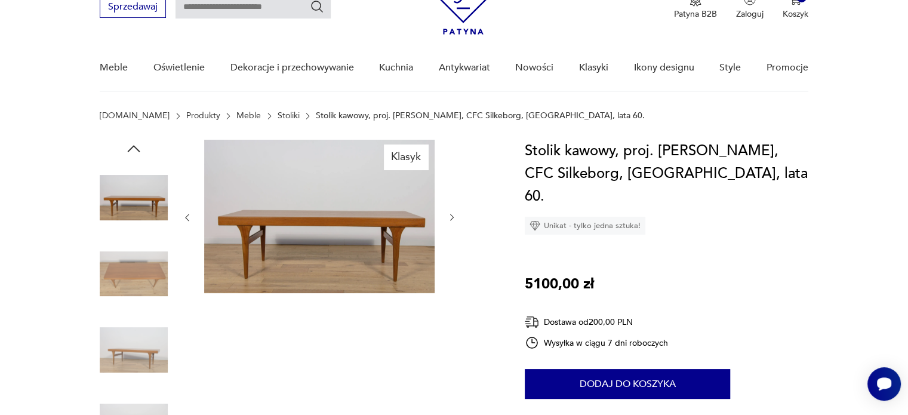
click at [121, 280] on img at bounding box center [134, 274] width 68 height 68
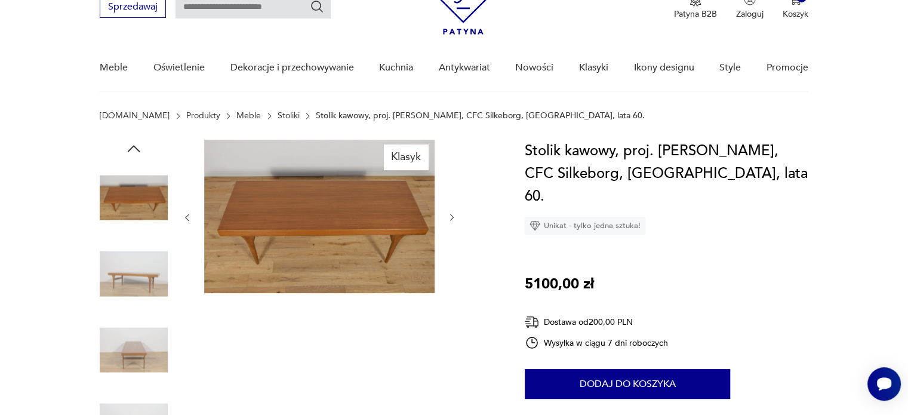
click at [121, 280] on img at bounding box center [134, 274] width 68 height 68
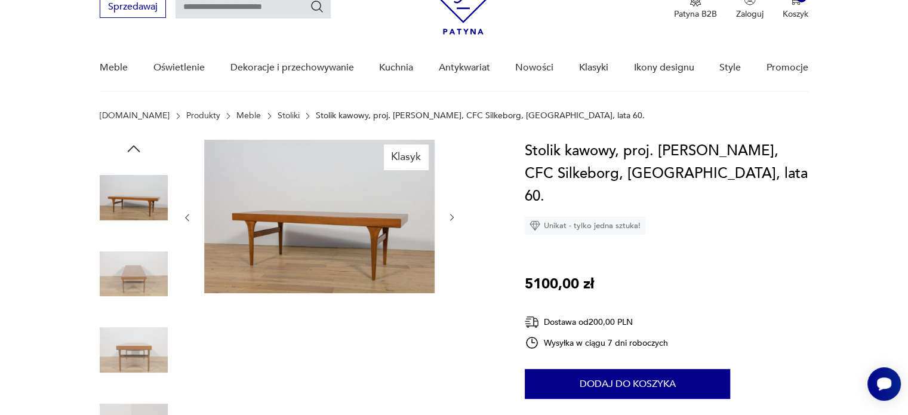
click at [121, 280] on img at bounding box center [134, 274] width 68 height 68
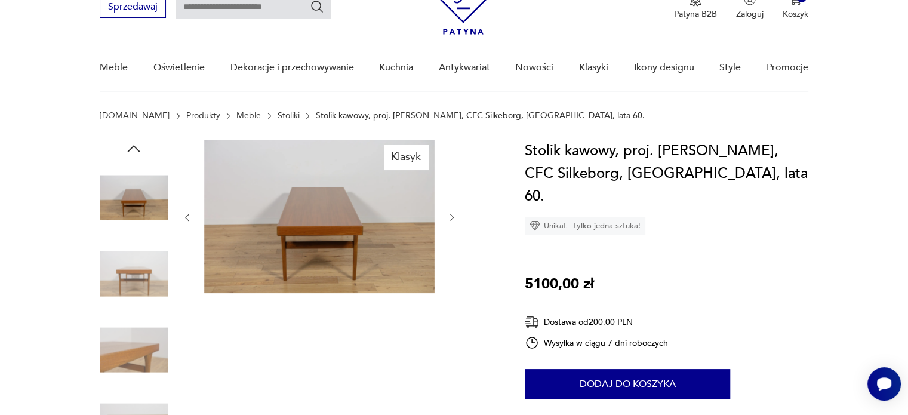
click at [121, 280] on img at bounding box center [134, 274] width 68 height 68
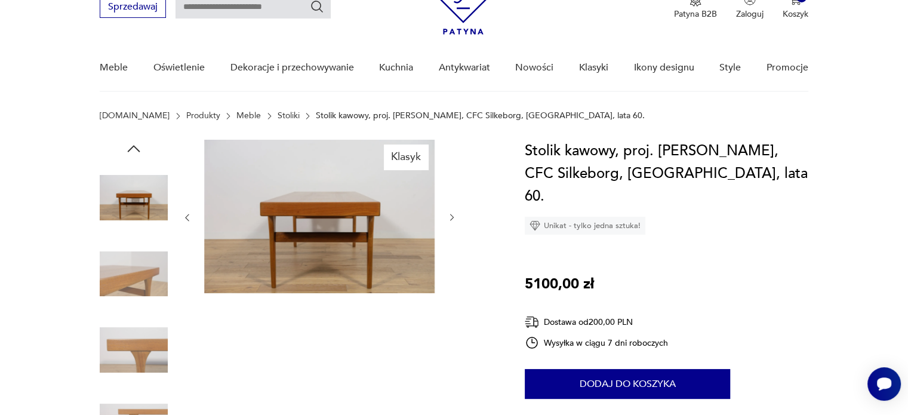
click at [121, 280] on img at bounding box center [134, 274] width 68 height 68
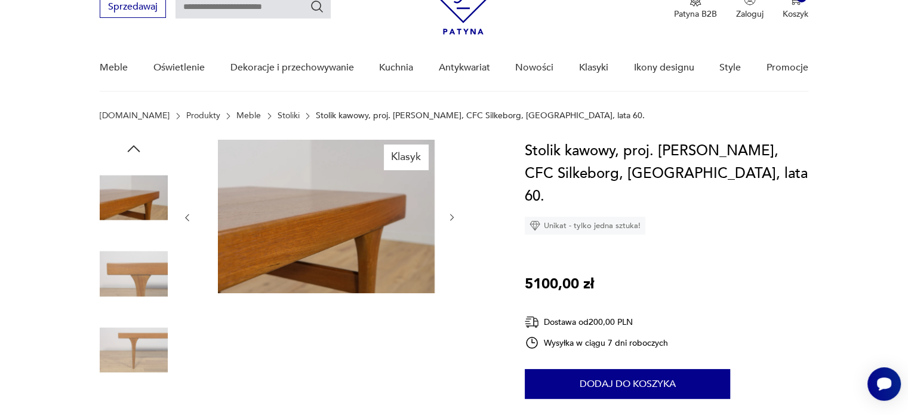
click at [121, 280] on img at bounding box center [134, 274] width 68 height 68
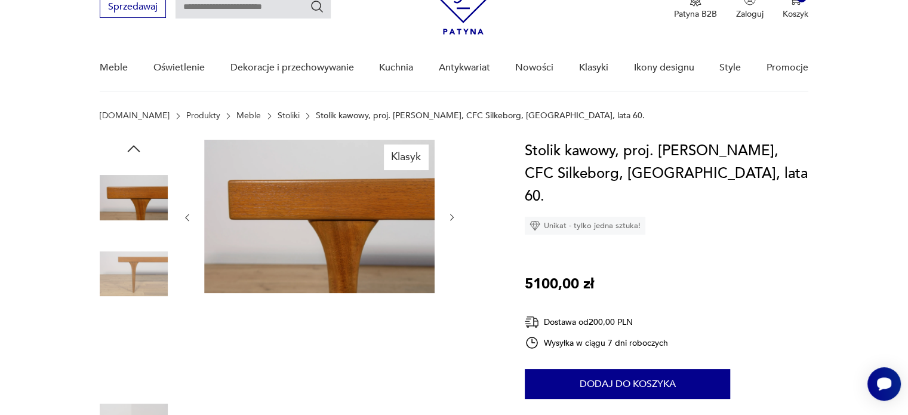
click at [121, 280] on img at bounding box center [134, 274] width 68 height 68
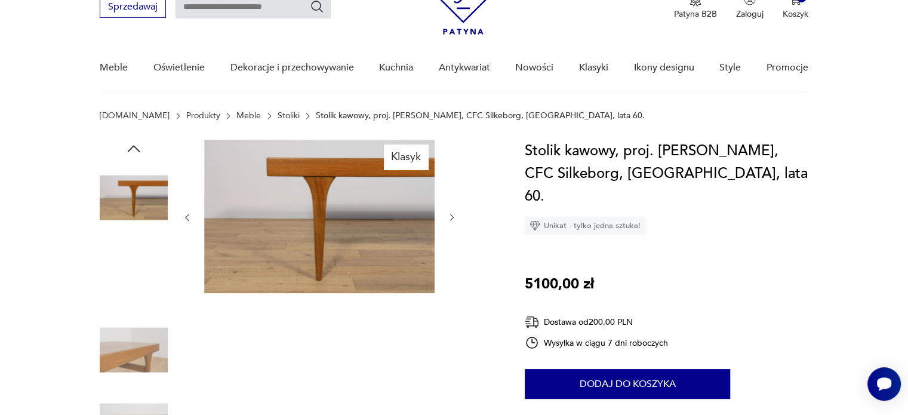
click at [121, 280] on img at bounding box center [134, 274] width 68 height 68
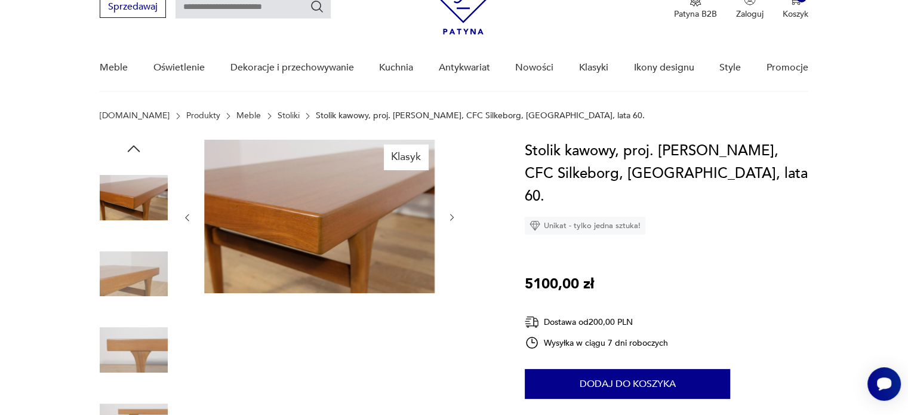
click at [121, 280] on img at bounding box center [134, 274] width 68 height 68
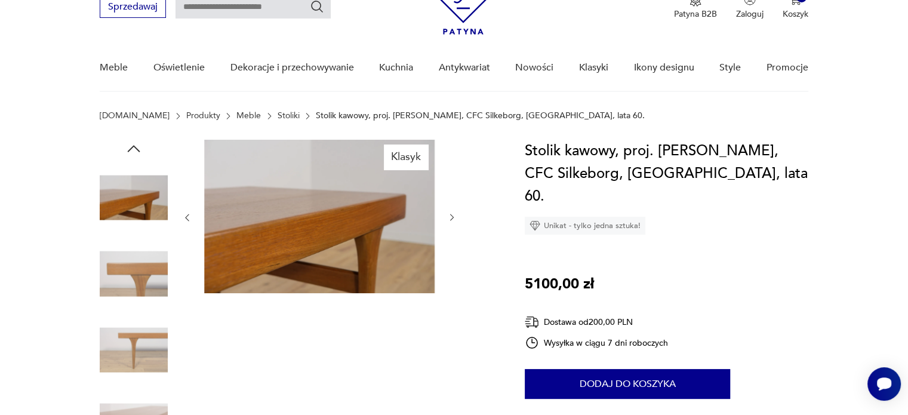
click at [121, 280] on img at bounding box center [134, 274] width 68 height 68
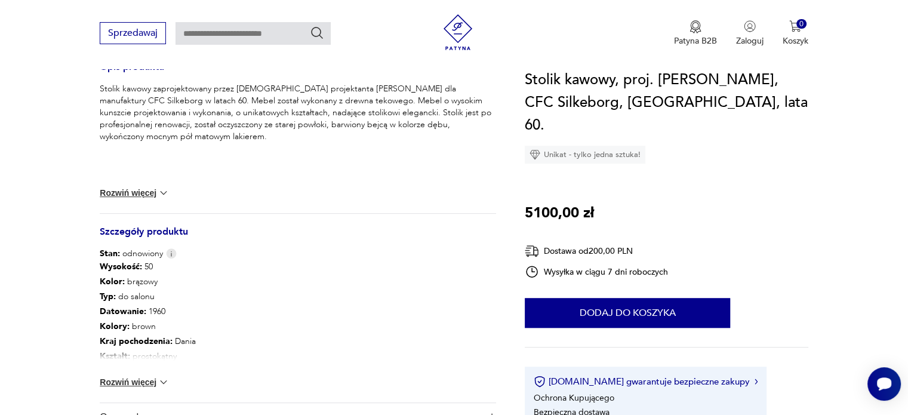
scroll to position [505, 0]
click at [140, 375] on button "Rozwiń więcej" at bounding box center [134, 381] width 69 height 12
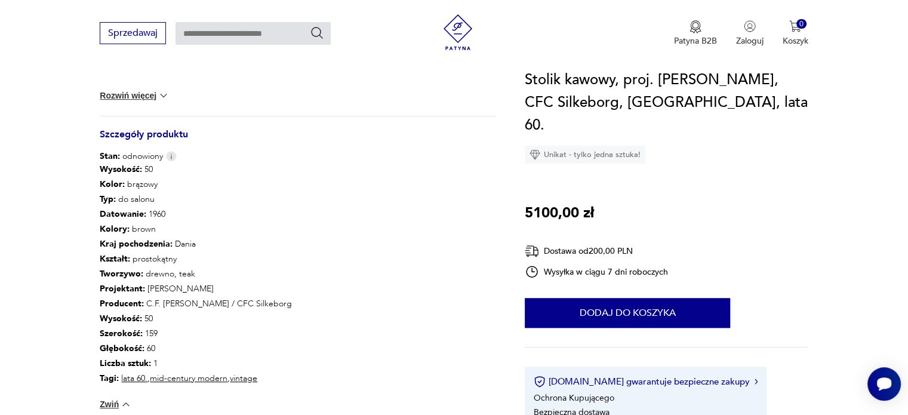
scroll to position [602, 0]
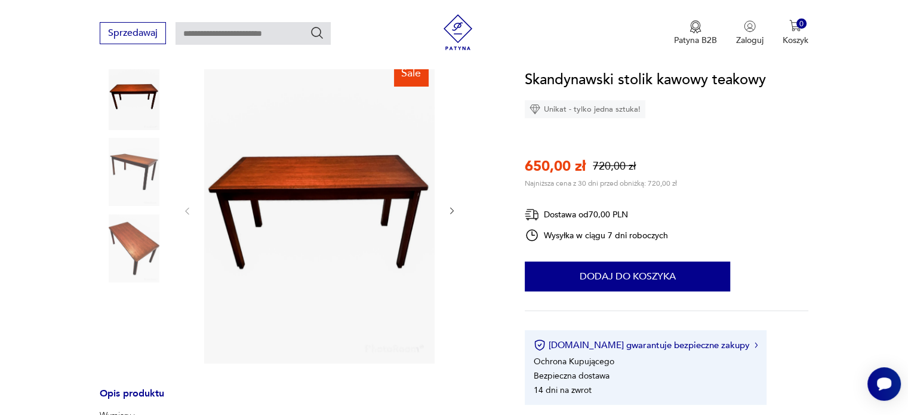
click at [129, 148] on img at bounding box center [134, 172] width 68 height 68
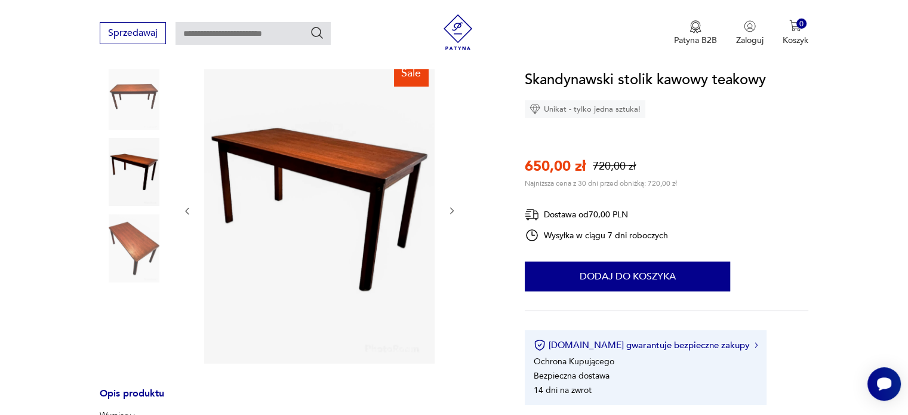
click at [140, 210] on div at bounding box center [134, 211] width 68 height 299
click at [138, 231] on img at bounding box center [134, 248] width 68 height 68
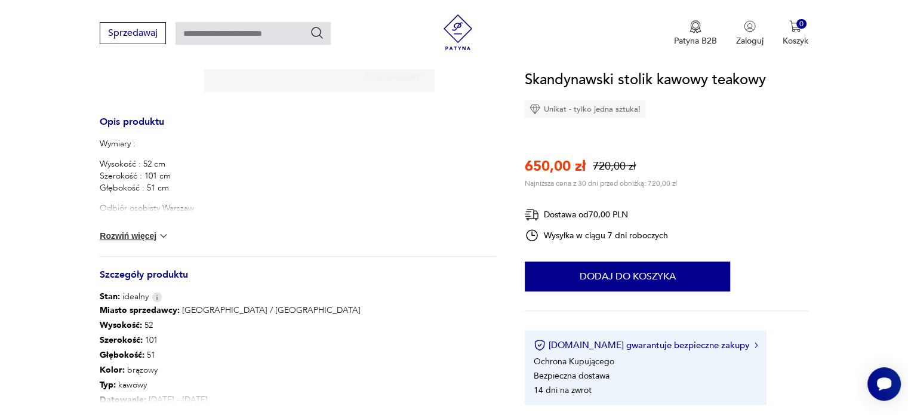
scroll to position [413, 0]
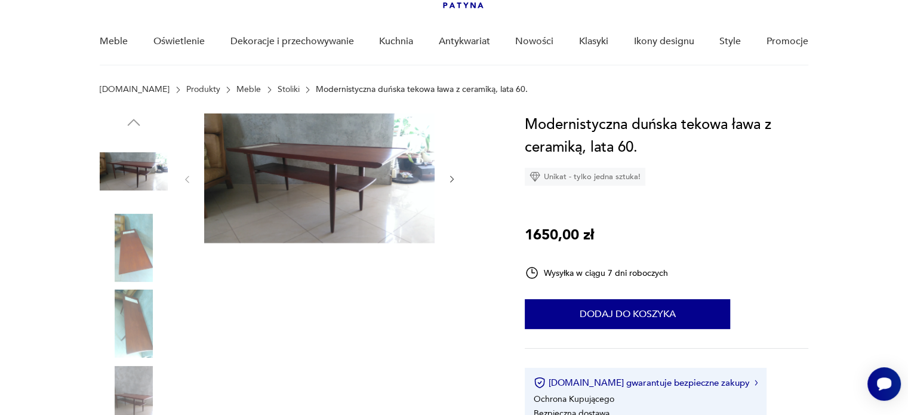
scroll to position [86, 0]
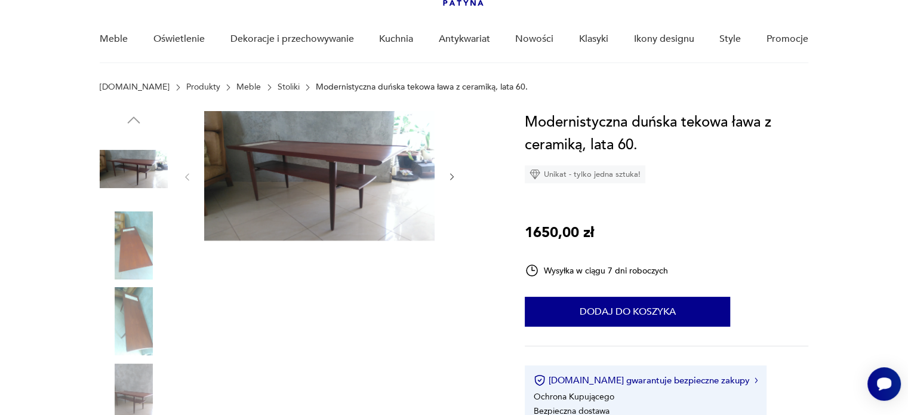
click at [123, 247] on img at bounding box center [134, 245] width 68 height 68
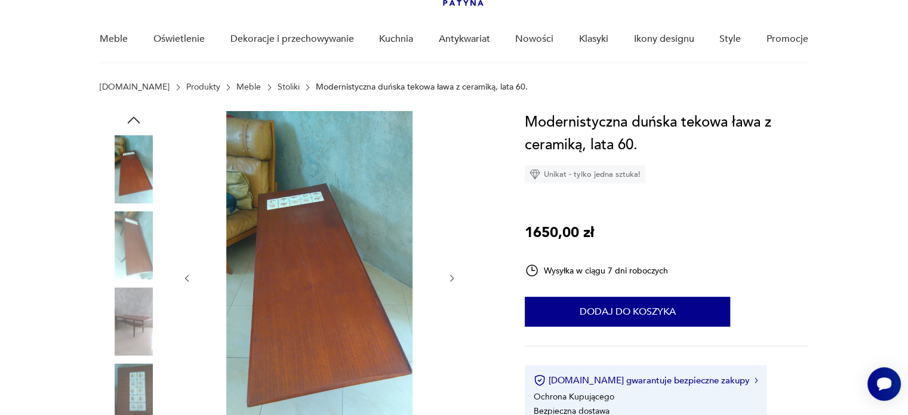
click at [123, 247] on img at bounding box center [134, 245] width 68 height 68
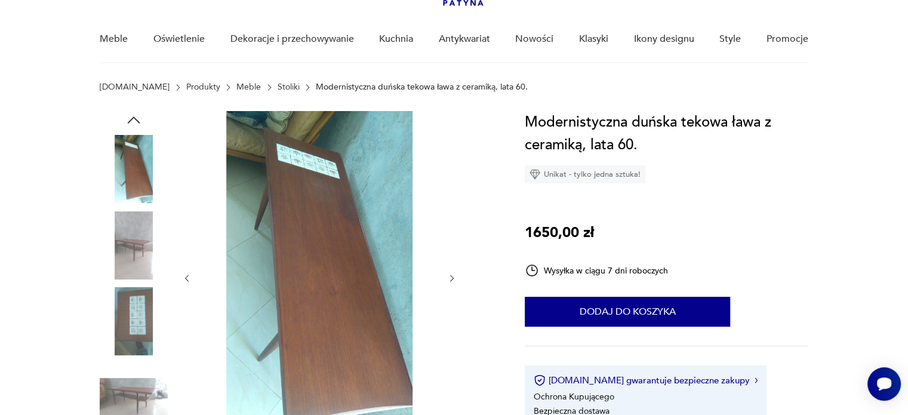
click at [123, 247] on img at bounding box center [134, 245] width 68 height 68
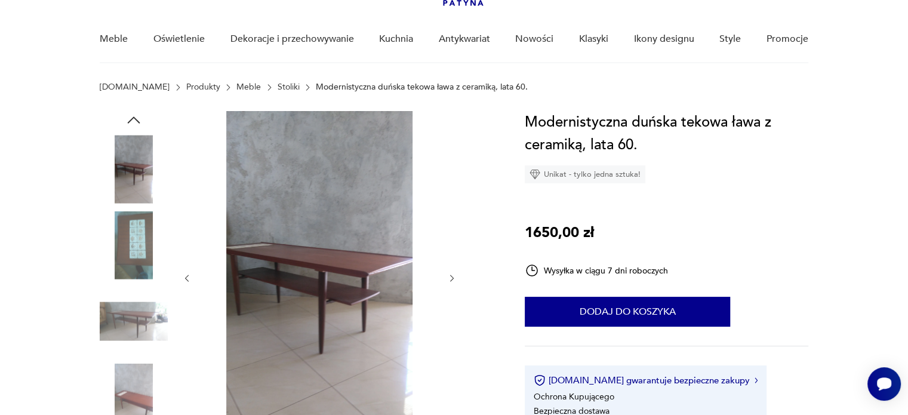
click at [123, 247] on img at bounding box center [134, 245] width 68 height 68
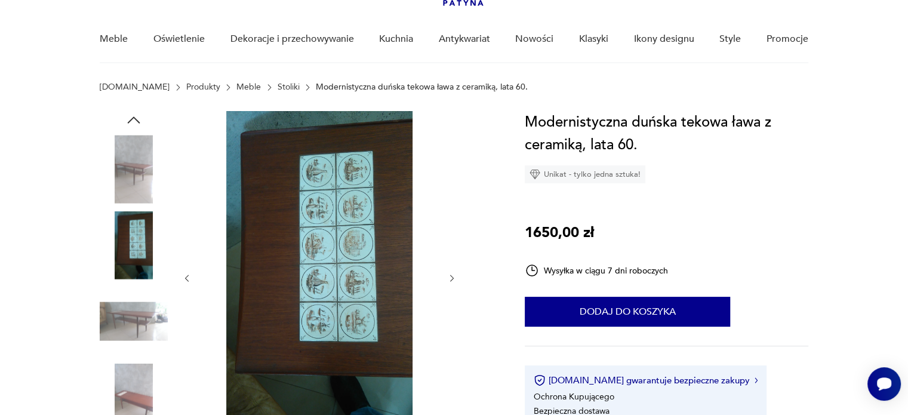
click at [123, 247] on img at bounding box center [134, 245] width 68 height 68
